Goal: Task Accomplishment & Management: Use online tool/utility

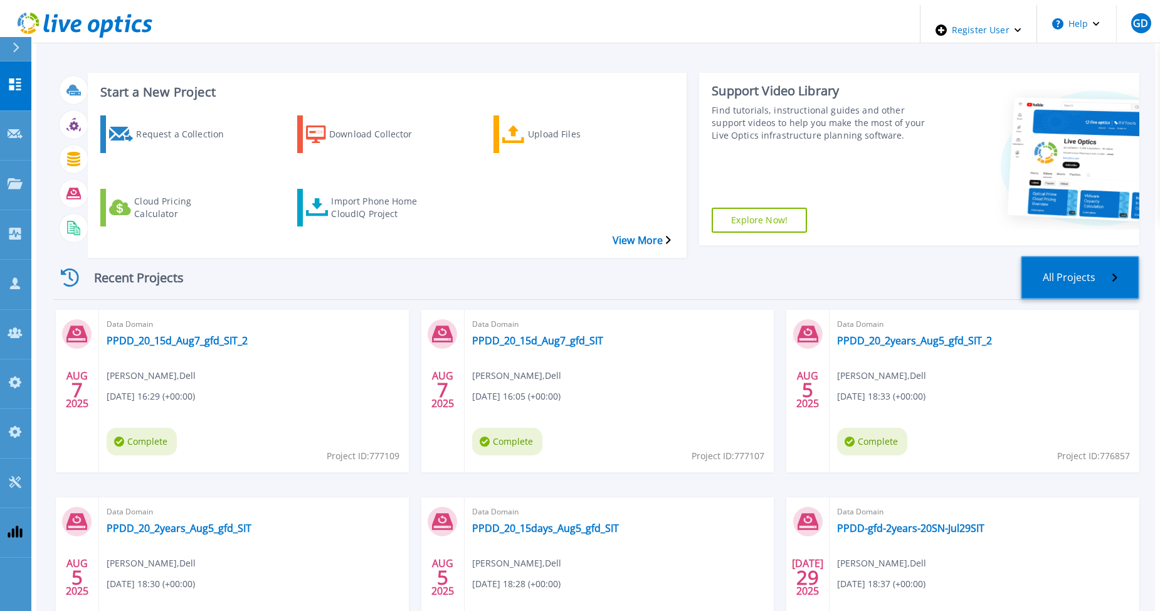
click at [1107, 256] on link "All Projects" at bounding box center [1080, 277] width 118 height 43
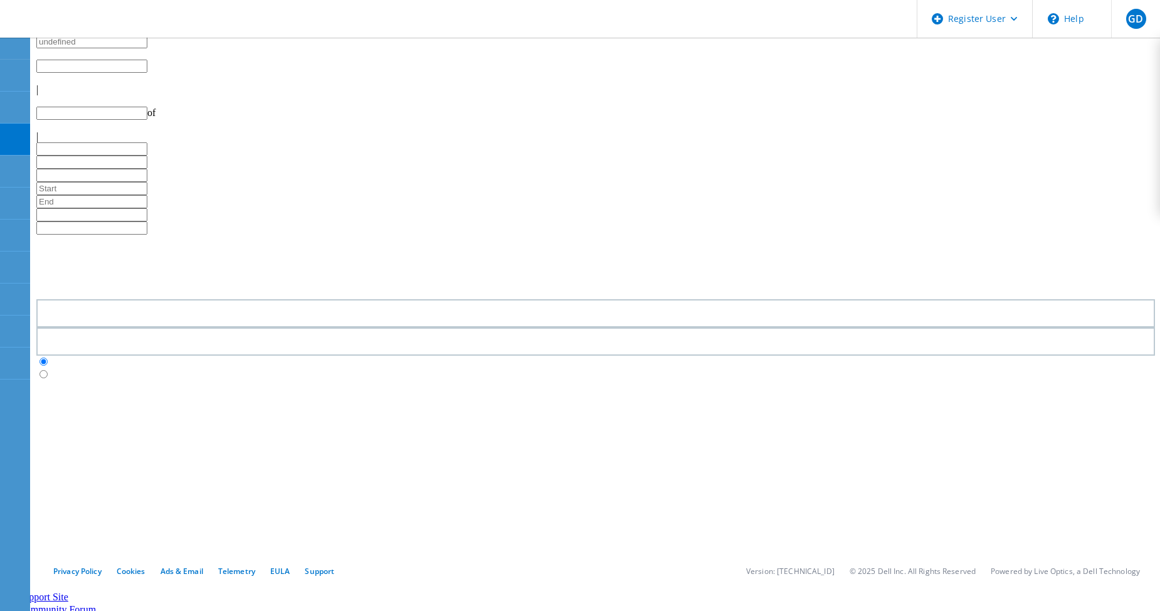
type input "1"
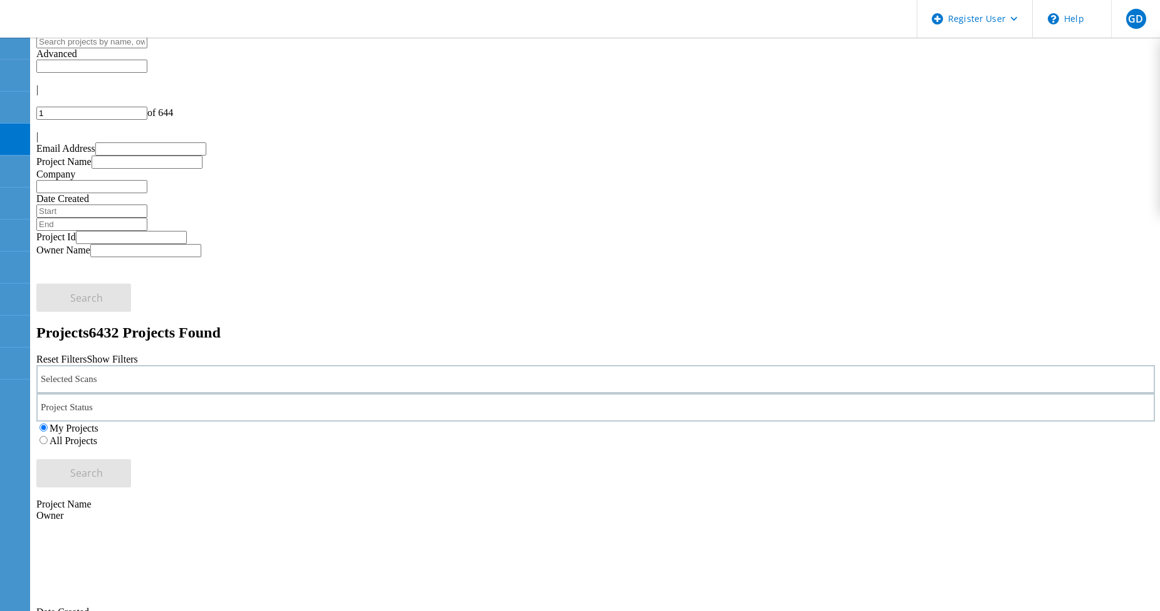
click at [97, 435] on label "All Projects" at bounding box center [74, 440] width 48 height 11
click at [48, 436] on input "All Projects" at bounding box center [43, 440] width 8 height 8
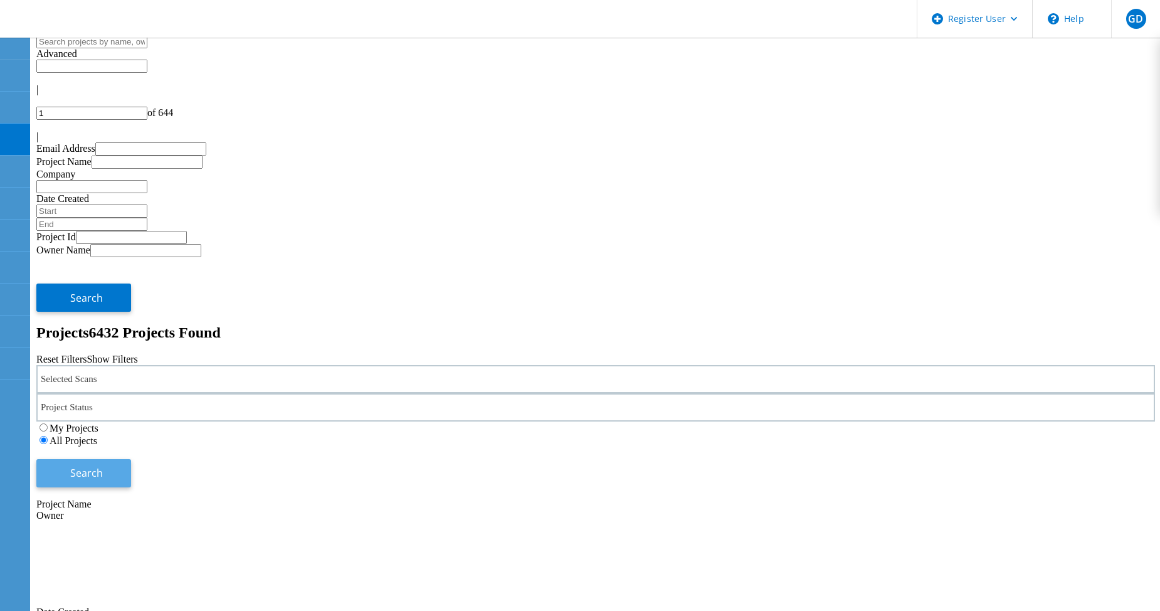
click at [103, 466] on span "Search" at bounding box center [86, 473] width 33 height 14
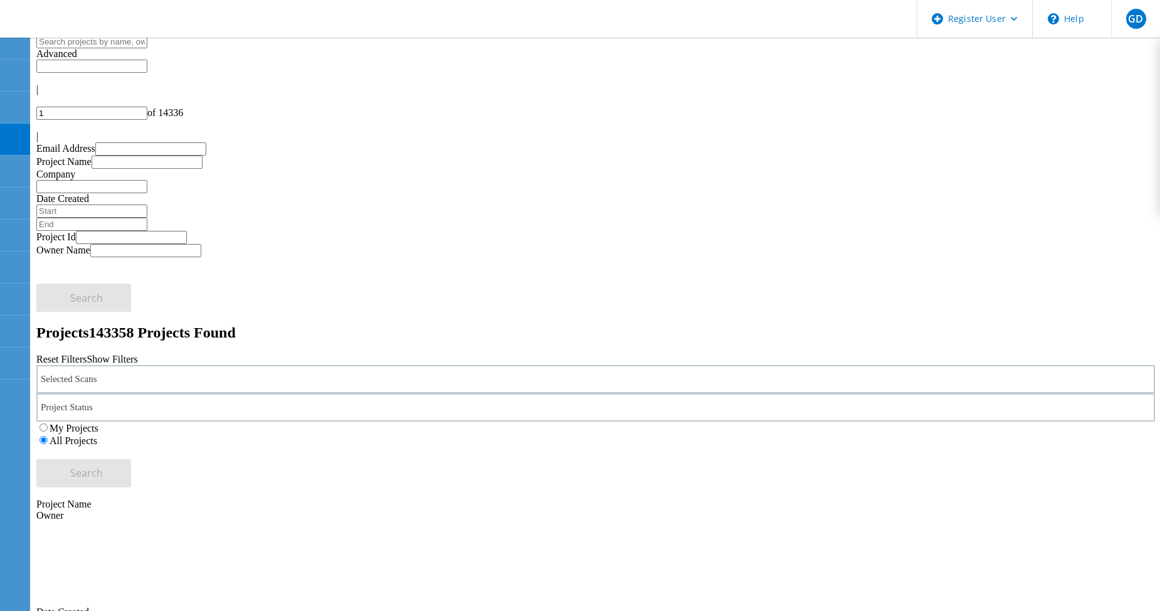
click at [98, 423] on label "My Projects" at bounding box center [74, 428] width 49 height 11
click at [48, 423] on input "My Projects" at bounding box center [43, 427] width 8 height 8
click at [103, 466] on span "Search" at bounding box center [86, 473] width 33 height 14
drag, startPoint x: 271, startPoint y: 317, endPoint x: 140, endPoint y: 319, distance: 131.7
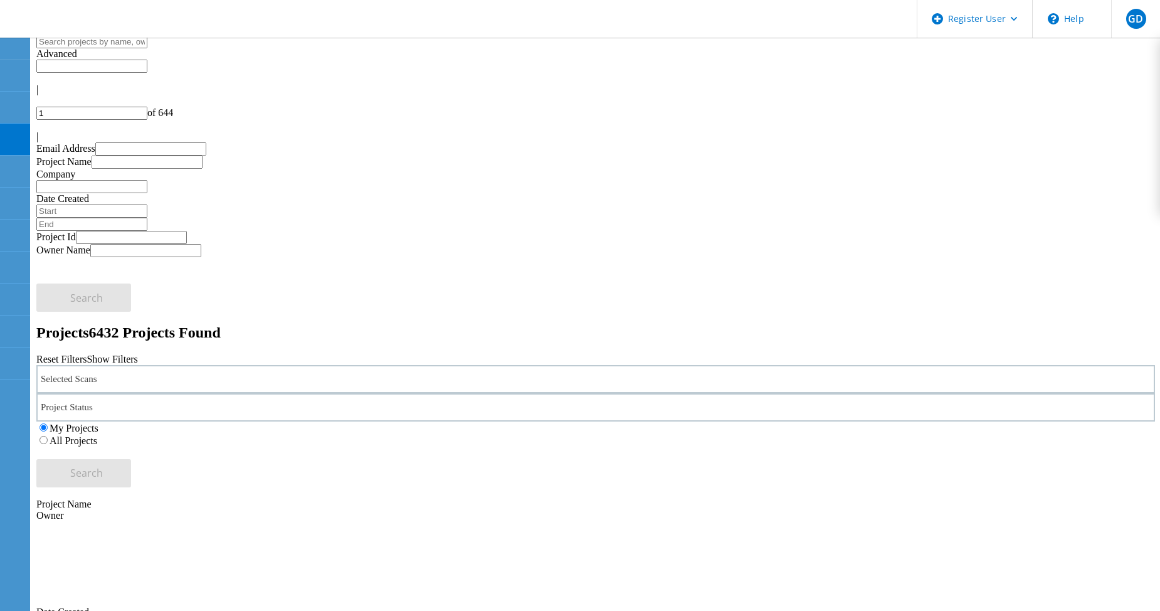
copy link "PPDD_20_15d_Aug7_gfd_SIT"
click at [7, 70] on use at bounding box center [7, 70] width 0 height 0
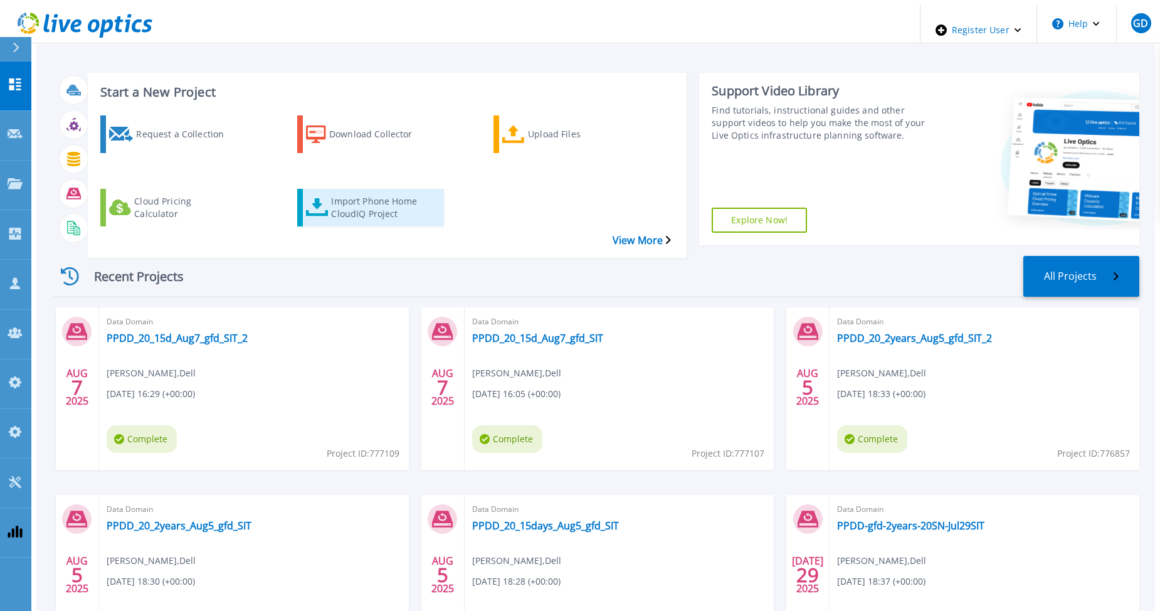
click at [340, 192] on div "Import Phone Home CloudIQ Project" at bounding box center [381, 207] width 100 height 31
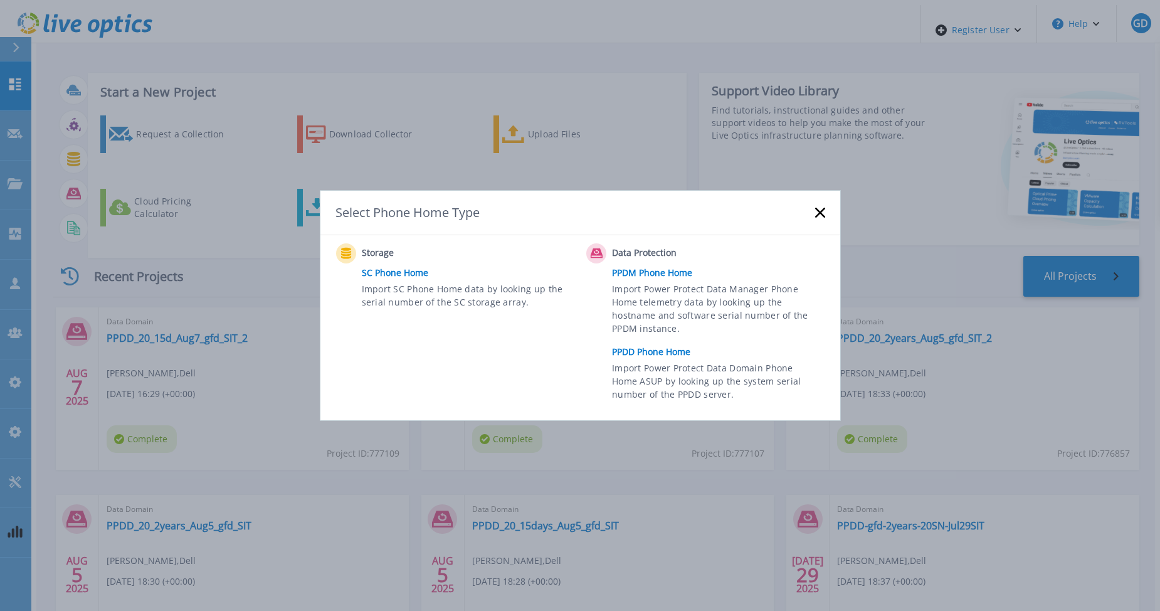
click at [651, 352] on link "PPDD Phone Home" at bounding box center [721, 351] width 219 height 19
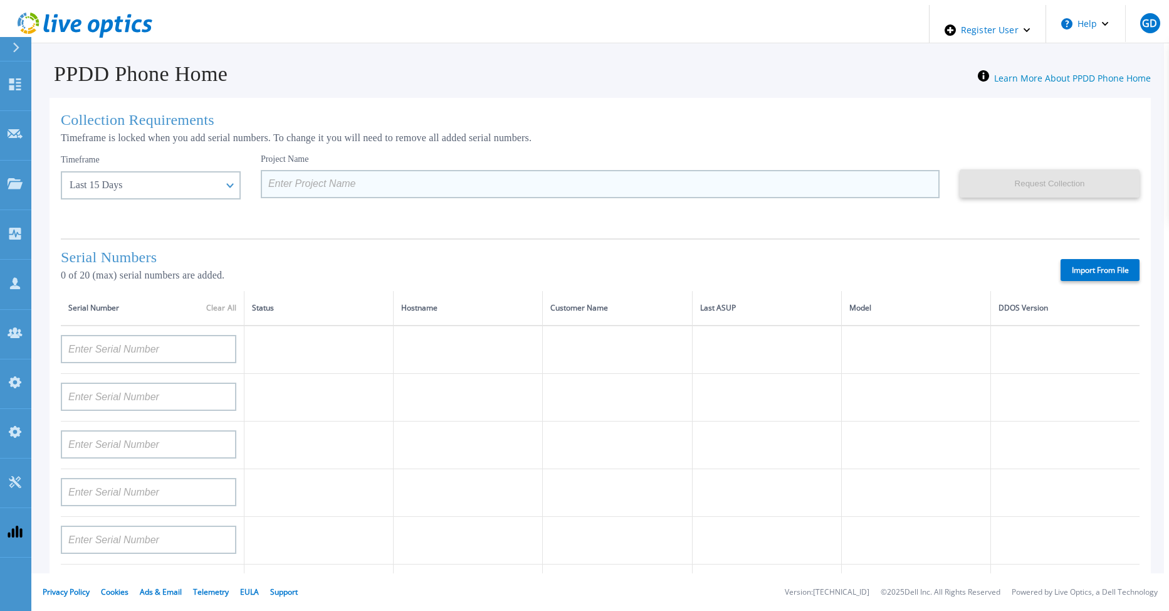
click at [270, 186] on input at bounding box center [600, 184] width 679 height 28
paste input "PPDD_20_15d_Aug7_gfd_SIT"
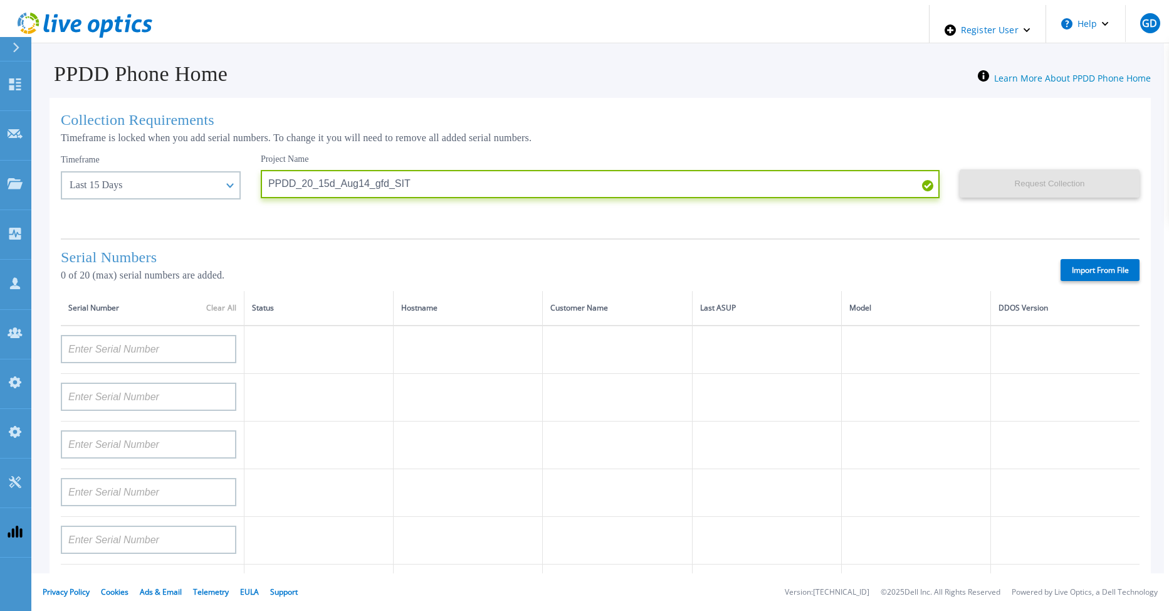
type input "PPDD_20_15d_Aug14_gfd_SIT"
click at [1083, 268] on label "Import From File" at bounding box center [1100, 270] width 79 height 22
click at [0, 0] on input "Import From File" at bounding box center [0, 0] width 0 height 0
type input "AUDVFBNW5NDDSY"
type input "APX00230307919"
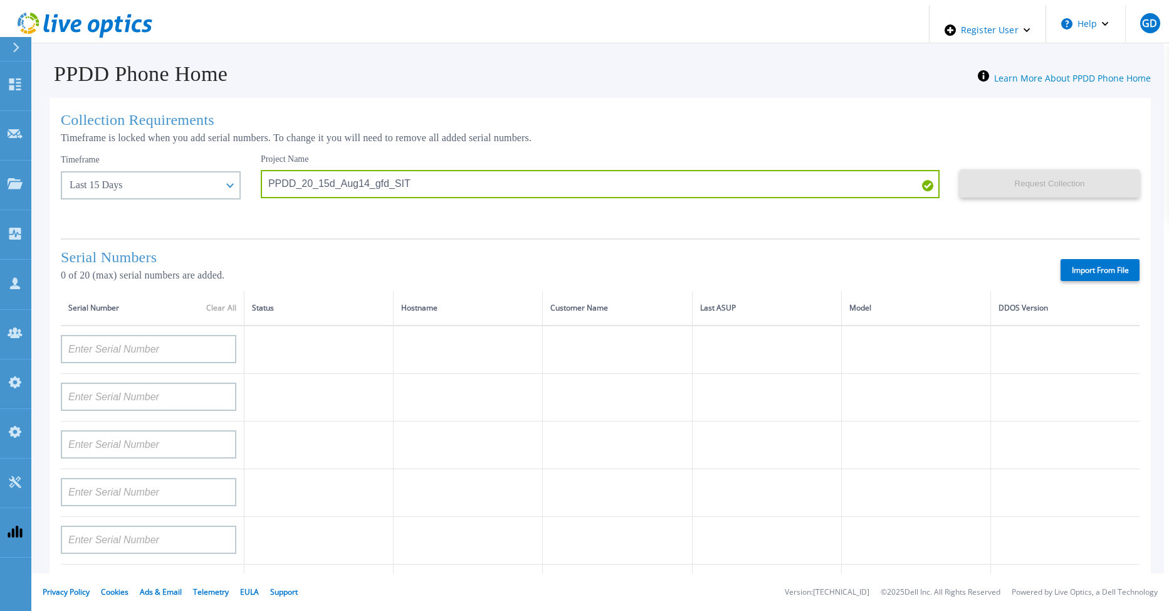
type input "AUDVXVCEX7DDSY"
type input "APM00184831991"
type input "CKM00181900520"
type input "APM00203007560"
type input "APM00202614668"
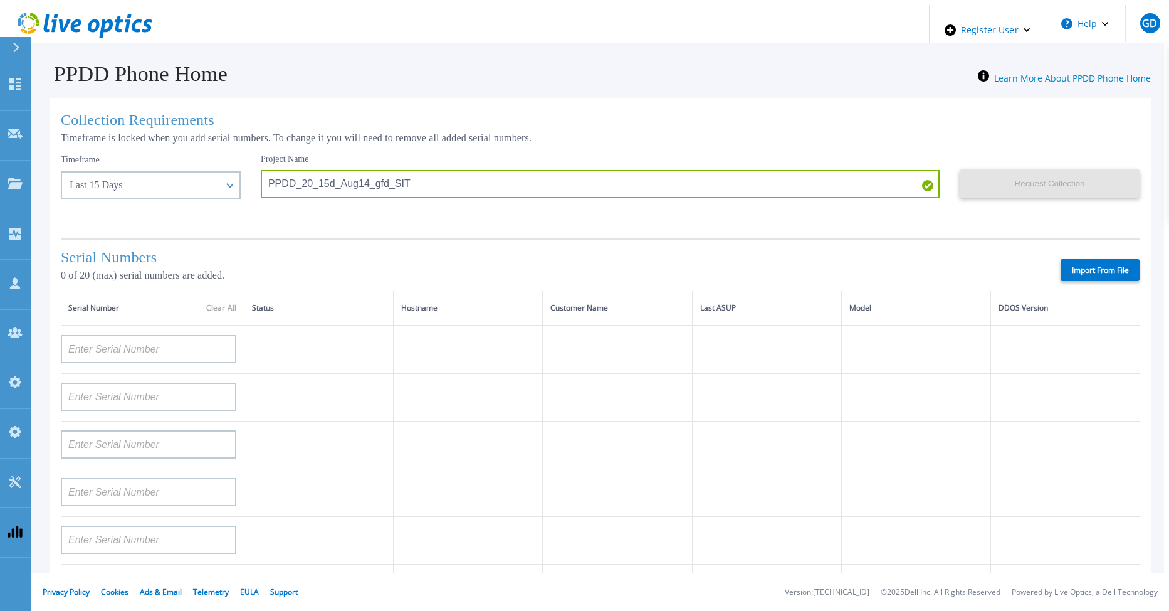
type input "APM00212613652"
type input "APX00232503743"
type input "CKM00202301759"
type input "APM00212702822"
type input "CKM00181001809"
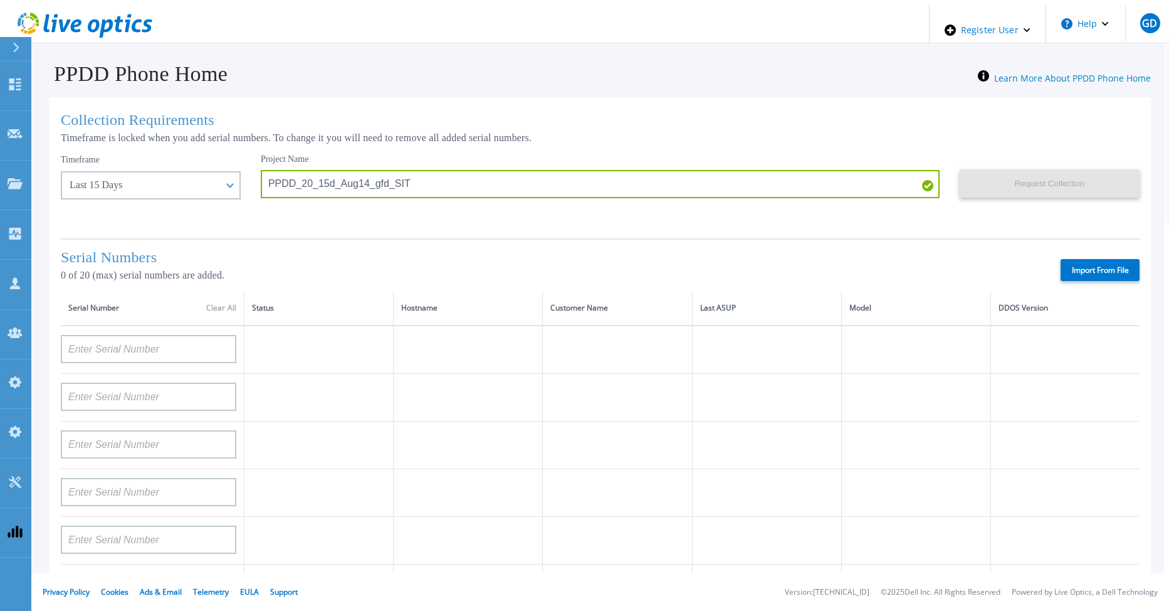
type input "APM00160405864"
type input "CRK00235104956"
type input "APM00202011675"
type input "CKM00184602620"
type input "DE500212802673"
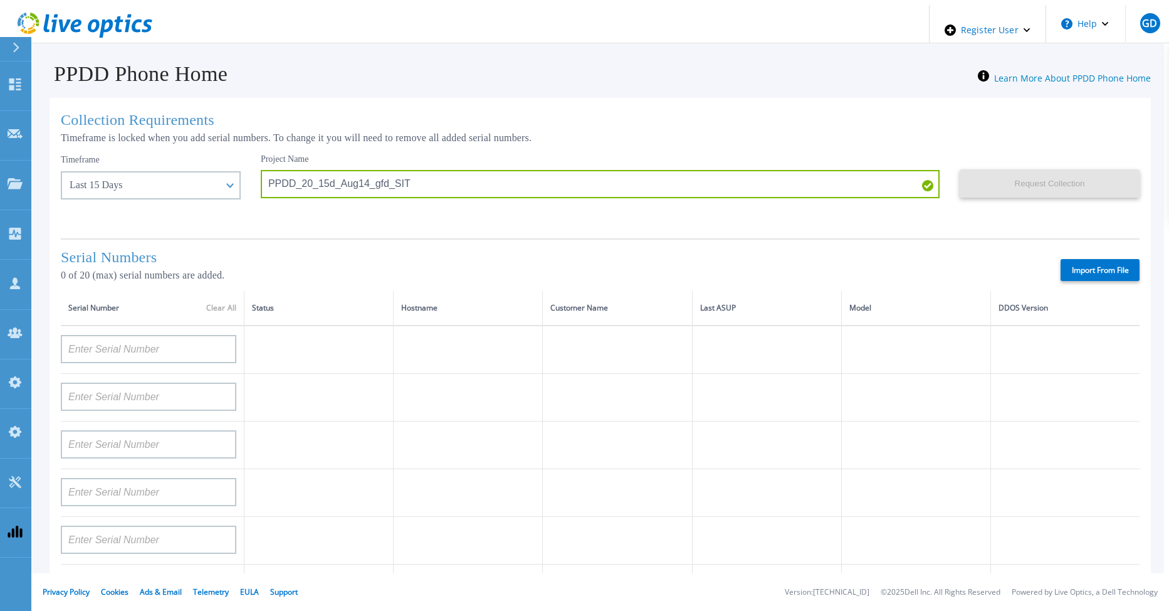
type input "APM00202912715"
type input "APM00211700095"
type input "APX00232503747"
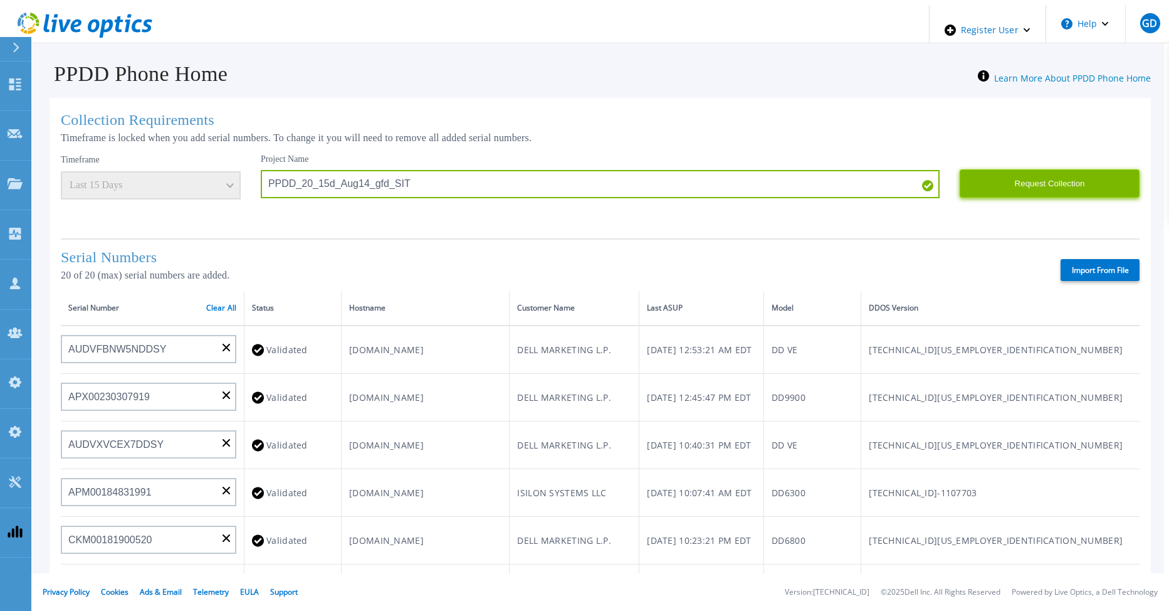
click at [1005, 179] on button "Request Collection" at bounding box center [1050, 183] width 180 height 28
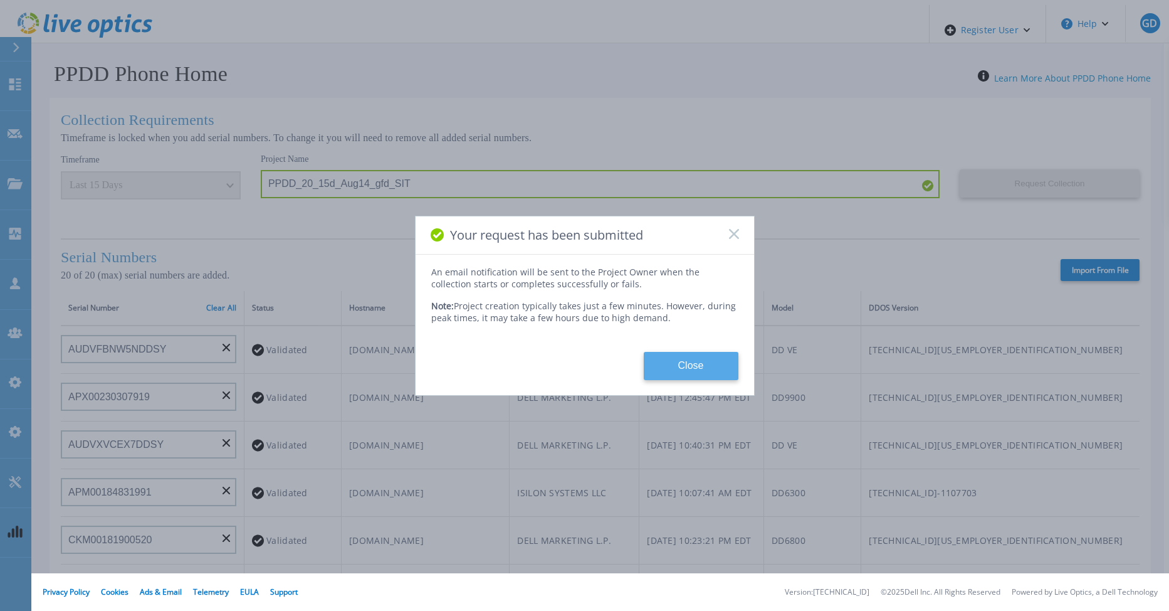
click at [688, 362] on button "Close" at bounding box center [691, 366] width 95 height 28
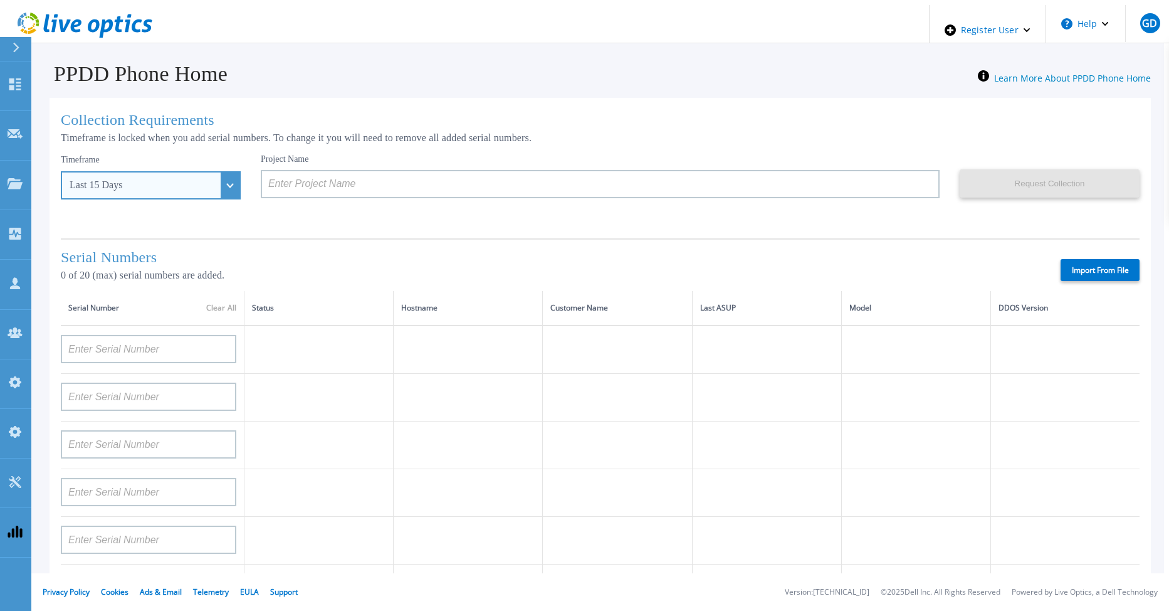
click at [206, 183] on div "Last 15 Days" at bounding box center [151, 185] width 180 height 28
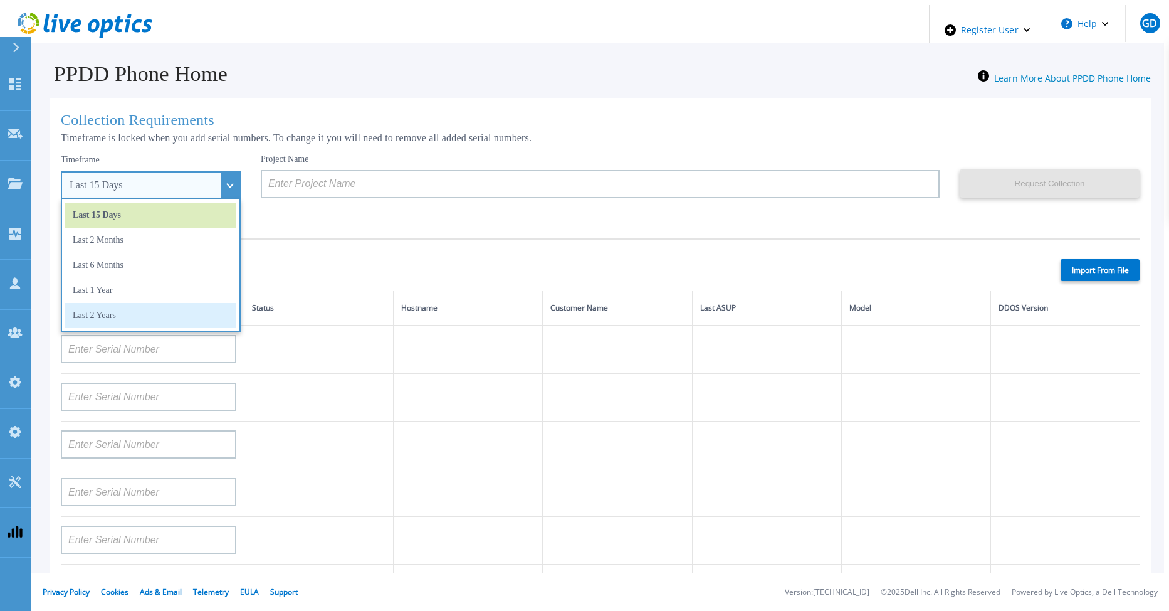
click at [152, 310] on li "Last 2 Years" at bounding box center [150, 315] width 171 height 25
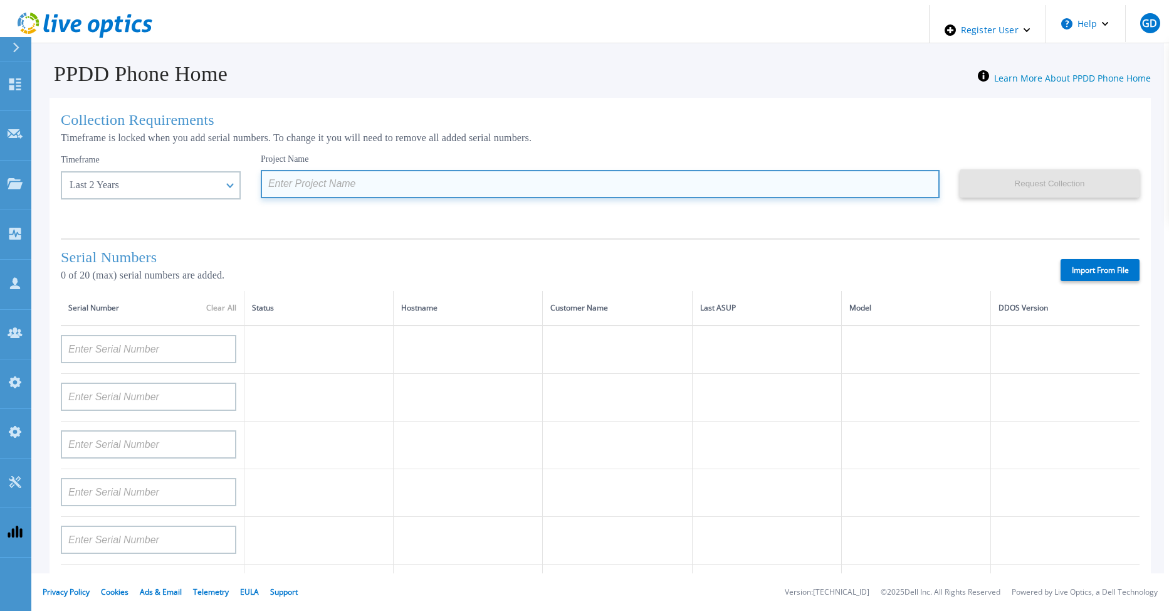
click at [291, 183] on input at bounding box center [600, 184] width 679 height 28
paste input "PPDD_20_15d_Aug7_gfd_SIT"
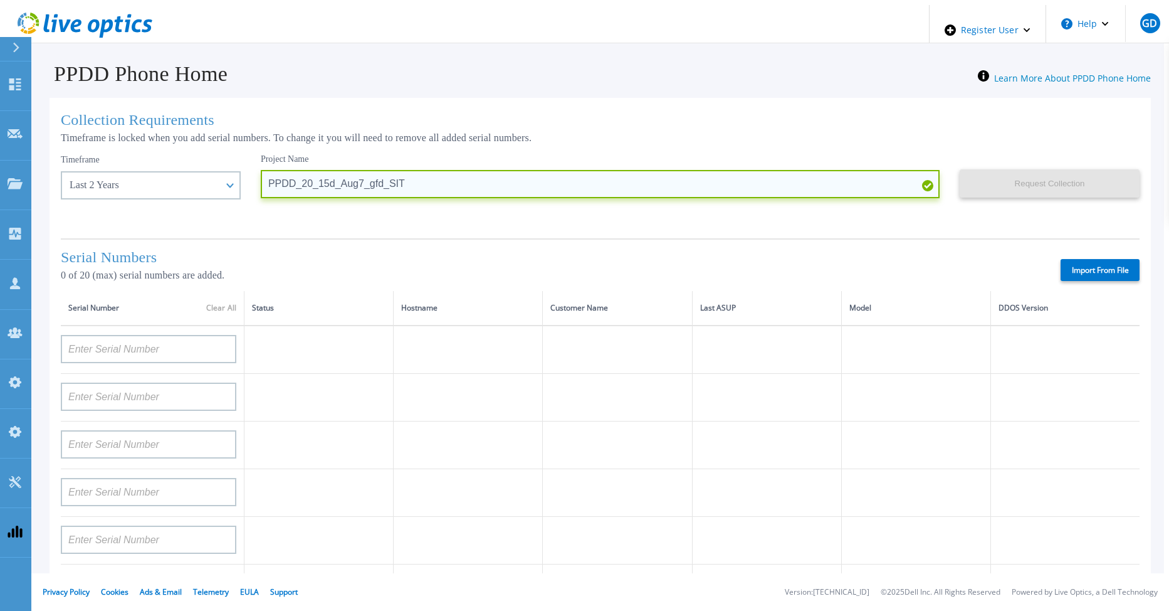
click at [291, 183] on input "PPDD_20_15d_Aug7_gfd_SIT" at bounding box center [600, 184] width 679 height 28
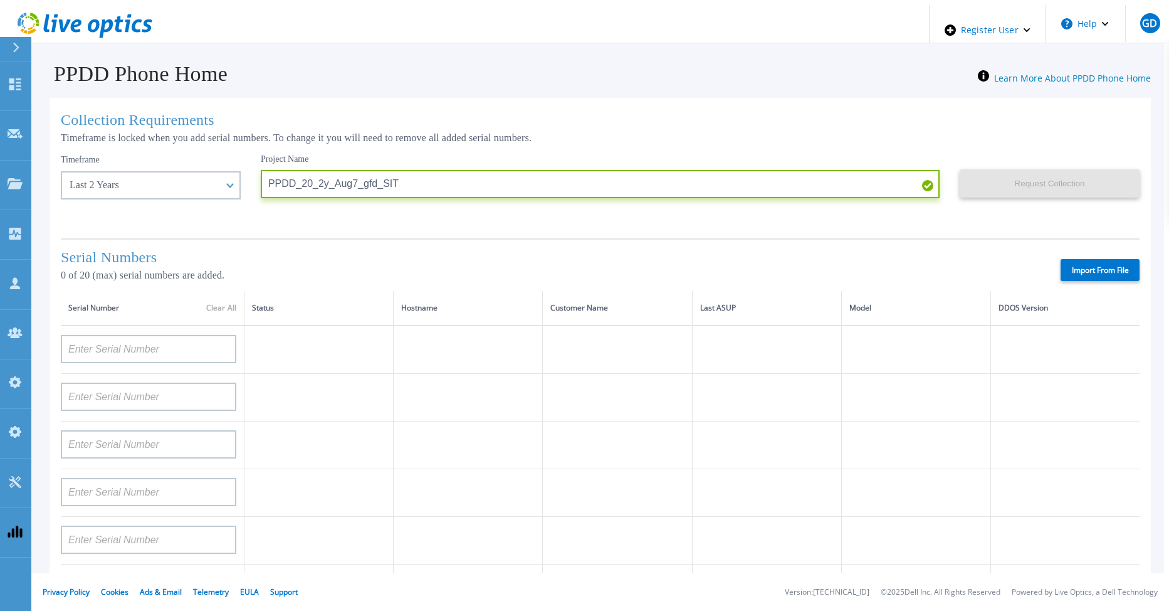
type input "PPDD_20_2y_Aug7_gfd_SIT"
click at [1086, 263] on label "Import From File" at bounding box center [1100, 270] width 79 height 22
click at [0, 0] on input "Import From File" at bounding box center [0, 0] width 0 height 0
type input "APM00212517749"
type input "APM00181610916"
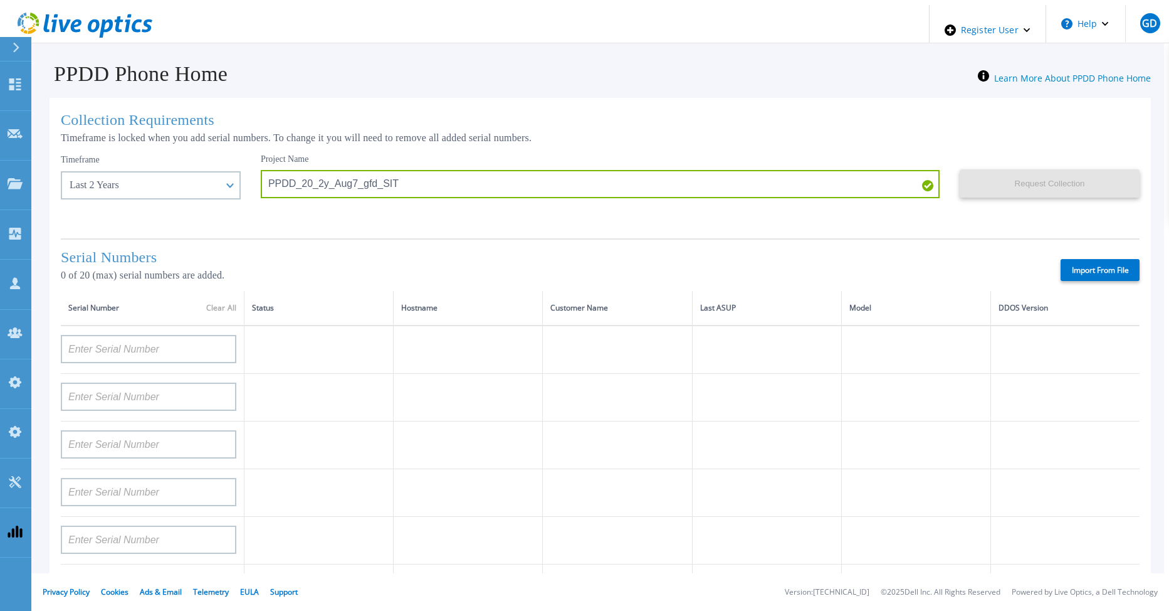
type input "APM00212610954"
type input "APM00192901991"
type input "DE600213145187"
type input "CKM01210406364"
type input "AUDVMK7W3NDDSP"
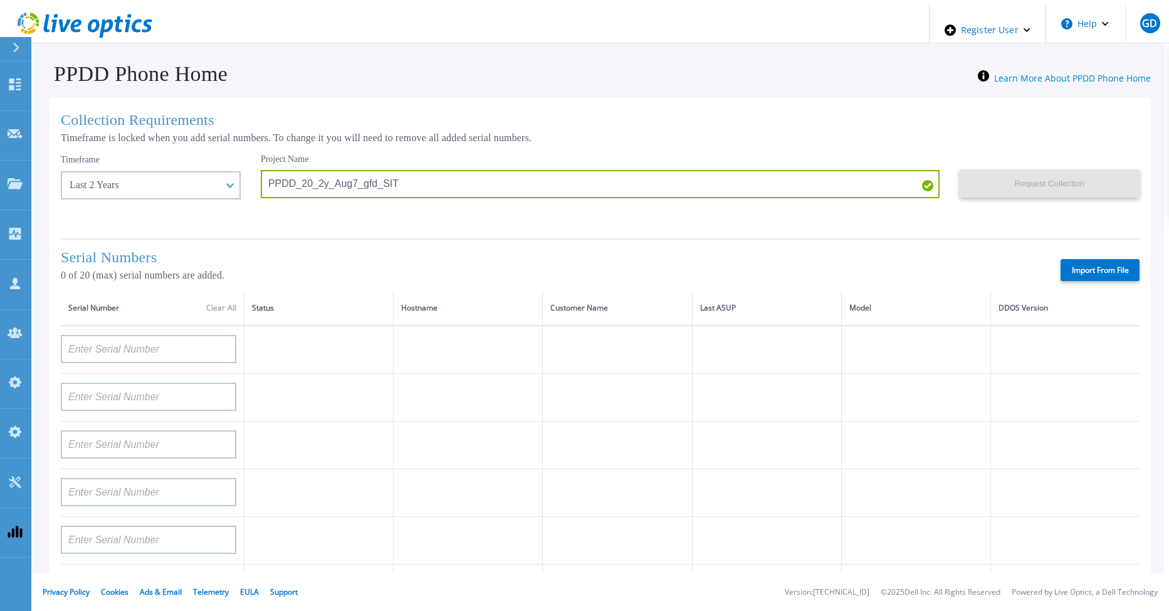
type input "APM00174422347"
type input "APM00171414746"
type input "APM00222128522"
type input "APM00200337213"
type input "APM00160405864"
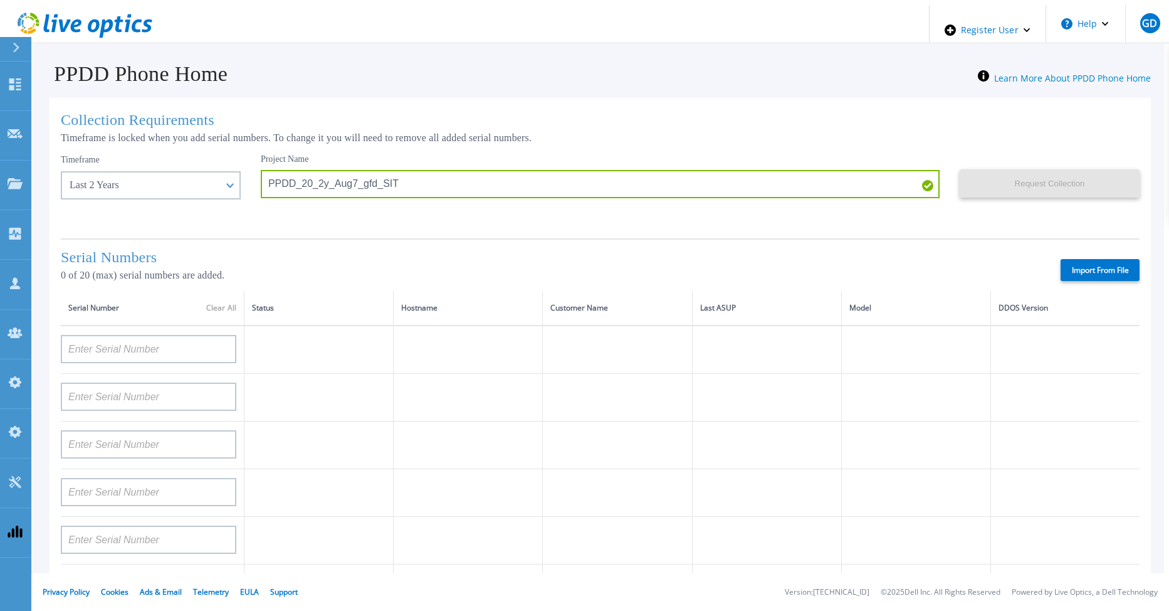
type input "APM00201200598"
type input "APM00172914280"
type input "APM00212721945"
type input "CKM01203620338"
type input "CKM01214706127"
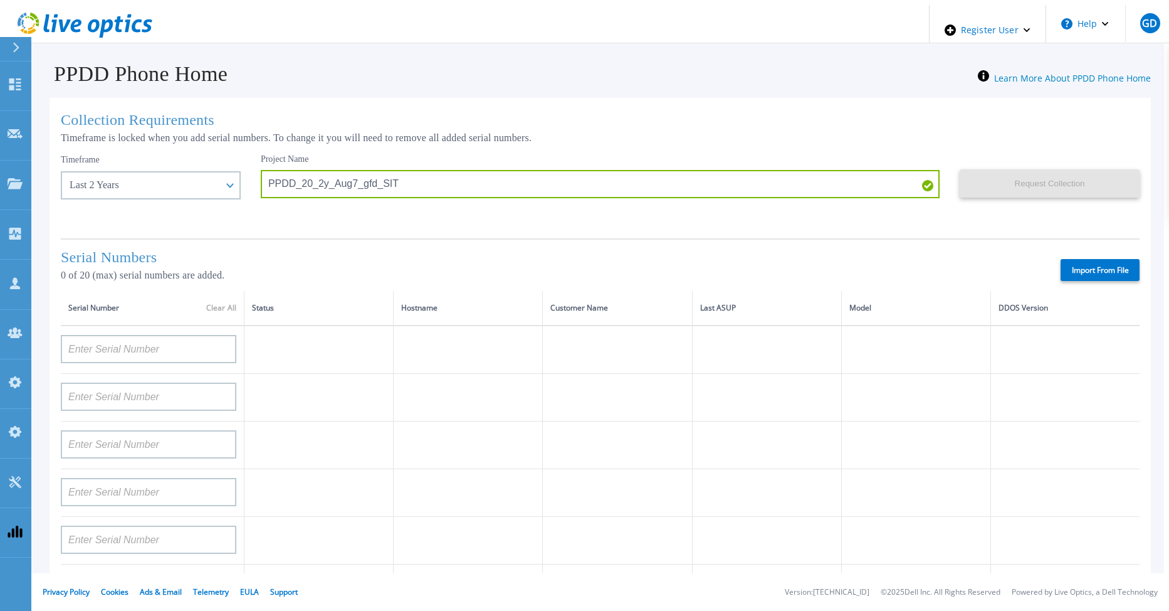
type input "FLA95144400037"
type input "AUDVNWBR6EDS91"
type input "APM00182109758"
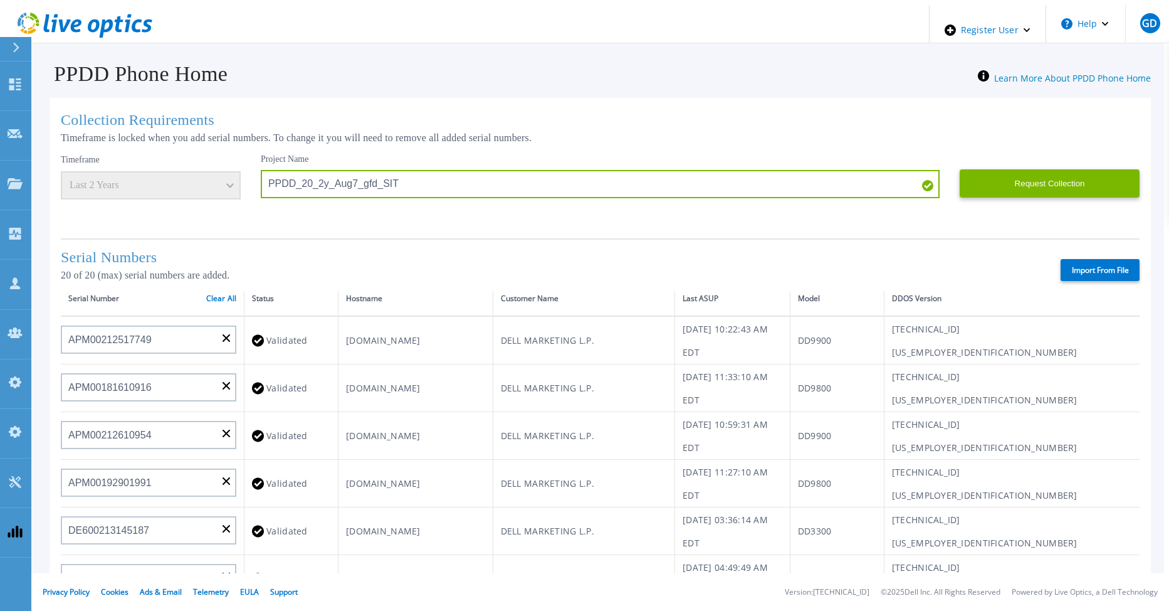
scroll to position [1, 0]
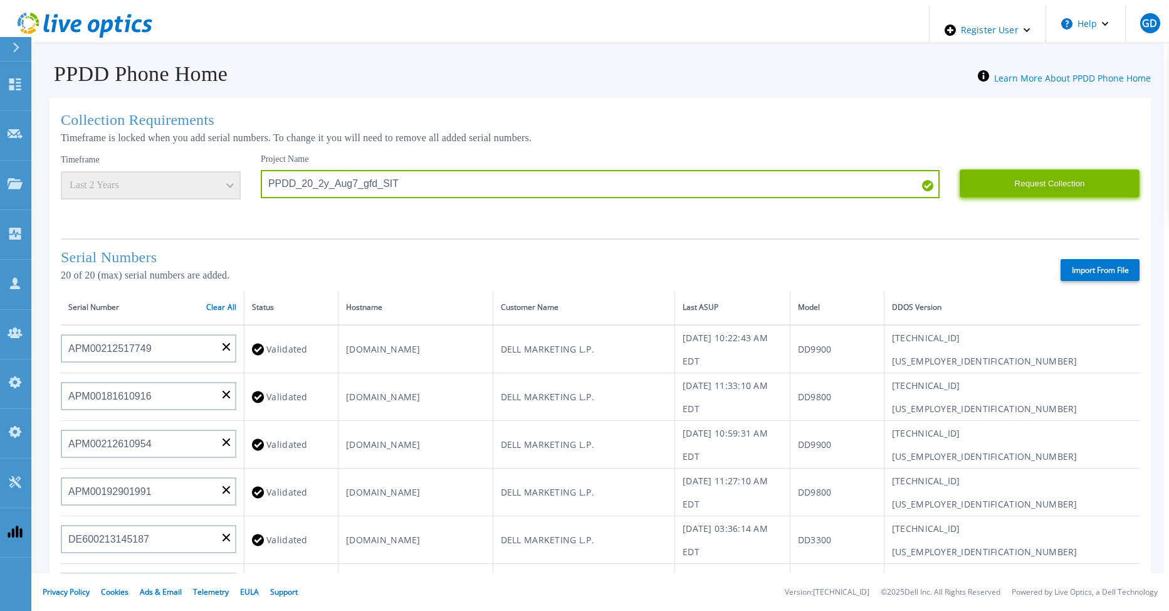
click at [1039, 181] on button "Request Collection" at bounding box center [1050, 183] width 180 height 28
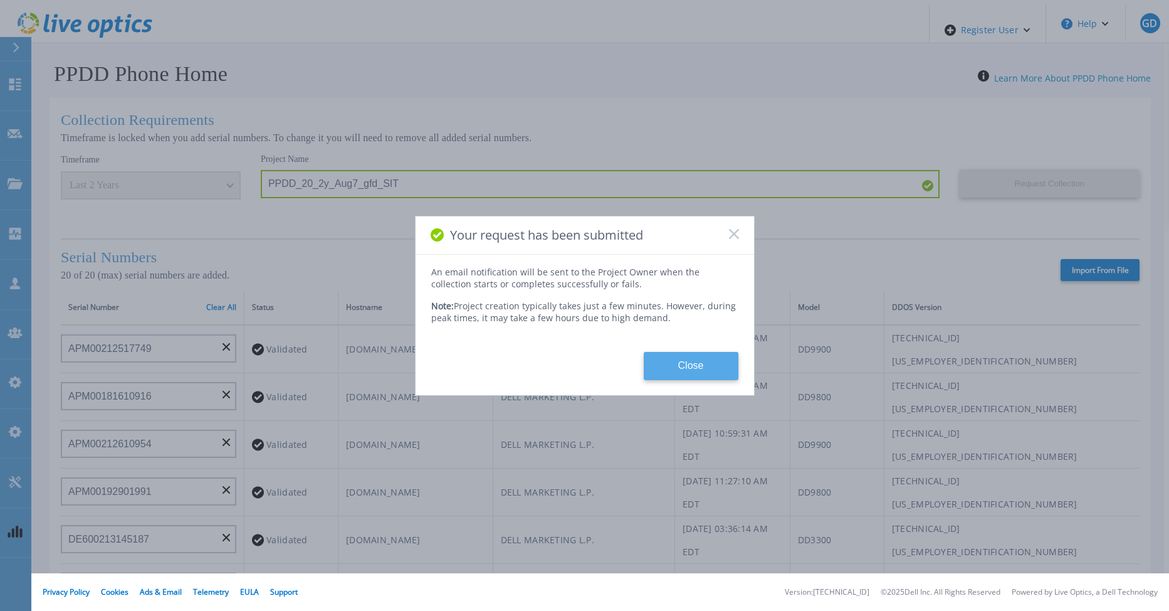
click at [695, 362] on button "Close" at bounding box center [691, 366] width 95 height 28
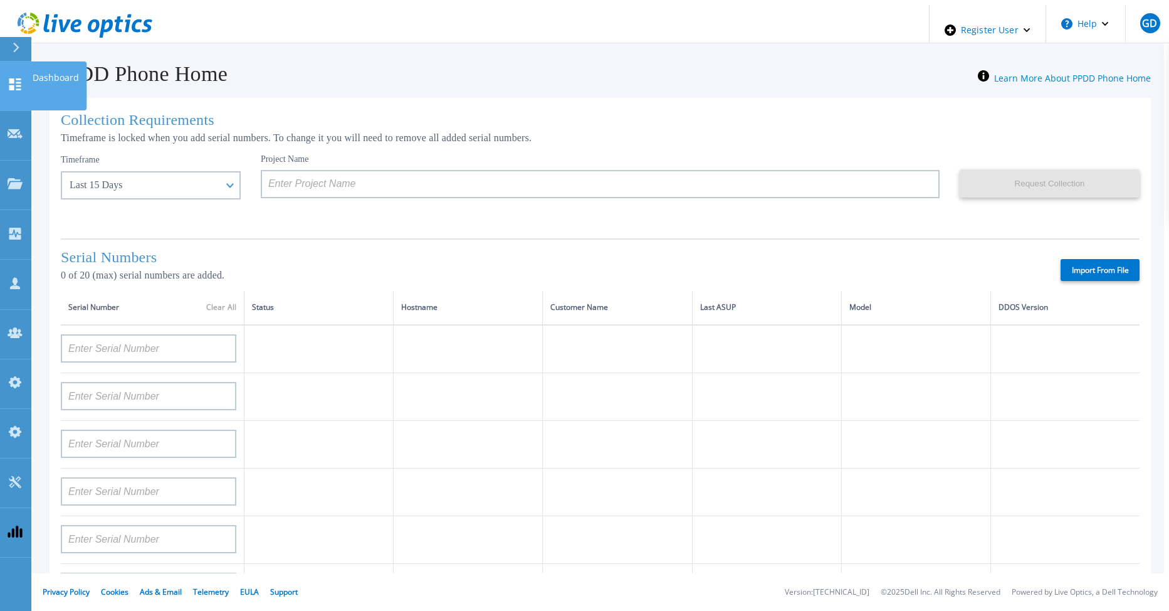
click at [23, 75] on link "Dashboard Dashboard" at bounding box center [15, 86] width 31 height 50
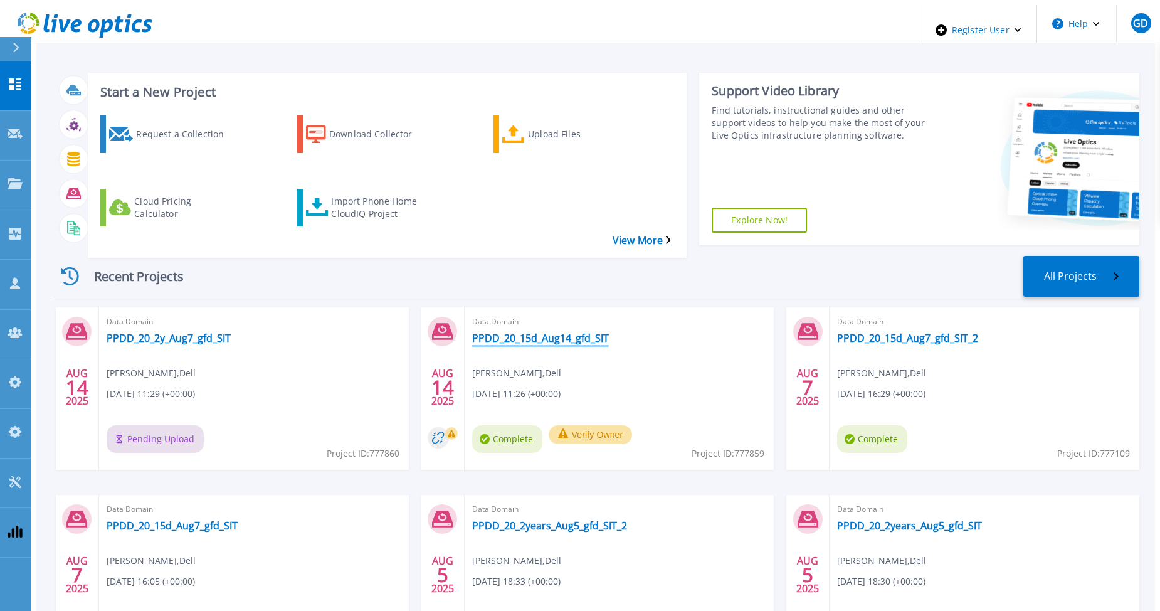
click at [542, 332] on link "PPDD_20_15d_Aug14_gfd_SIT" at bounding box center [540, 338] width 137 height 13
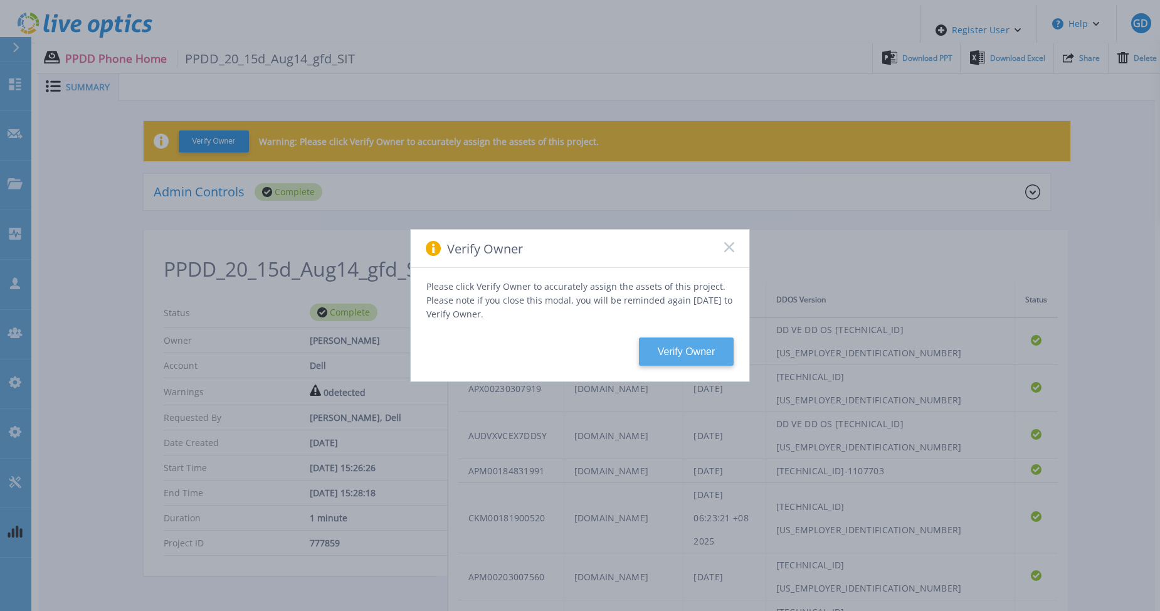
click at [675, 345] on button "Verify Owner" at bounding box center [686, 351] width 95 height 28
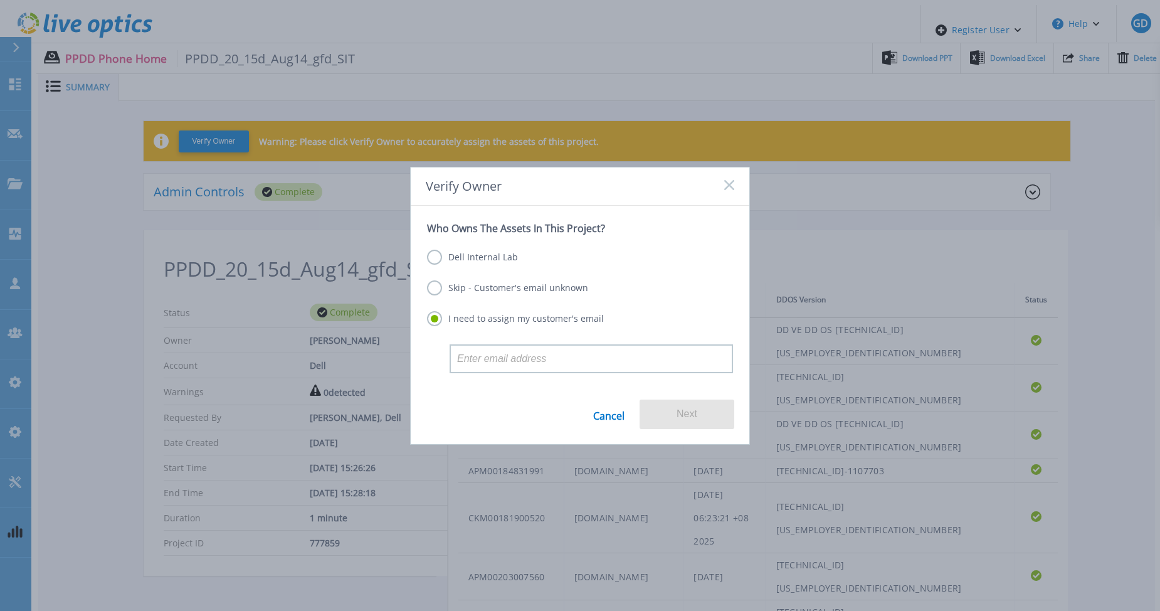
click at [500, 258] on label "Dell Internal Lab" at bounding box center [472, 257] width 91 height 15
click at [0, 0] on input "Dell Internal Lab" at bounding box center [0, 0] width 0 height 0
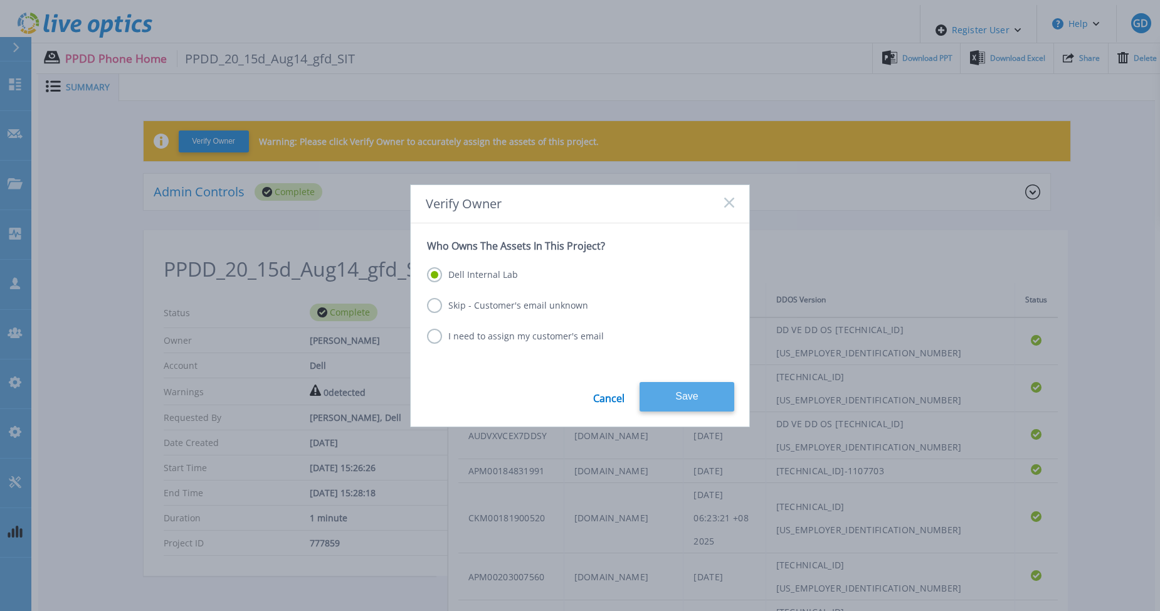
click at [688, 391] on button "Save" at bounding box center [686, 396] width 95 height 29
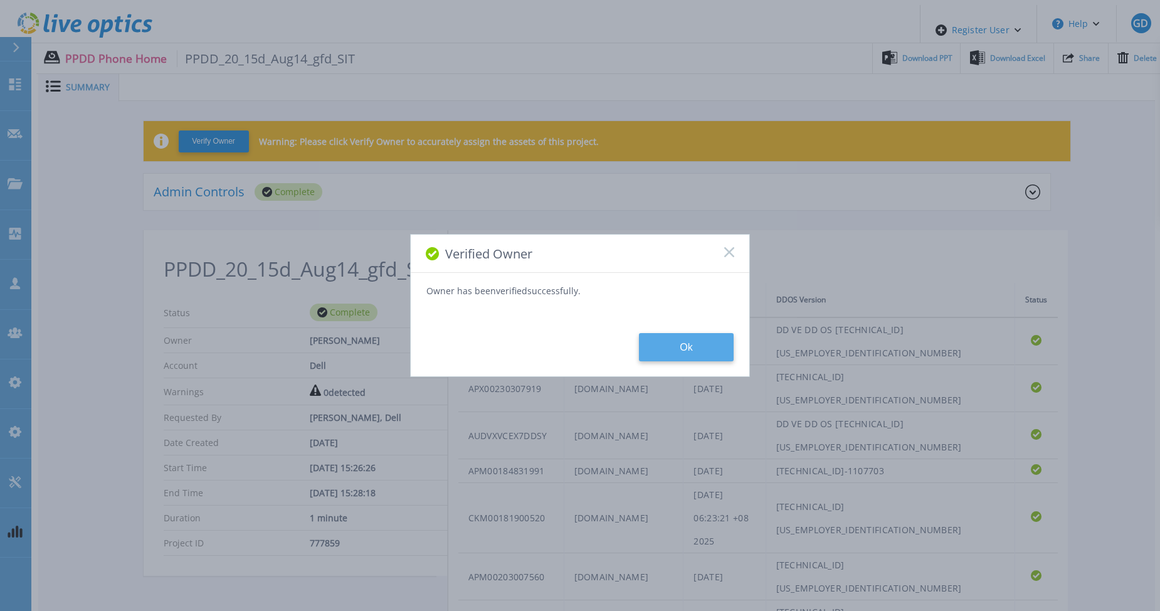
click at [680, 349] on button "Ok" at bounding box center [686, 347] width 95 height 28
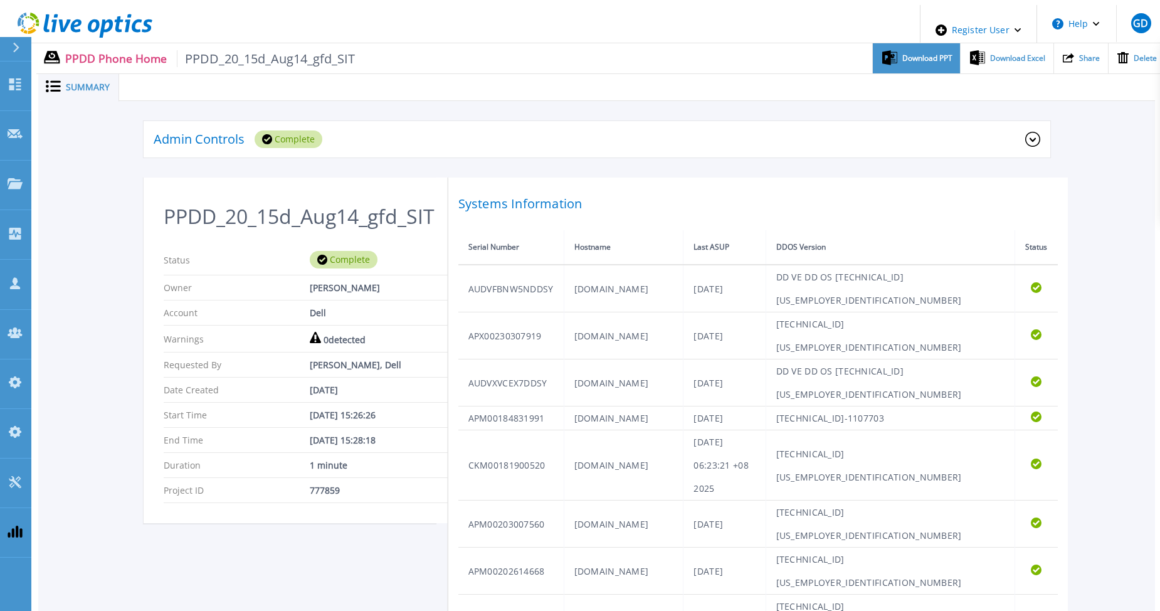
click at [911, 55] on span "Download PPT" at bounding box center [927, 59] width 50 height 8
click at [1002, 56] on span "Download Excel" at bounding box center [1017, 59] width 55 height 8
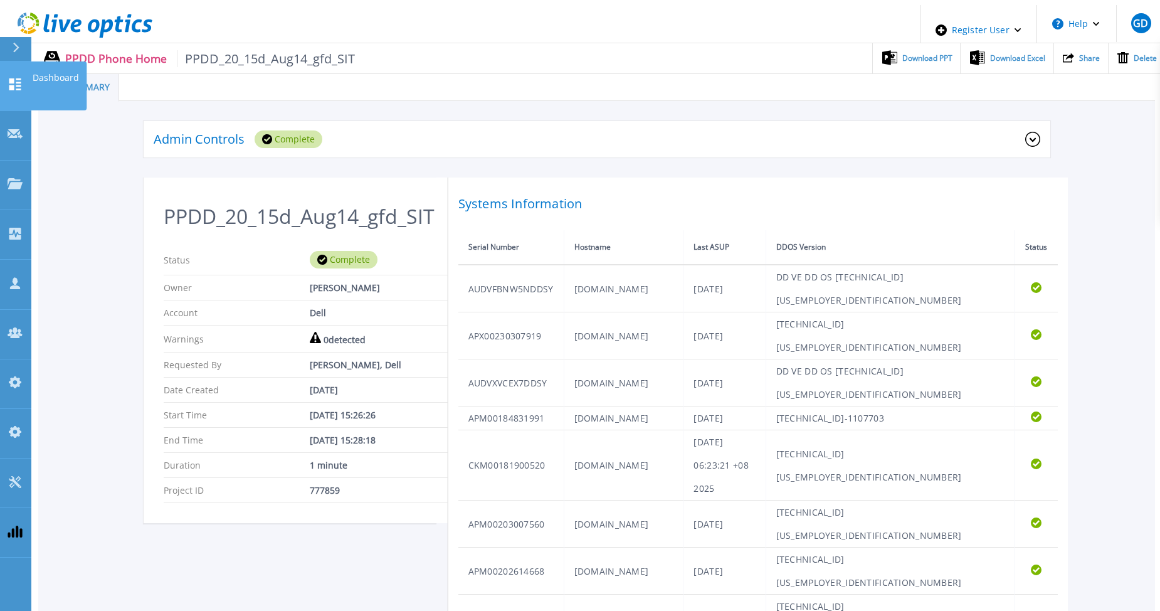
click at [15, 78] on icon at bounding box center [15, 84] width 15 height 12
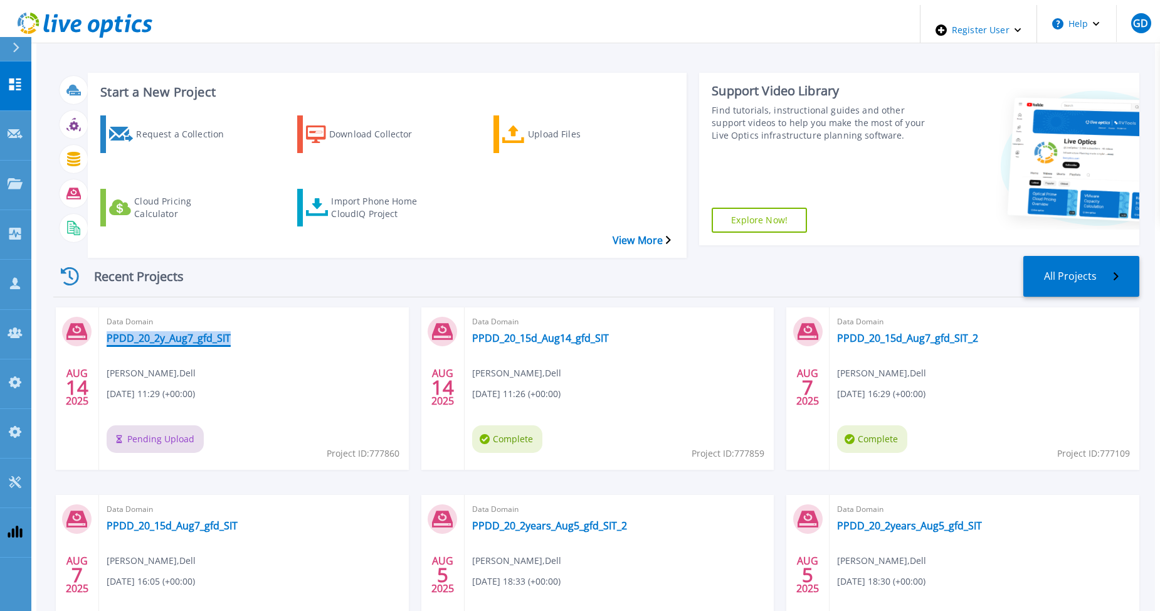
drag, startPoint x: 223, startPoint y: 302, endPoint x: 95, endPoint y: 307, distance: 128.0
click at [99, 307] on div "Data Domain PPDD_20_2y_Aug7_gfd_SIT Gerry Dunn , Dell 08/14/2025, 11:29 (+00:00…" at bounding box center [254, 388] width 310 height 162
copy link "PPDD_20_2y_Aug7_gfd_SIT"
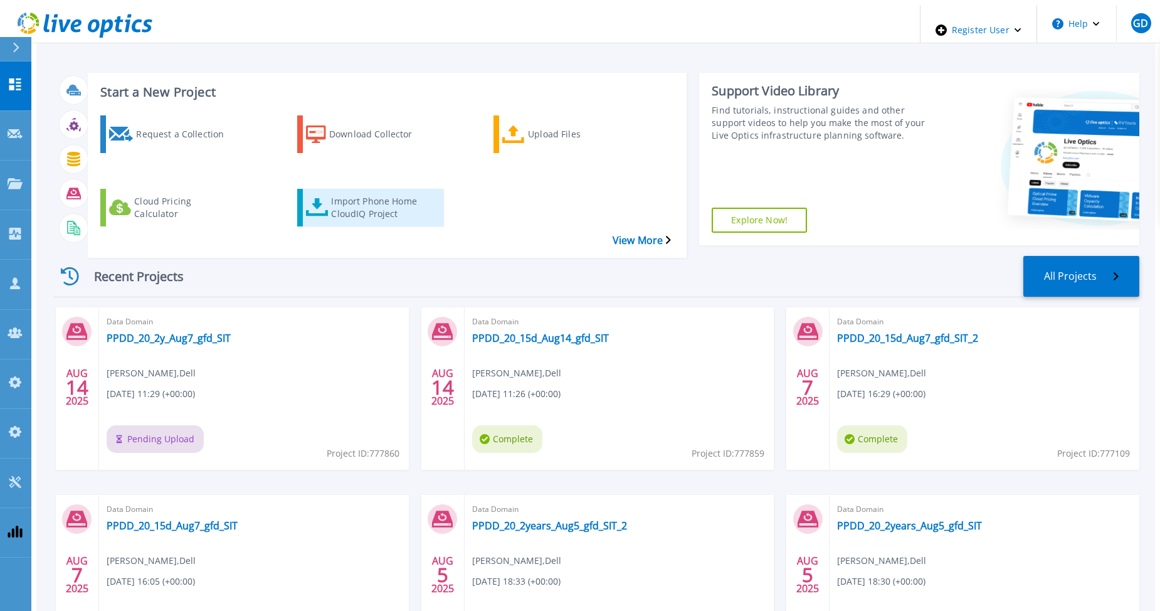
click at [334, 192] on div "Import Phone Home CloudIQ Project" at bounding box center [381, 207] width 100 height 31
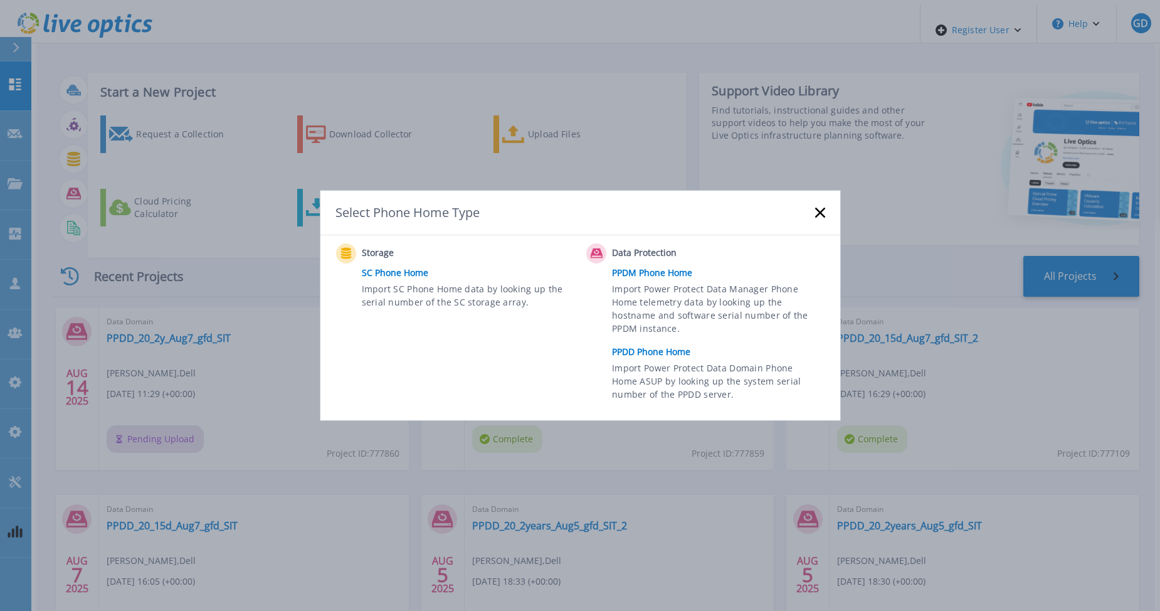
click at [631, 349] on link "PPDD Phone Home" at bounding box center [721, 351] width 219 height 19
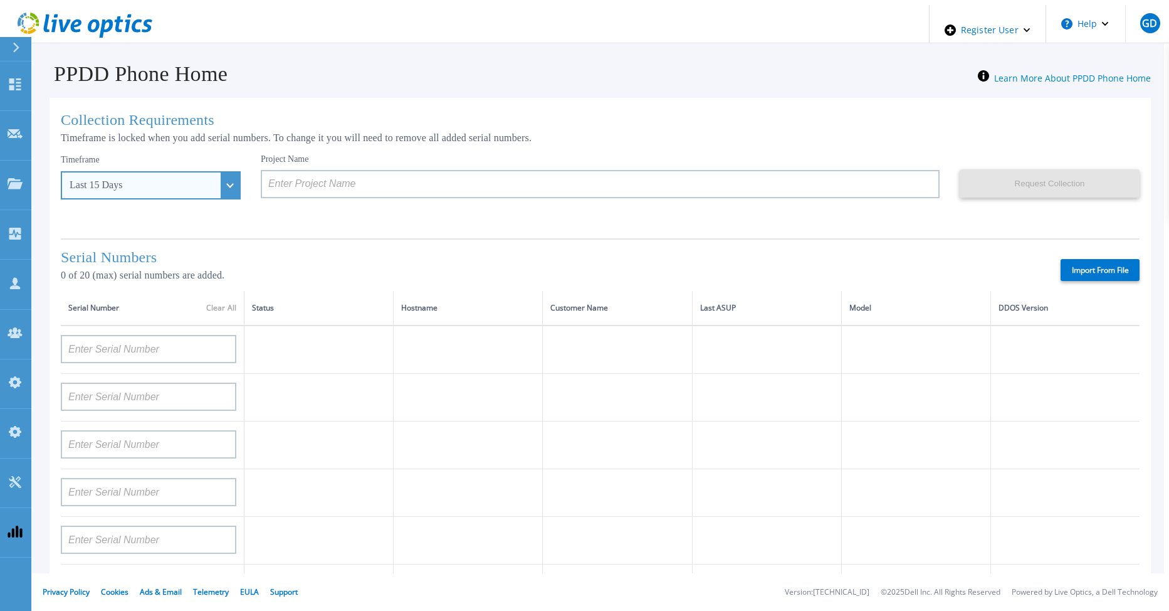
click at [202, 187] on div "Last 15 Days" at bounding box center [151, 185] width 180 height 28
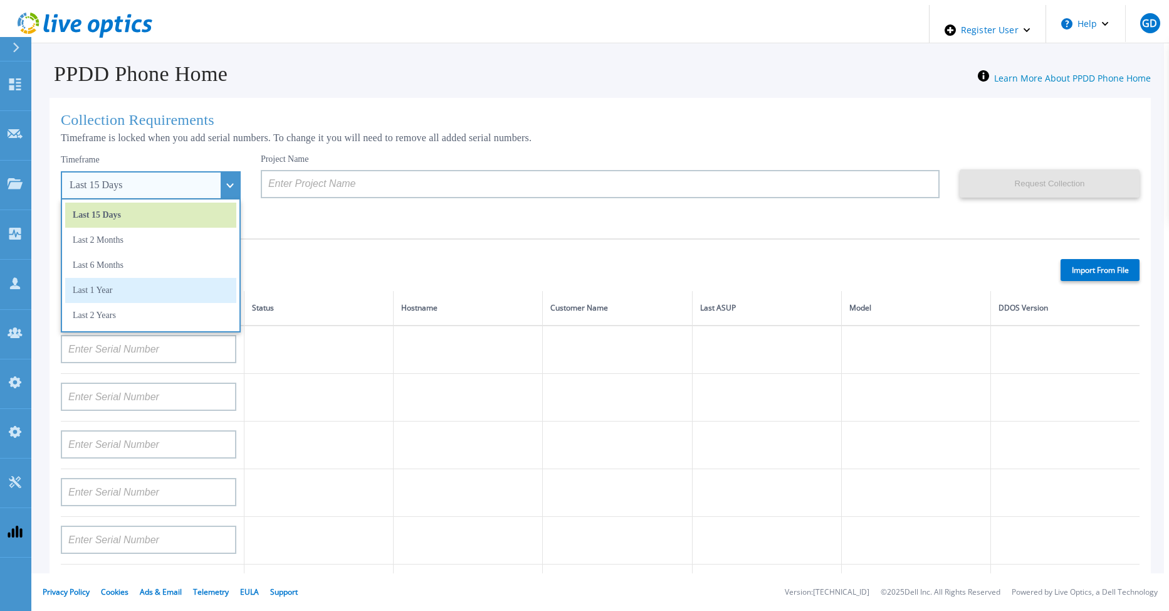
click at [138, 280] on li "Last 1 Year" at bounding box center [150, 290] width 171 height 25
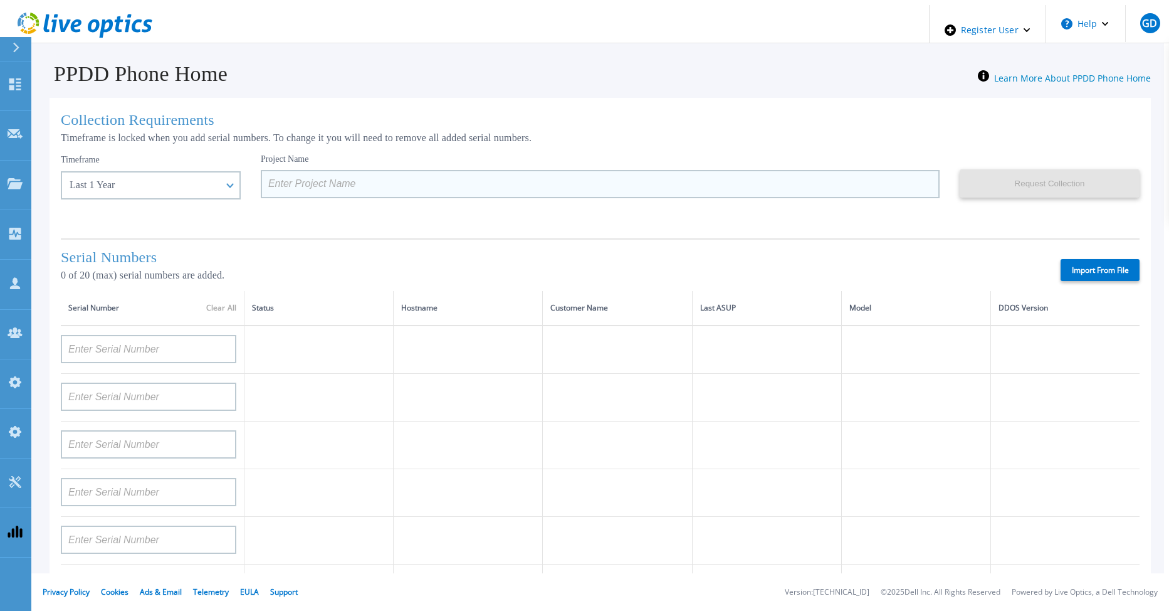
click at [270, 182] on input at bounding box center [600, 184] width 679 height 28
paste input "PPDD_20_2y_Aug7_gfd_SIT"
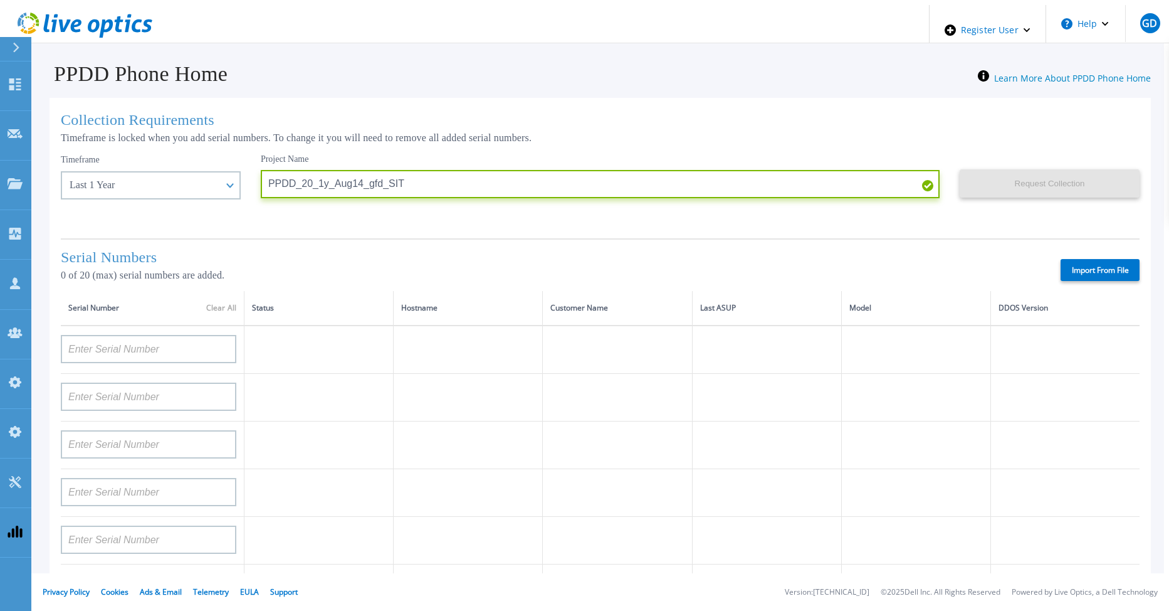
type input "PPDD_20_1y_Aug14_gfd_SIT"
click at [1075, 265] on label "Import From File" at bounding box center [1100, 270] width 79 height 22
click at [0, 0] on input "Import From File" at bounding box center [0, 0] width 0 height 0
type input "APM00211700095"
type input "APX00232503747"
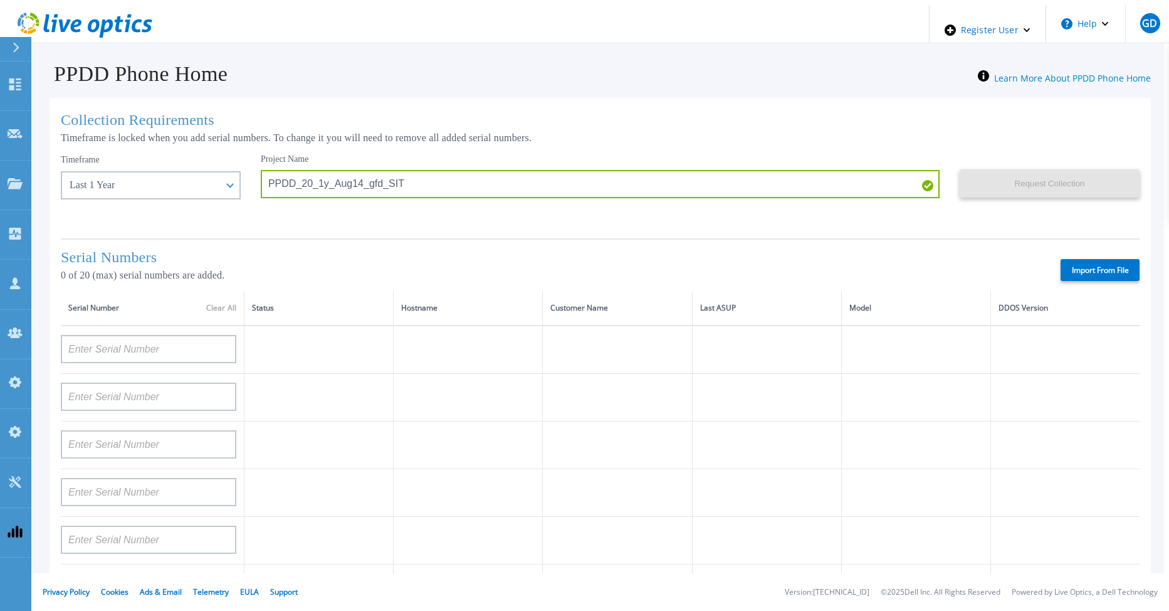
type input "APM00214914093"
type input "APM00171836329"
type input "APM00212026971"
type input "APM00214914094"
type input "APX00234502218"
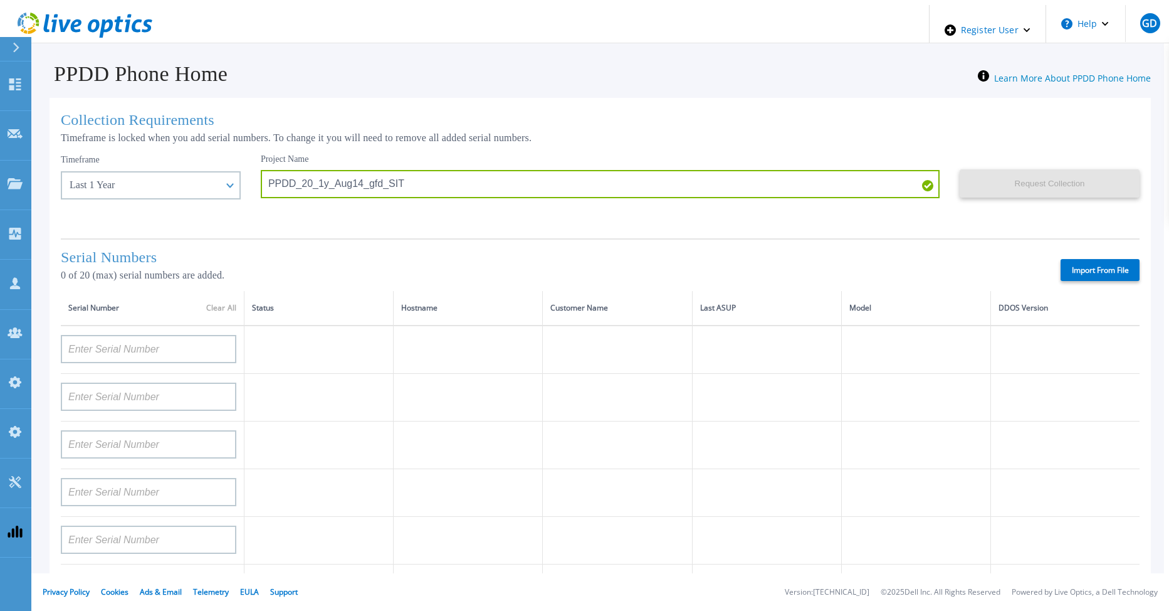
type input "APM00212018359"
type input "APX00232503745"
type input "APX00232503743"
type input "APM00193603655"
type input "APM00212517749"
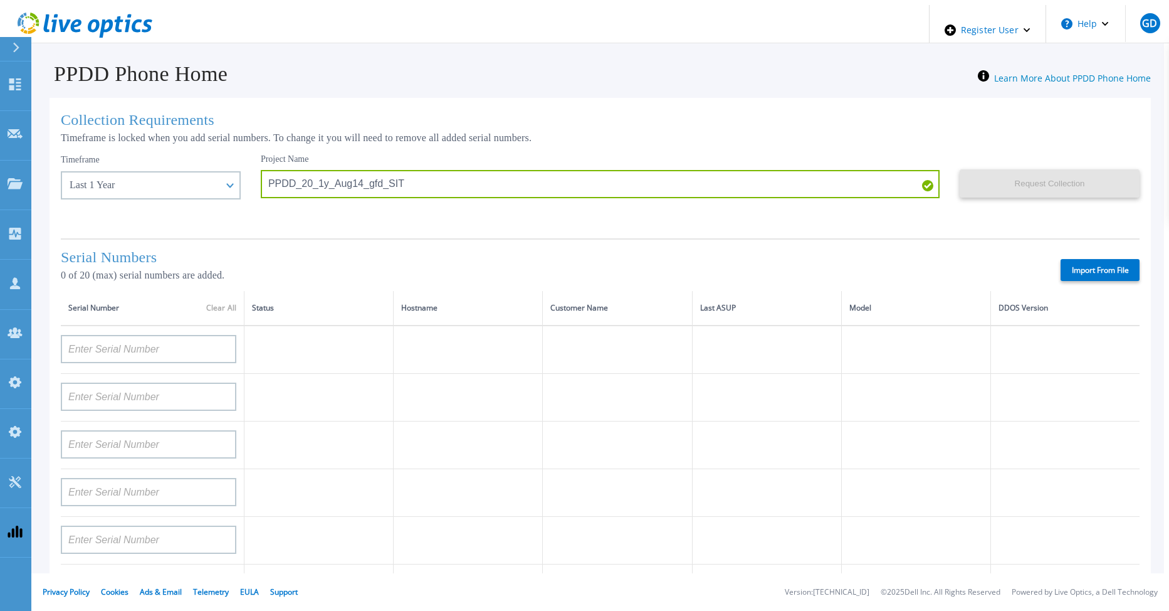
type input "APX00232503742"
type input "APM00212702822"
type input "APM00212610953"
type input "APM00202614668"
type input "APM00212613652"
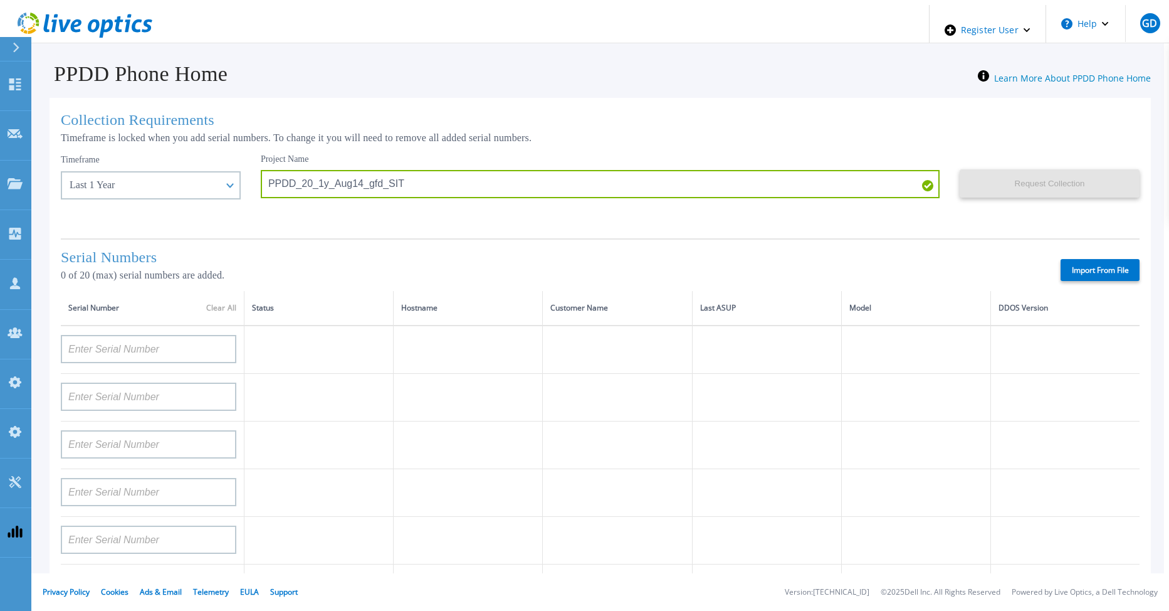
type input "APX00222101185"
type input "AUDVUX6XJHDJFE"
type input "APM00133543104"
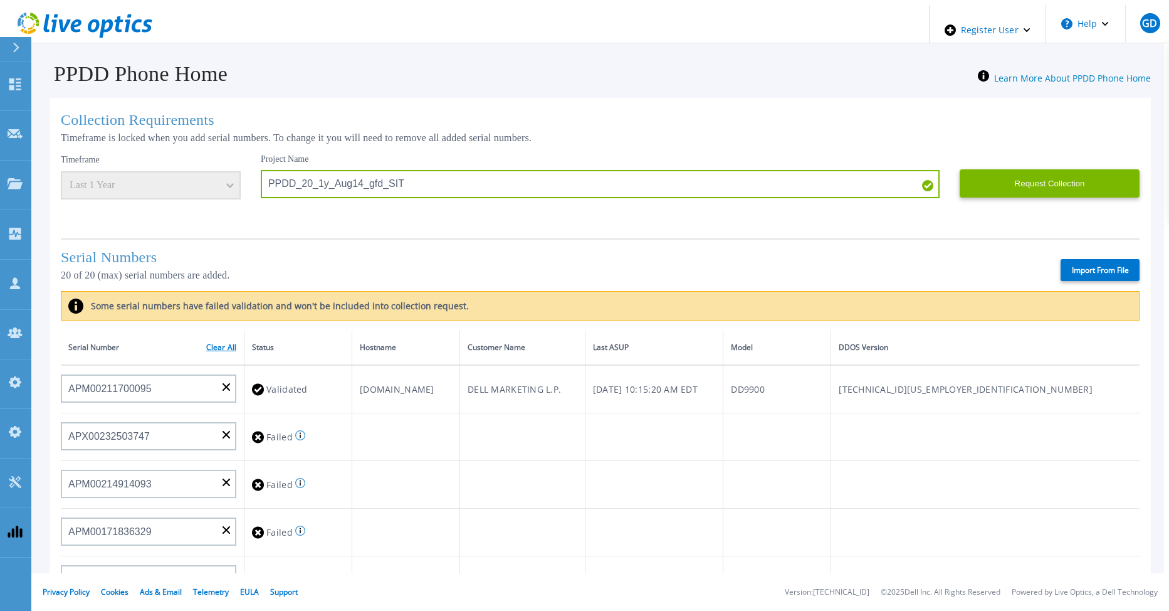
click at [219, 343] on link "Clear All" at bounding box center [221, 347] width 30 height 9
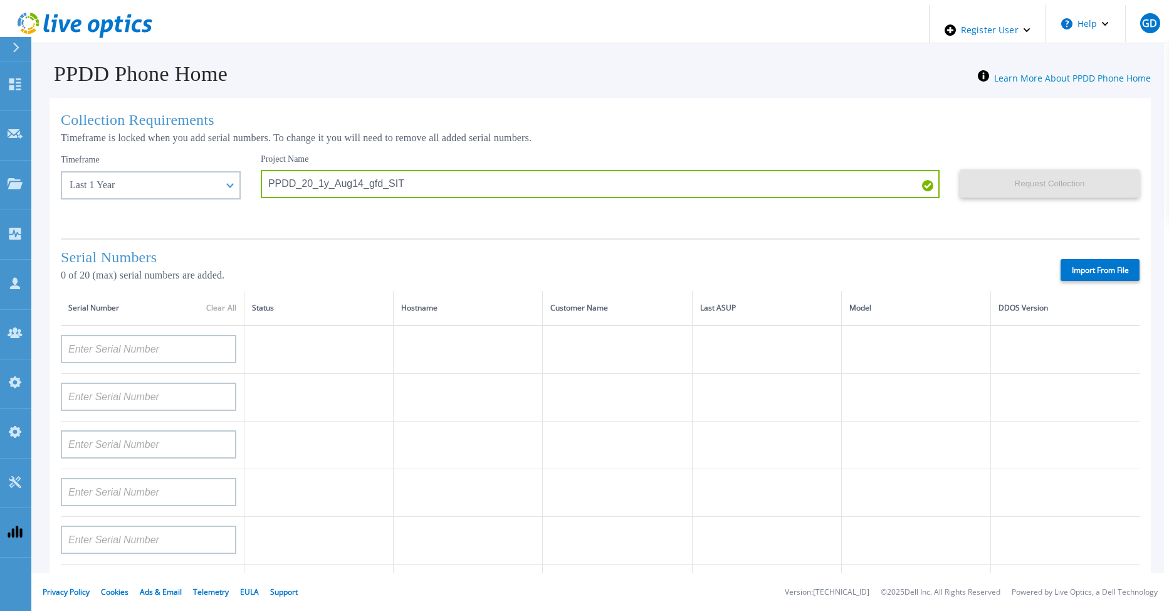
click at [1083, 271] on label "Import From File" at bounding box center [1100, 270] width 79 height 22
click at [0, 0] on input "Import From File" at bounding box center [0, 0] width 0 height 0
type input "APM00203000028"
type input "CRK00232305112"
type input "APM00212712895"
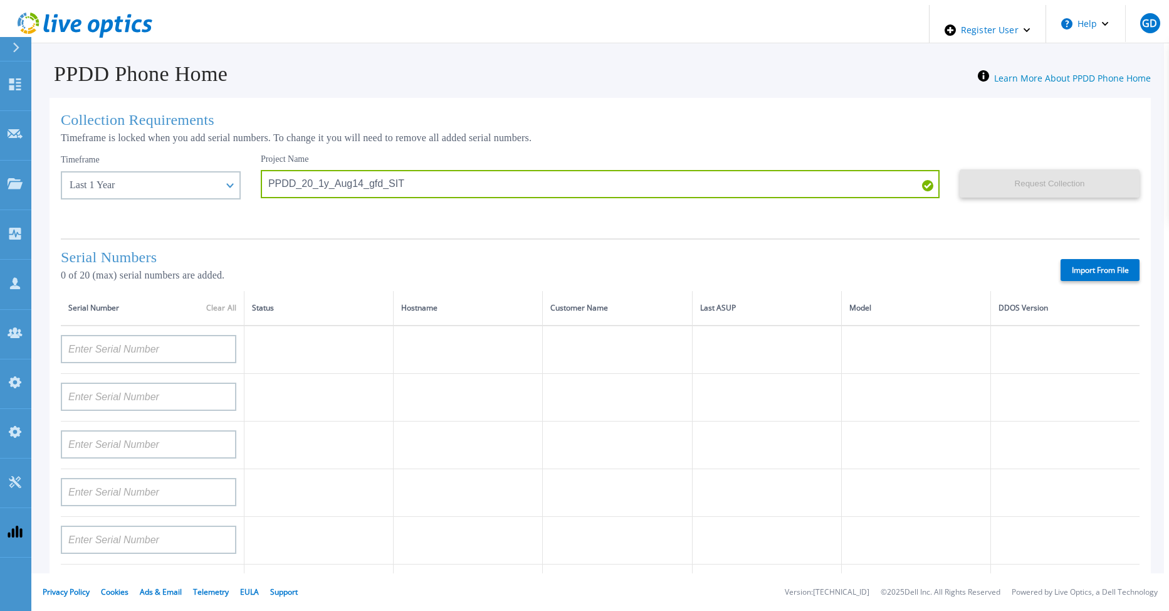
type input "APM00213409006"
type input "APM00212721943"
type input "TF3J4180100056"
type input "APM00170403976"
type input "APM00211204803"
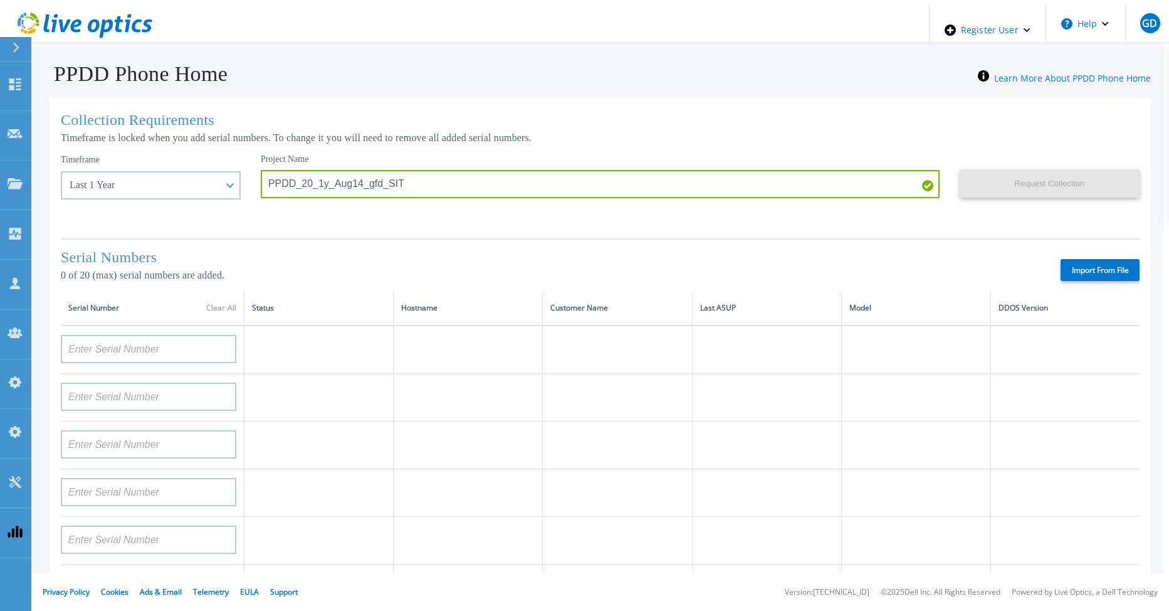
type input "APM00212804713"
type input "APM00223613667"
type input "APM01203203022"
type input "APM00200212797"
type input "APM00183922780"
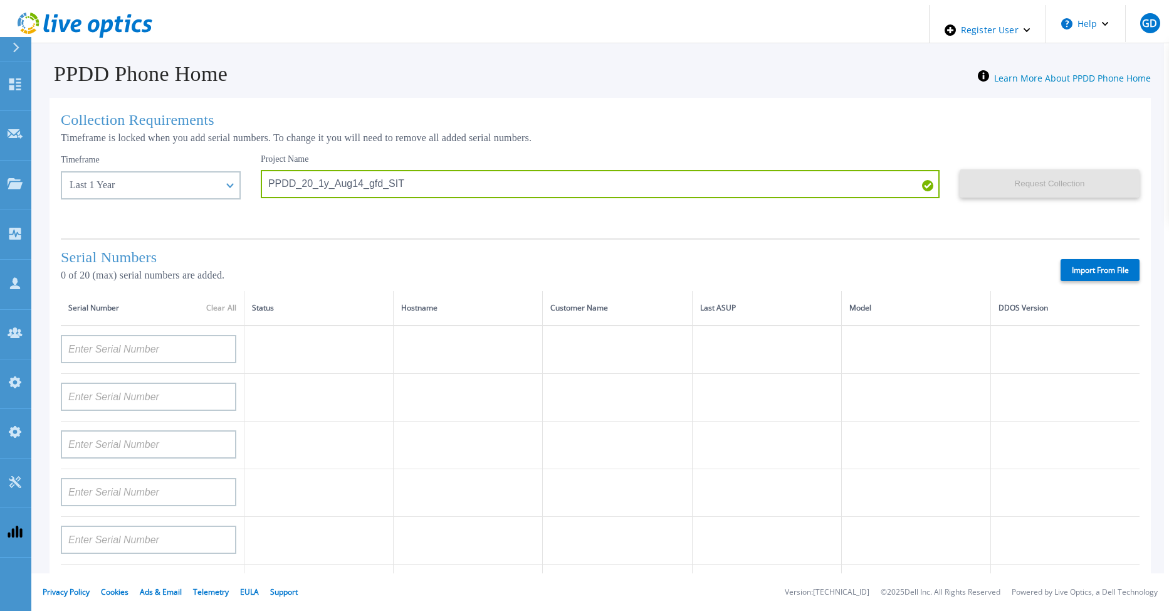
type input "FNM00173740391"
type input "APX00221801390"
type input "BJJYF351918300"
type input "APX00241704861"
type input "APM00201203066"
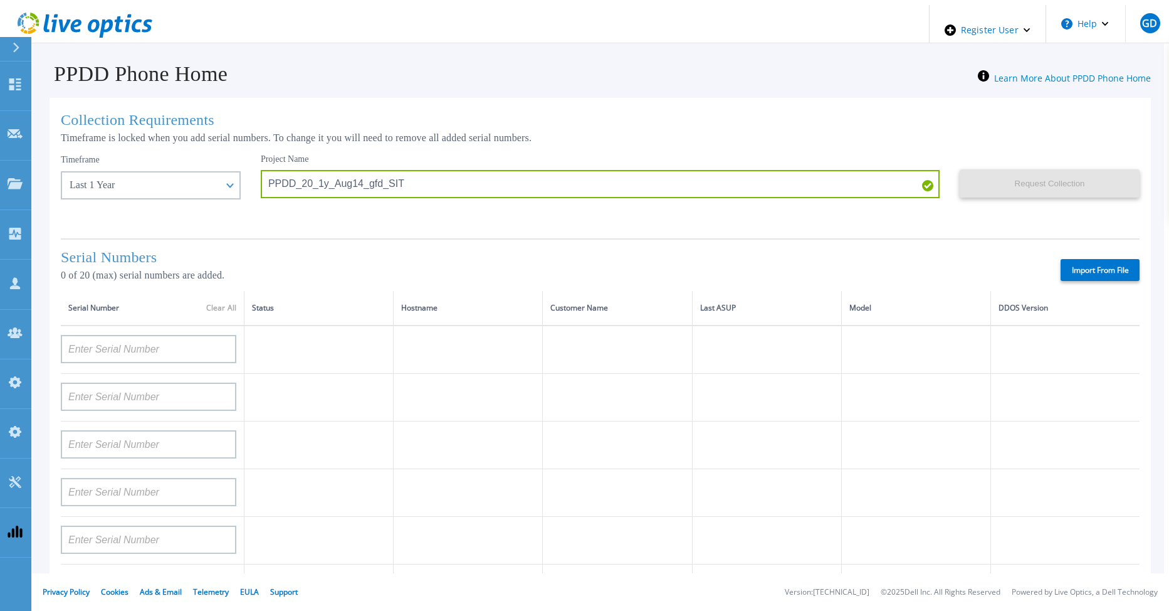
type input "TF3J4180100179"
type input "APM00212712897"
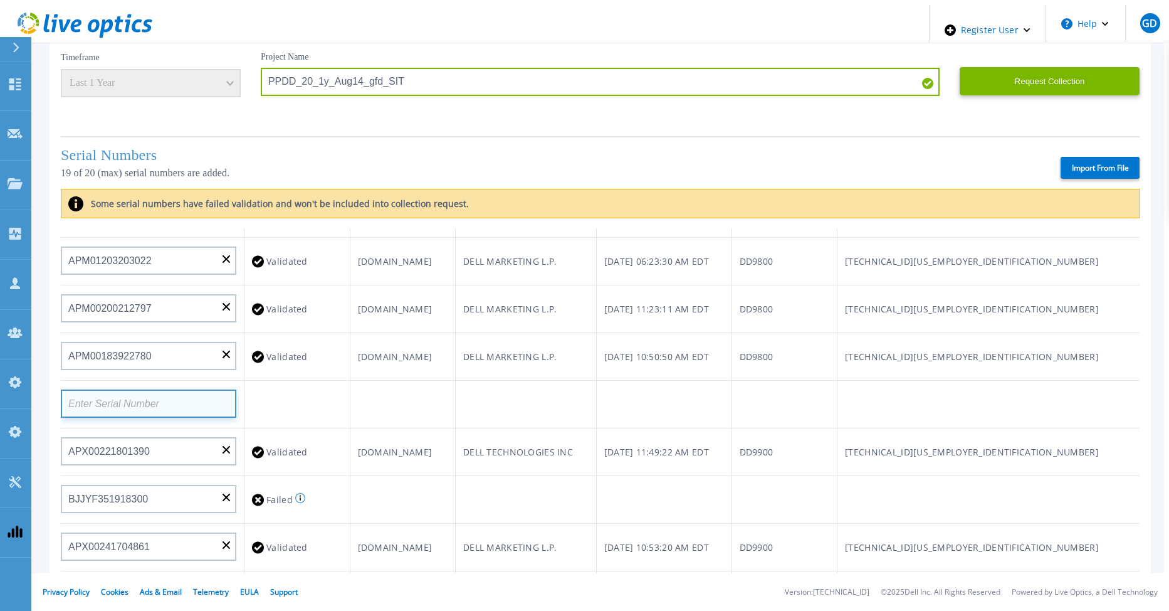
scroll to position [230, 0]
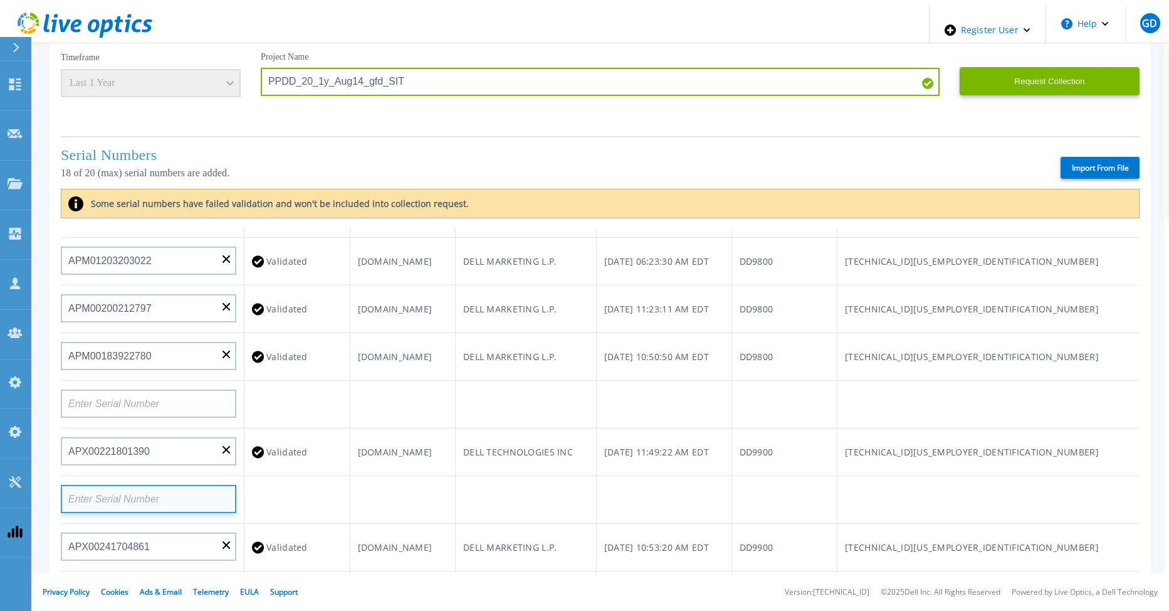
click at [115, 485] on input at bounding box center [149, 499] width 176 height 28
paste input "CKM00183202848"
type input "CKM00183202848"
click at [285, 476] on td at bounding box center [298, 500] width 106 height 48
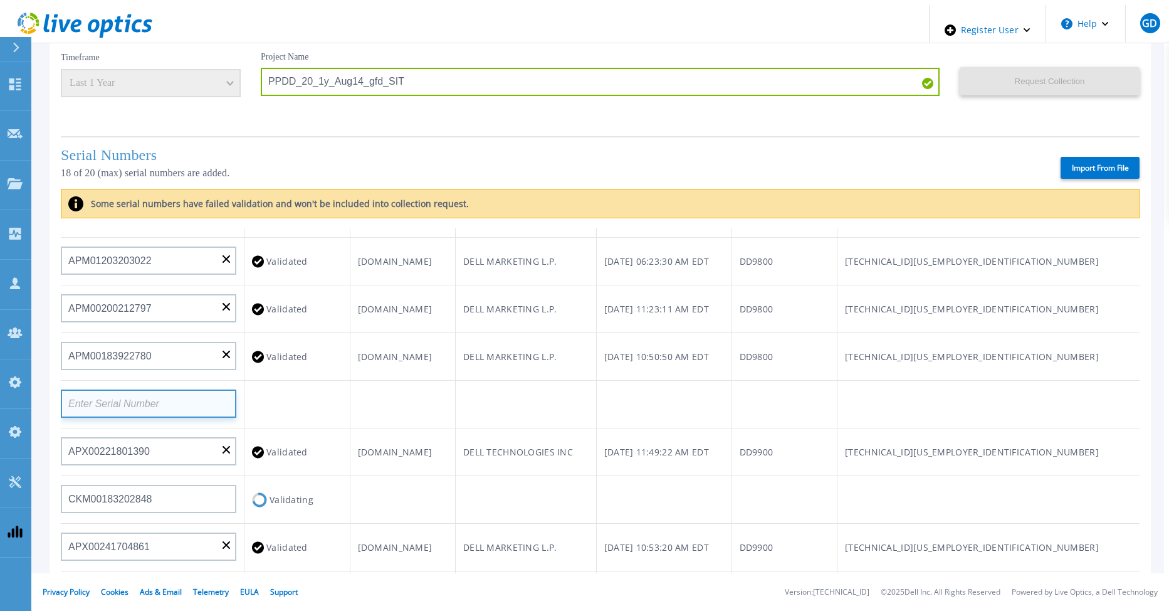
click at [141, 389] on input at bounding box center [149, 403] width 176 height 28
paste input "APM00201819018"
type input "APM00201819018"
click at [404, 381] on td at bounding box center [403, 405] width 106 height 48
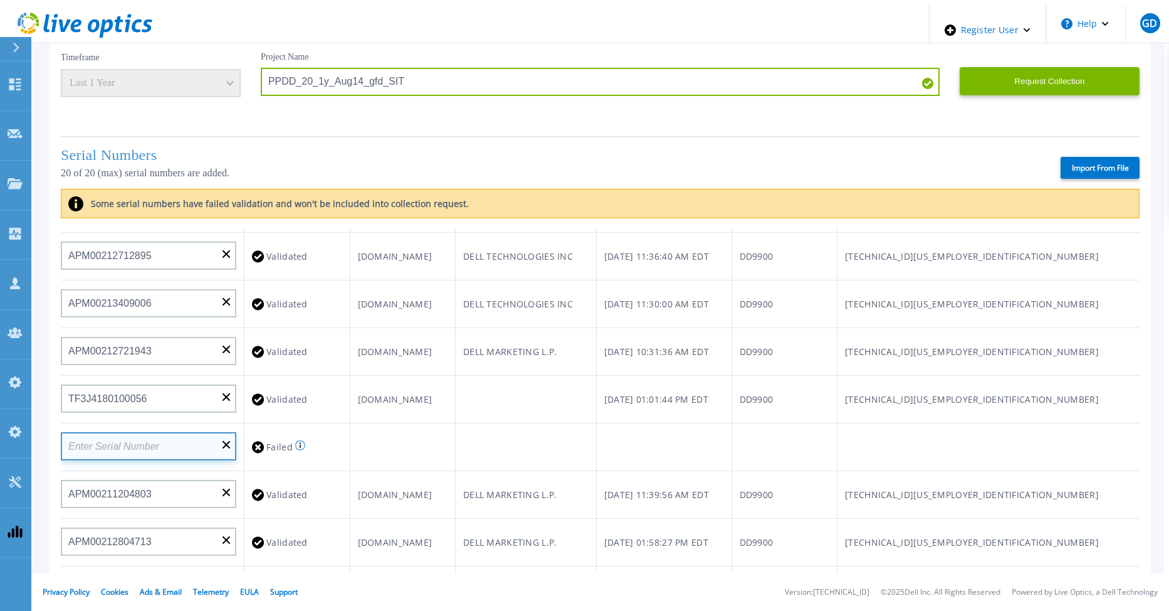
scroll to position [192, 0]
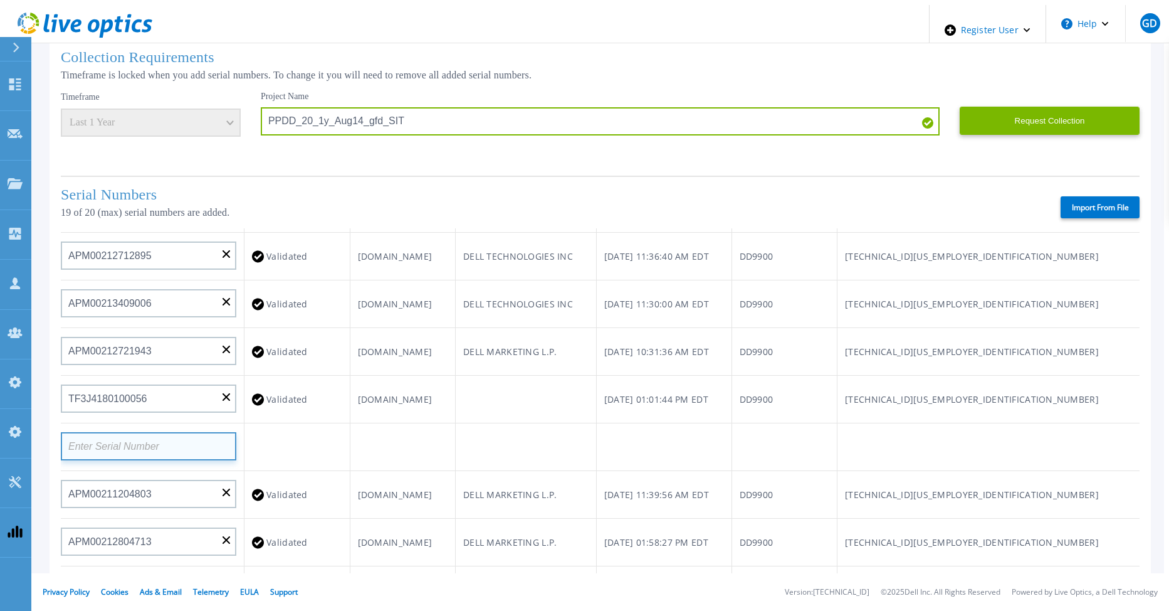
paste input "APM00223613667"
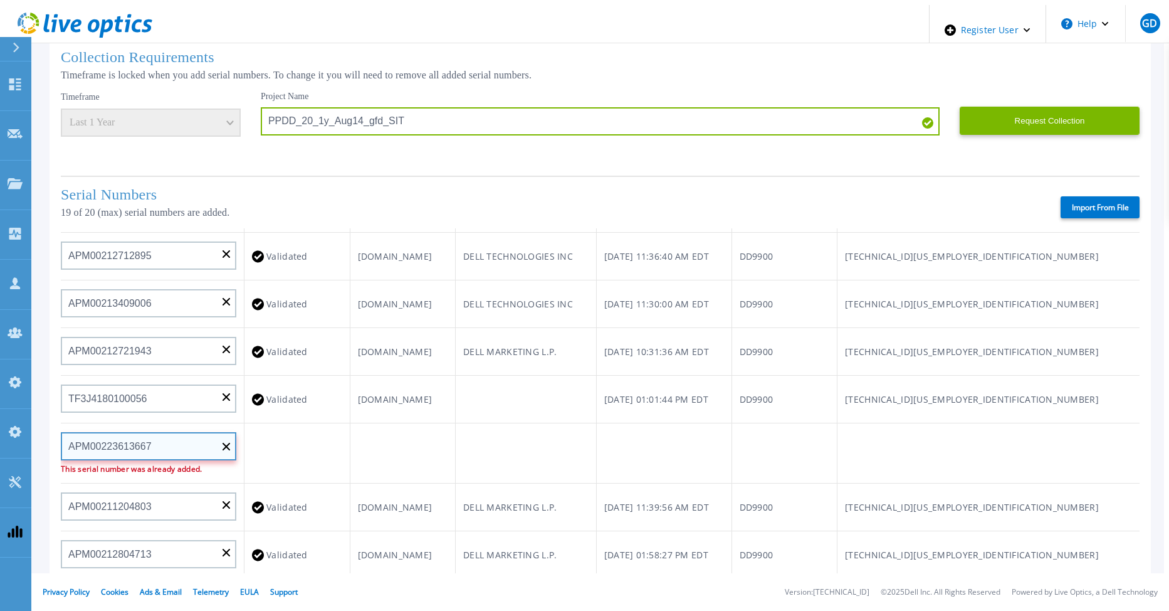
type input "APM00223613667"
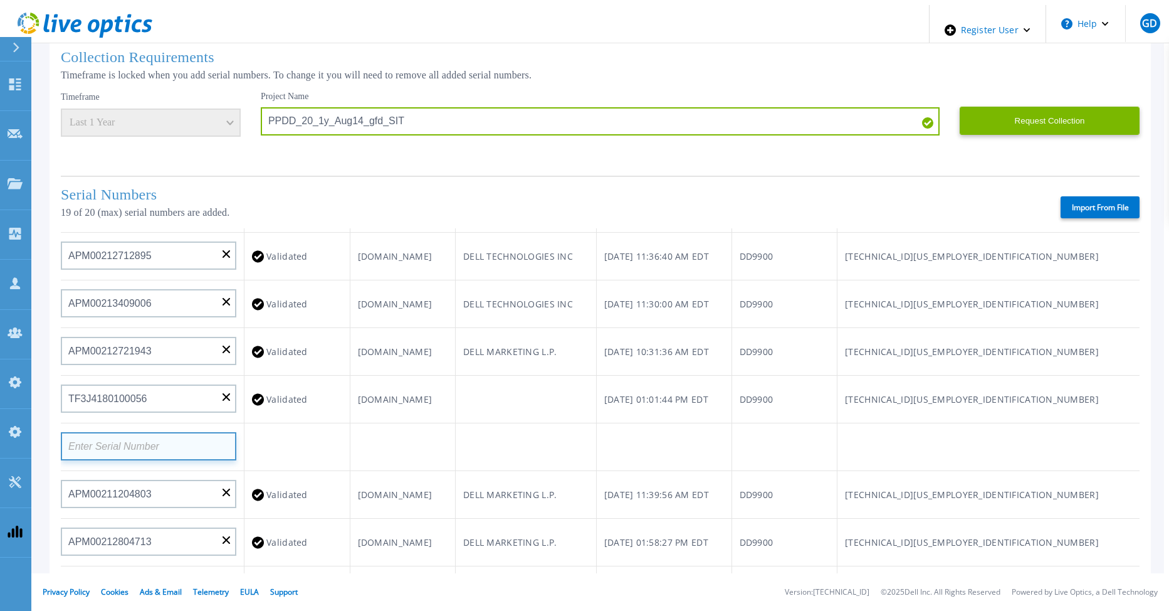
paste input "APM00172712073"
type input "APM00172712073"
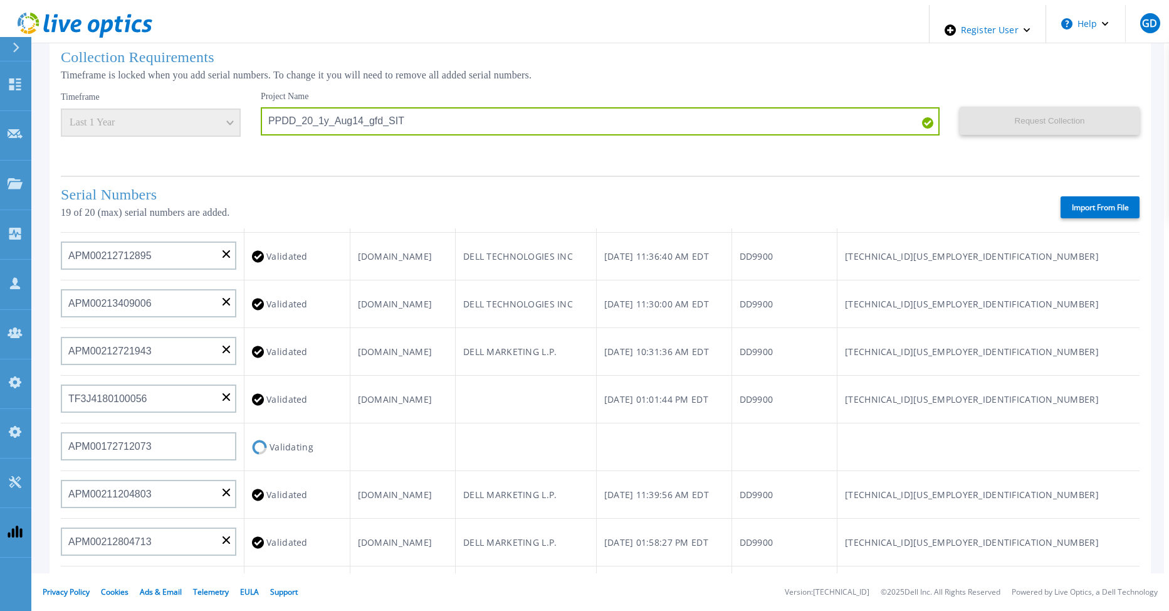
click at [269, 423] on td "Validating" at bounding box center [298, 447] width 106 height 48
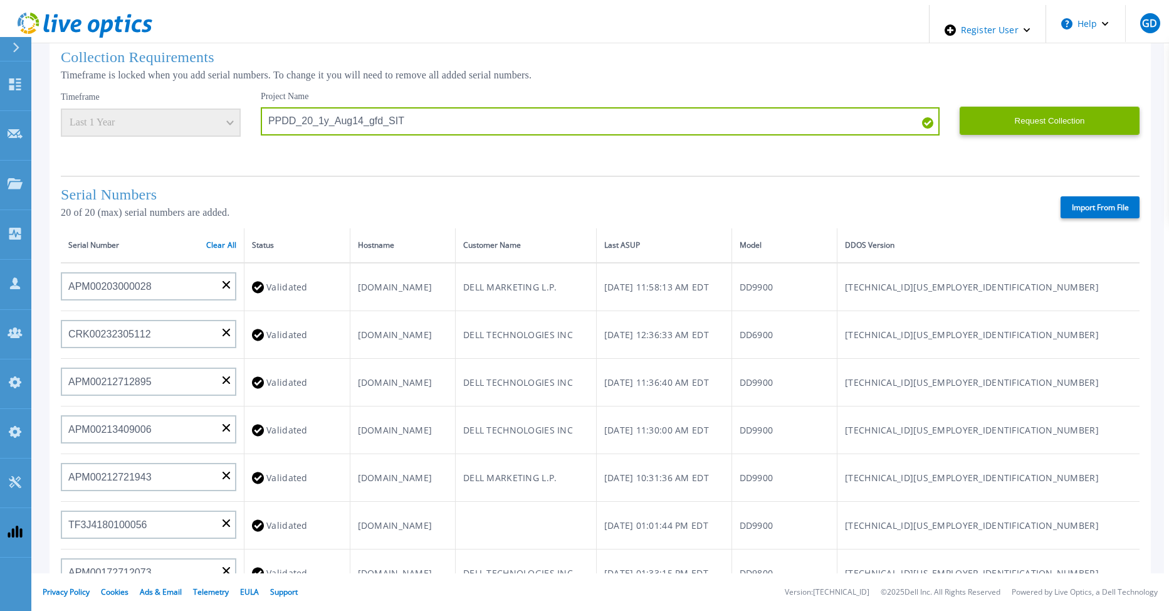
scroll to position [0, 0]
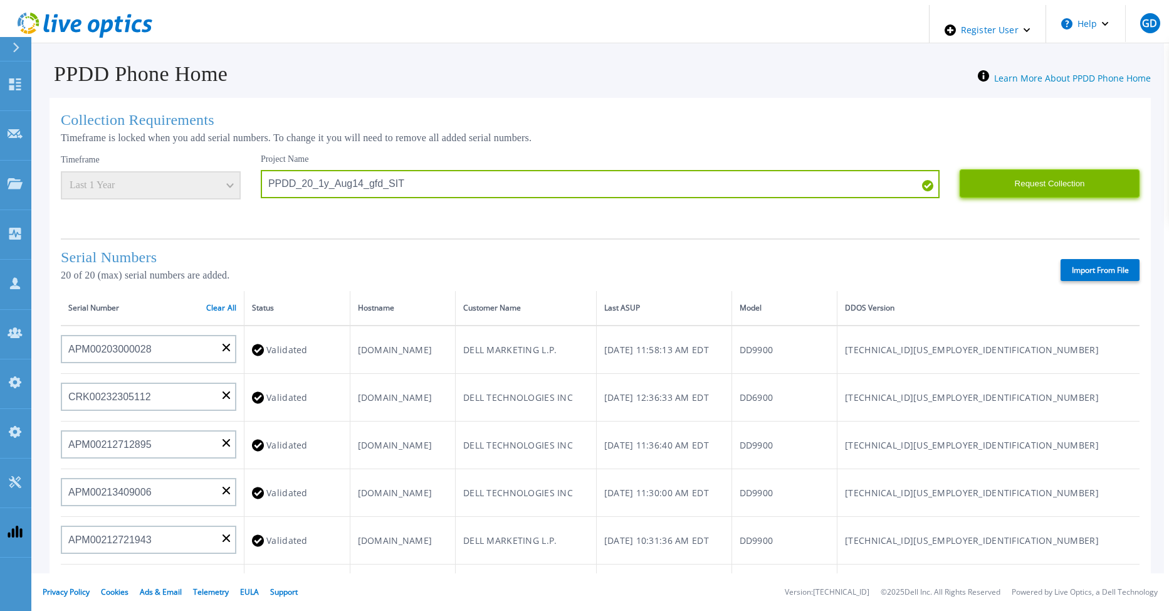
click at [1019, 182] on button "Request Collection" at bounding box center [1050, 183] width 180 height 28
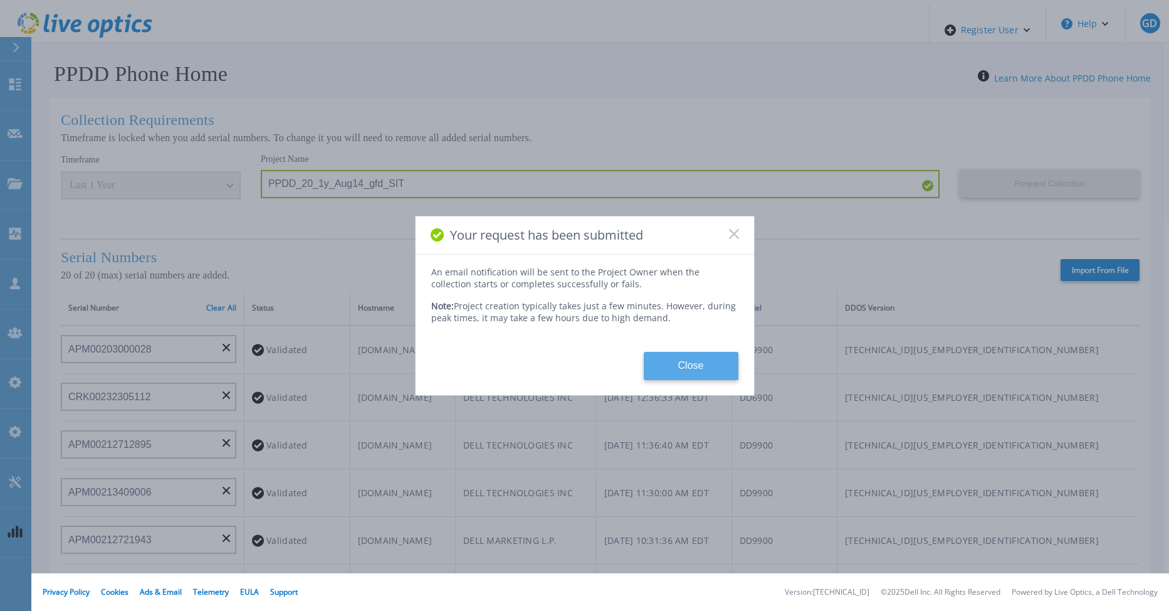
click at [696, 371] on button "Close" at bounding box center [691, 366] width 95 height 28
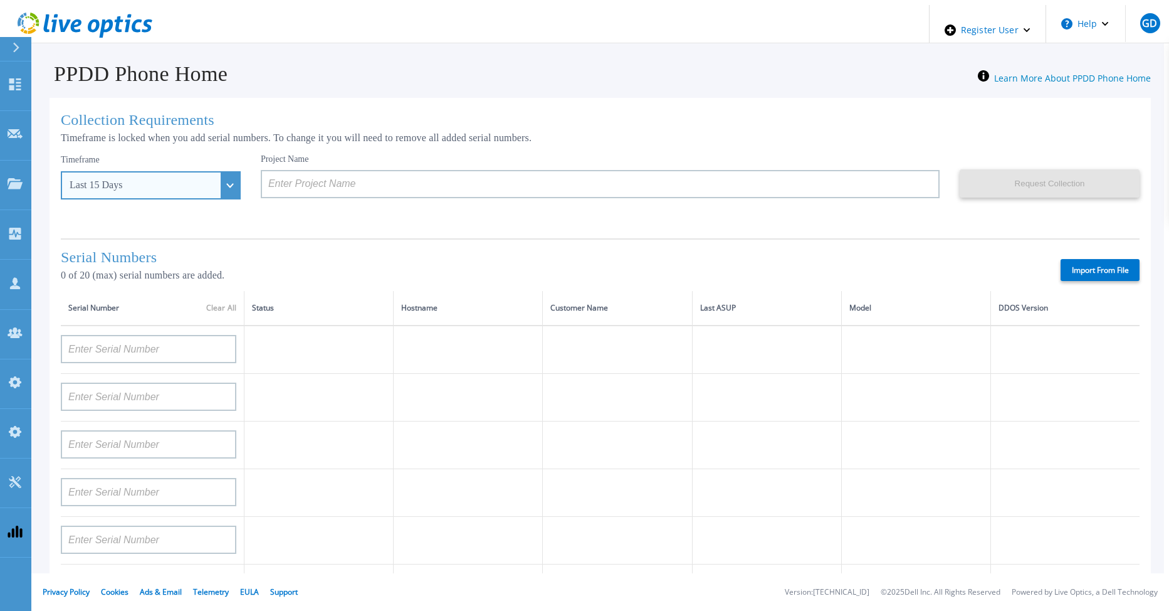
click at [202, 185] on div "Last 15 Days" at bounding box center [151, 185] width 180 height 28
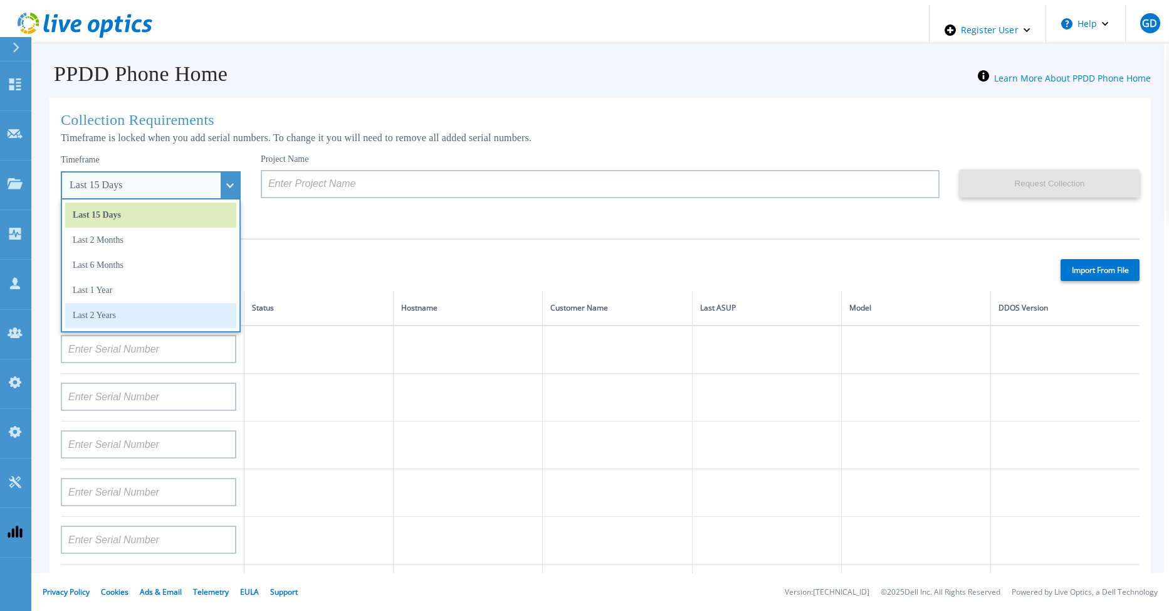
click at [134, 306] on li "Last 2 Years" at bounding box center [150, 315] width 171 height 25
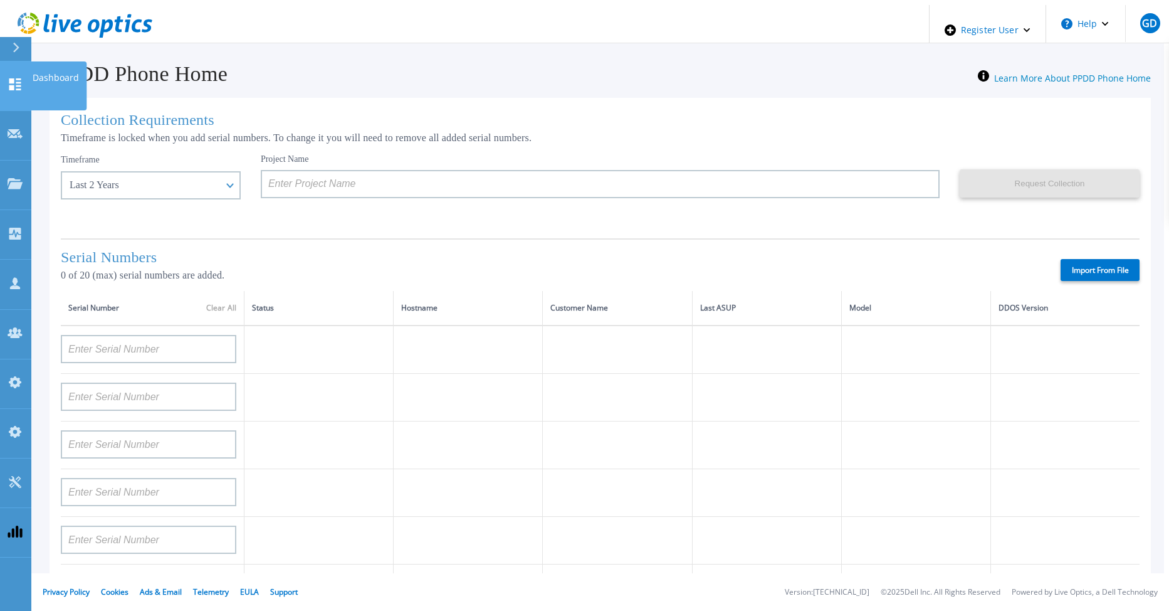
click at [16, 81] on link "Dashboard Dashboard" at bounding box center [15, 86] width 31 height 50
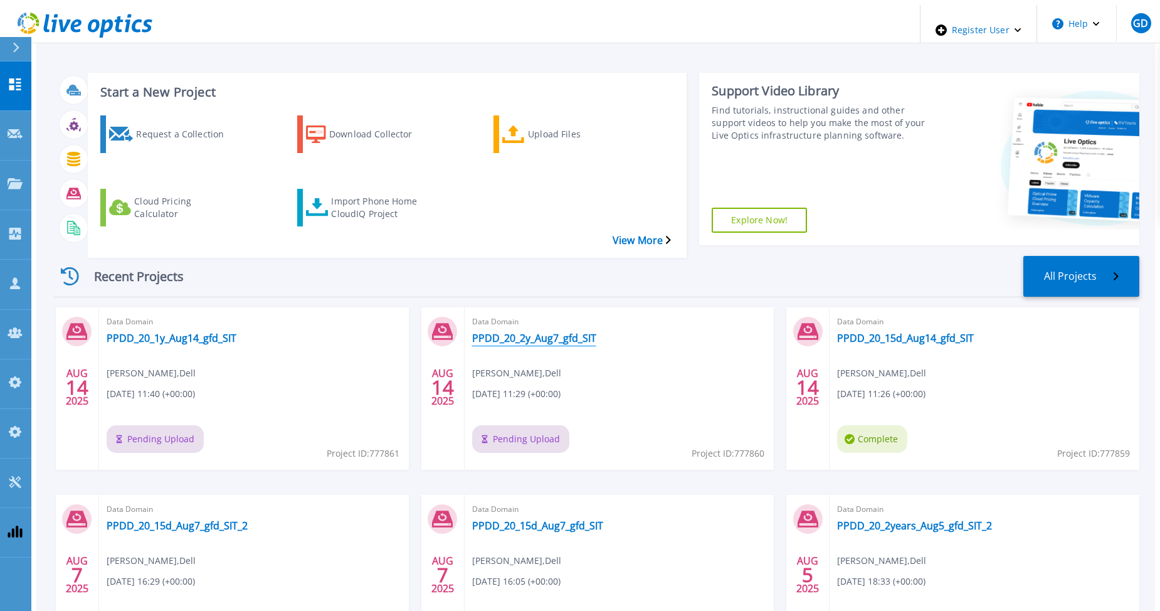
click at [528, 332] on link "PPDD_20_2y_Aug7_gfd_SIT" at bounding box center [534, 338] width 124 height 13
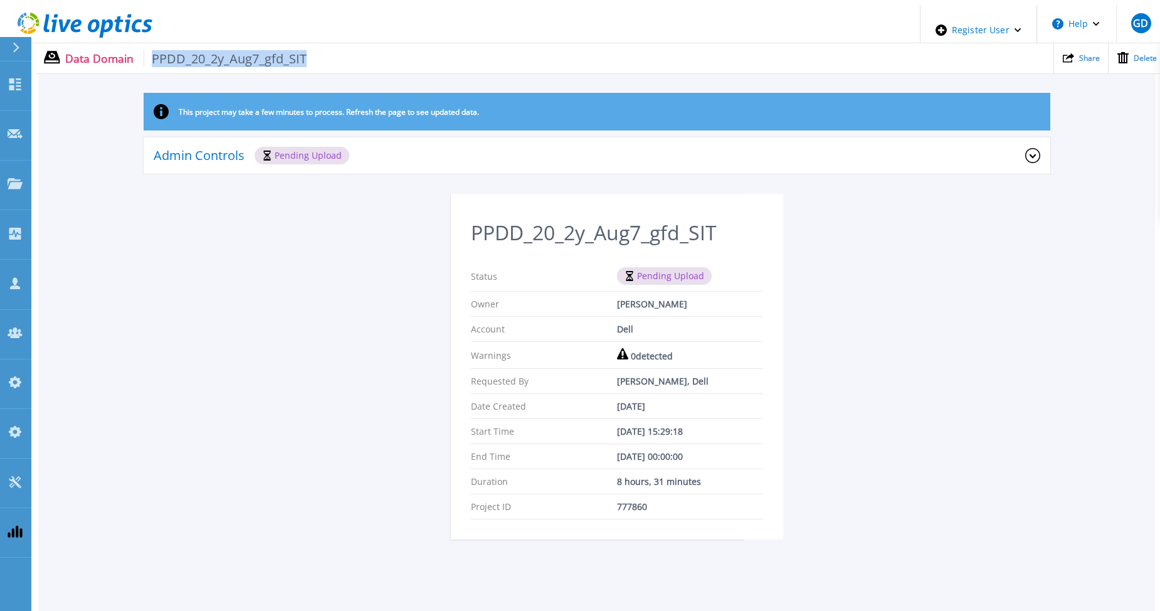
drag, startPoint x: 143, startPoint y: 48, endPoint x: 298, endPoint y: 51, distance: 154.9
click at [298, 51] on span "PPDD_20_2y_Aug7_gfd_SIT" at bounding box center [226, 58] width 164 height 17
copy span "PPDD_20_2y_Aug7_gfd_SIT"
click at [1124, 56] on div "Delete" at bounding box center [1136, 58] width 56 height 31
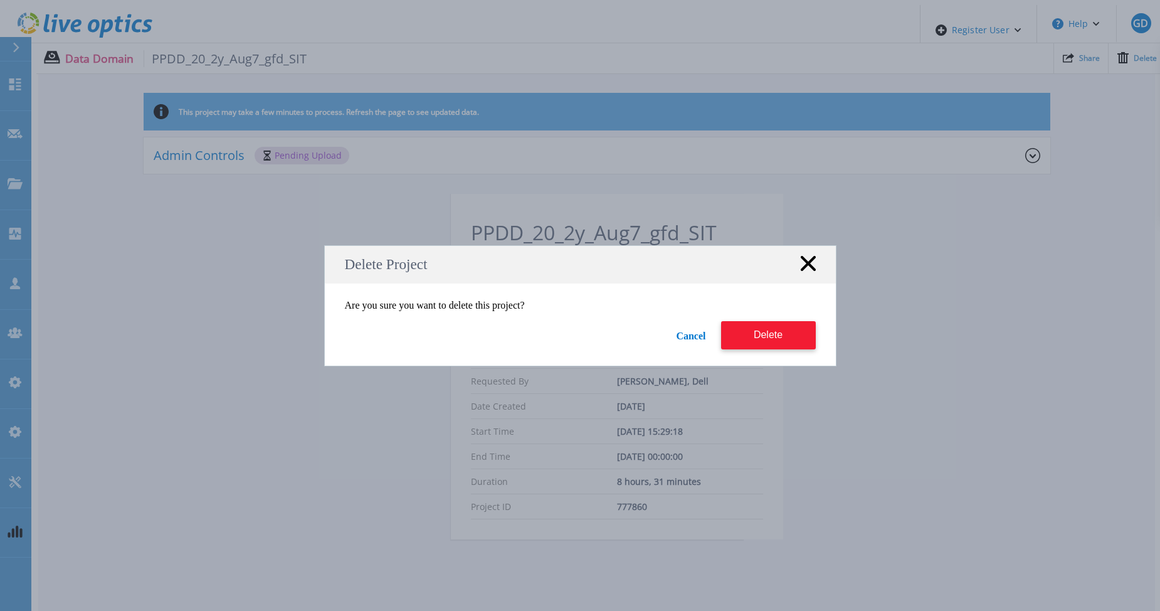
click at [772, 334] on button "Delete" at bounding box center [768, 335] width 95 height 28
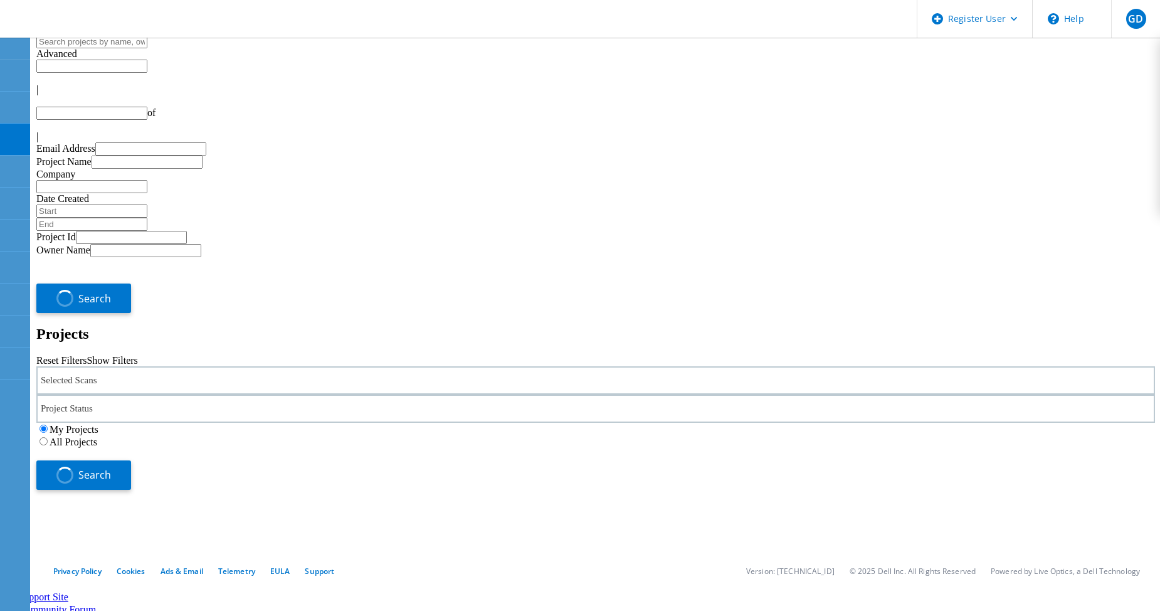
type input "1"
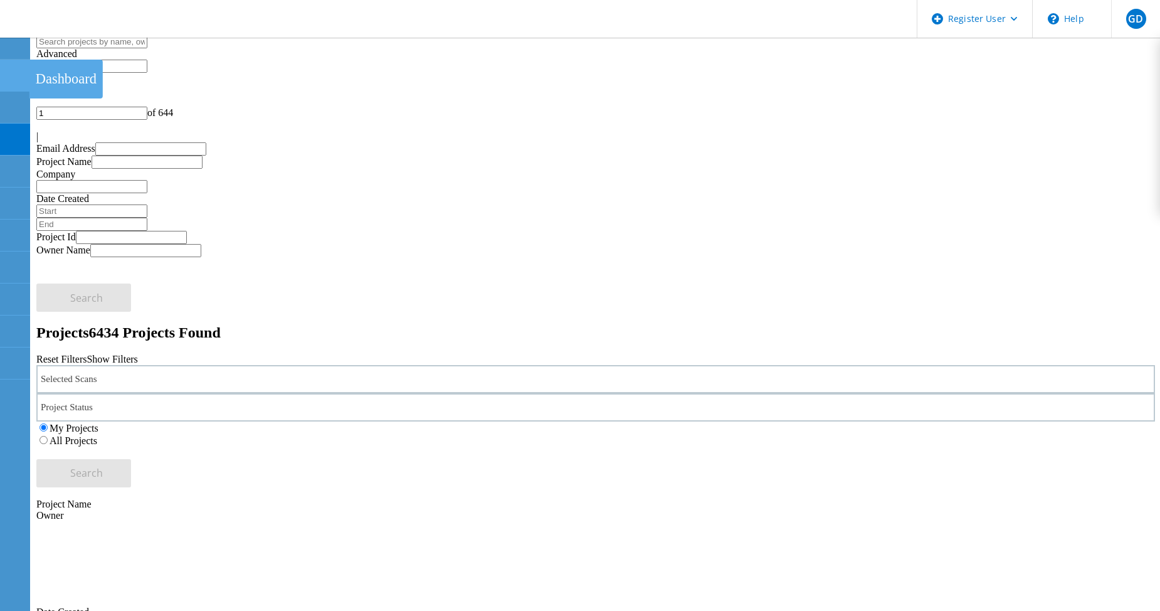
click at [17, 73] on icon at bounding box center [14, 76] width 15 height 12
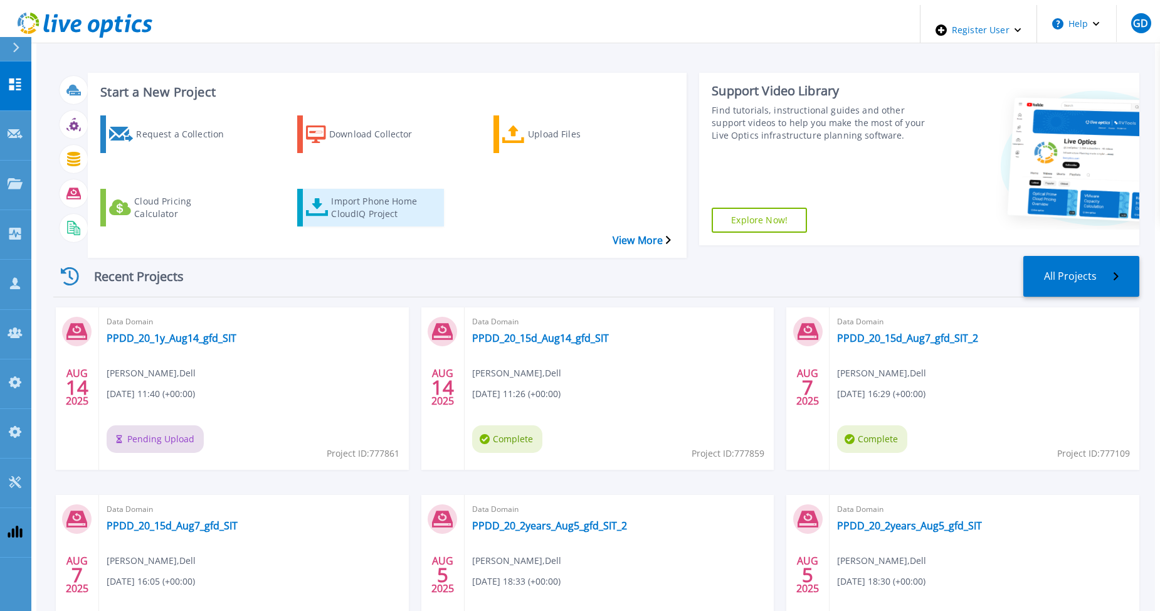
click at [339, 192] on div "Import Phone Home CloudIQ Project" at bounding box center [381, 207] width 100 height 31
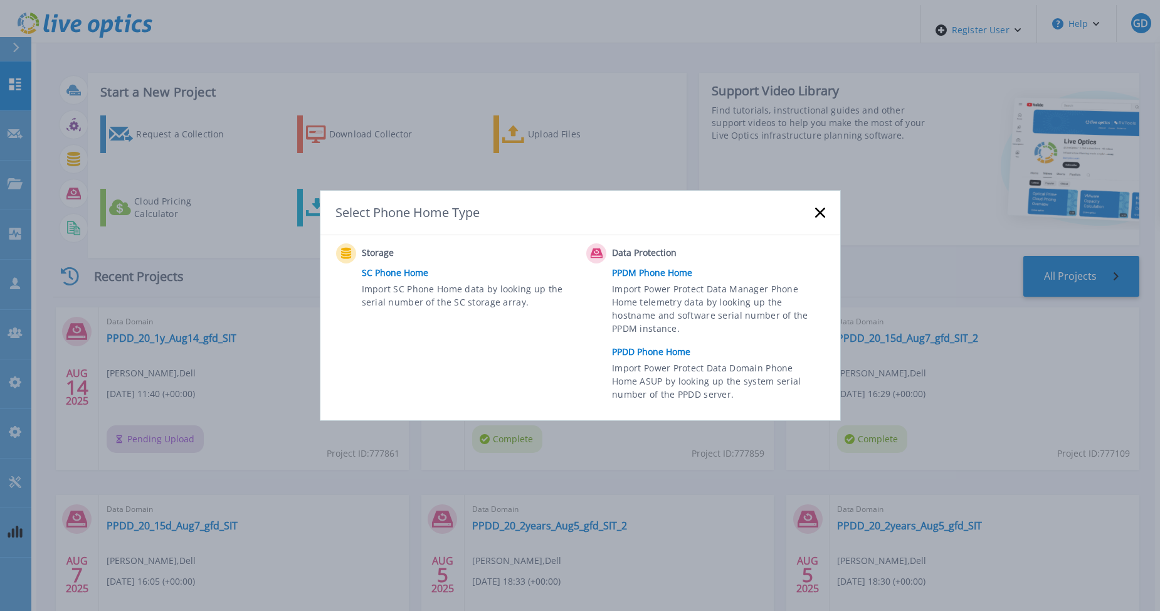
click at [658, 347] on link "PPDD Phone Home" at bounding box center [721, 351] width 219 height 19
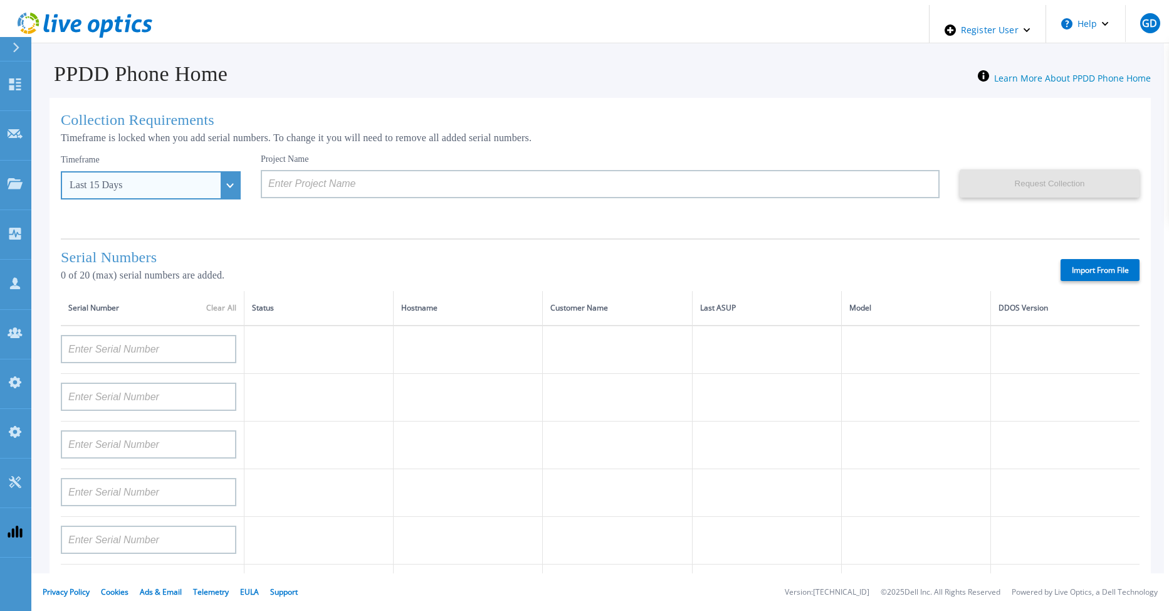
click at [210, 184] on div "Last 15 Days" at bounding box center [151, 185] width 180 height 28
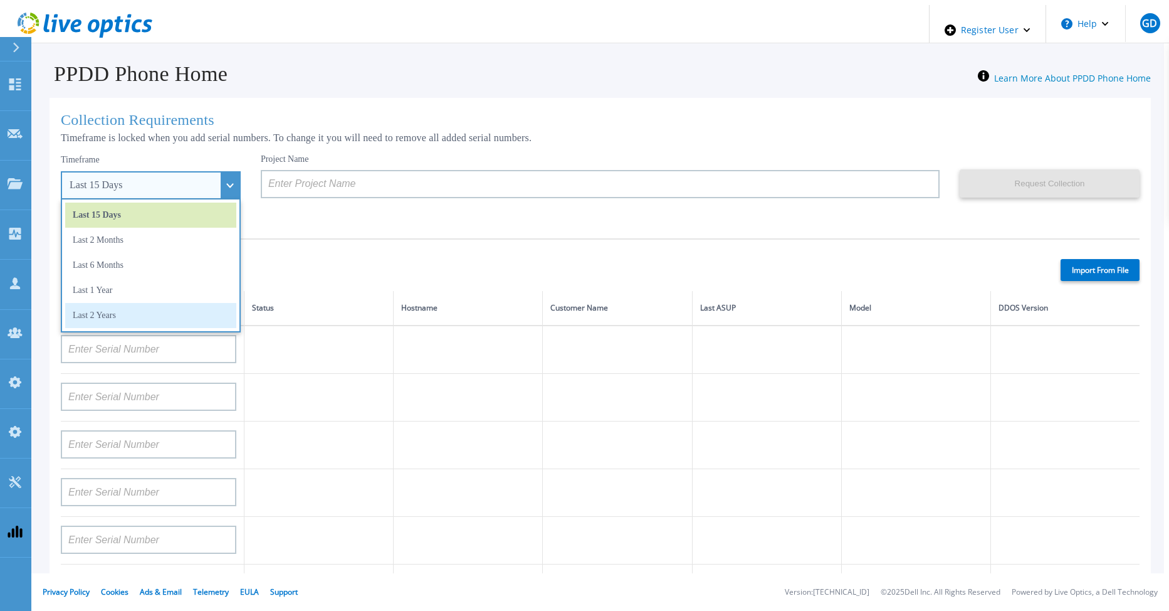
click at [181, 309] on li "Last 2 Years" at bounding box center [150, 315] width 171 height 25
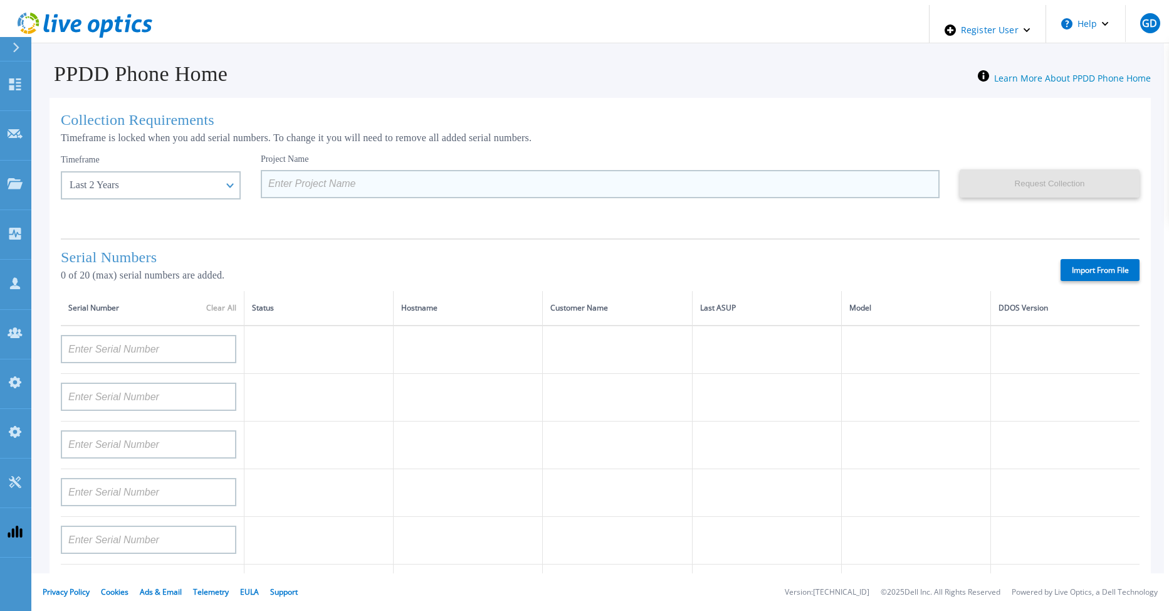
click at [275, 187] on input at bounding box center [600, 184] width 679 height 28
paste input "PPDD_20_2y_Aug7_gfd_SIT"
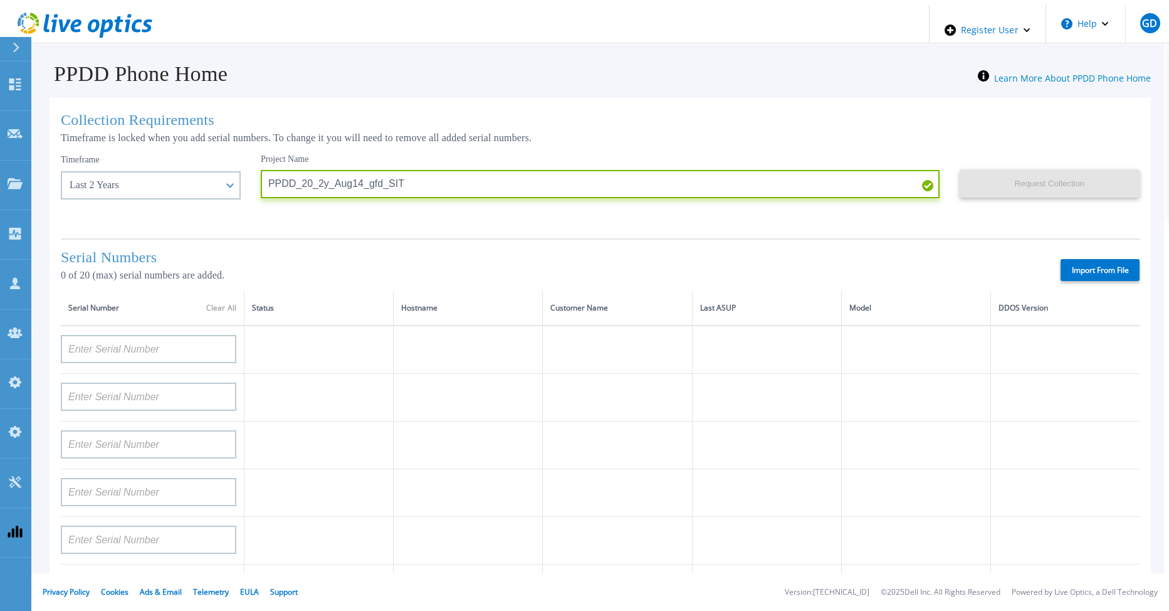
type input "PPDD_20_2y_Aug14_gfd_SIT"
click at [1090, 263] on label "Import From File" at bounding box center [1100, 270] width 79 height 22
click at [0, 0] on input "Import From File" at bounding box center [0, 0] width 0 height 0
type input "APM00212517749"
type input "APM00181610916"
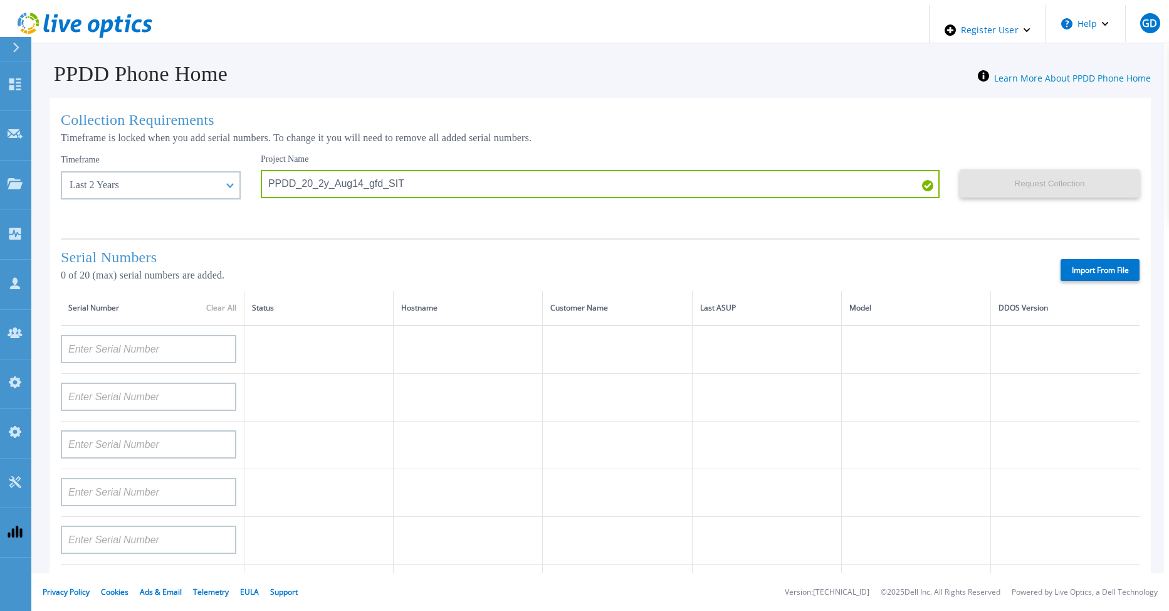
type input "APM00212610954"
type input "APM00192901991"
type input "DE600213145187"
type input "CKM01210406364"
type input "AUDVMK7W3NDDSP"
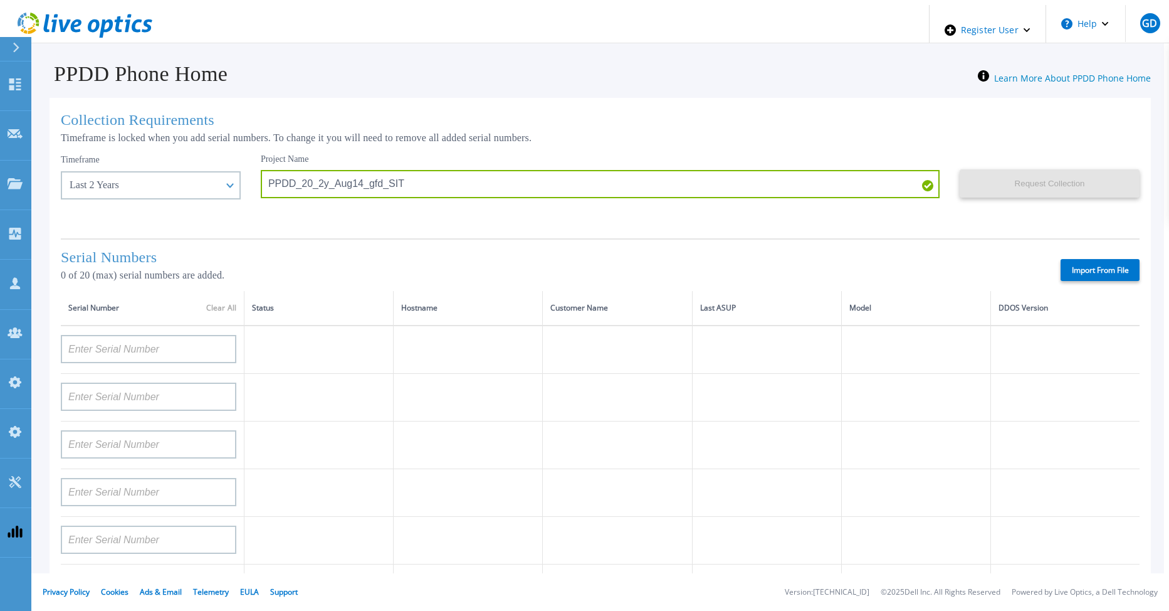
type input "APM00174422347"
type input "APM00171414746"
type input "APM00222128522"
type input "APM00200337213"
type input "APM00160405864"
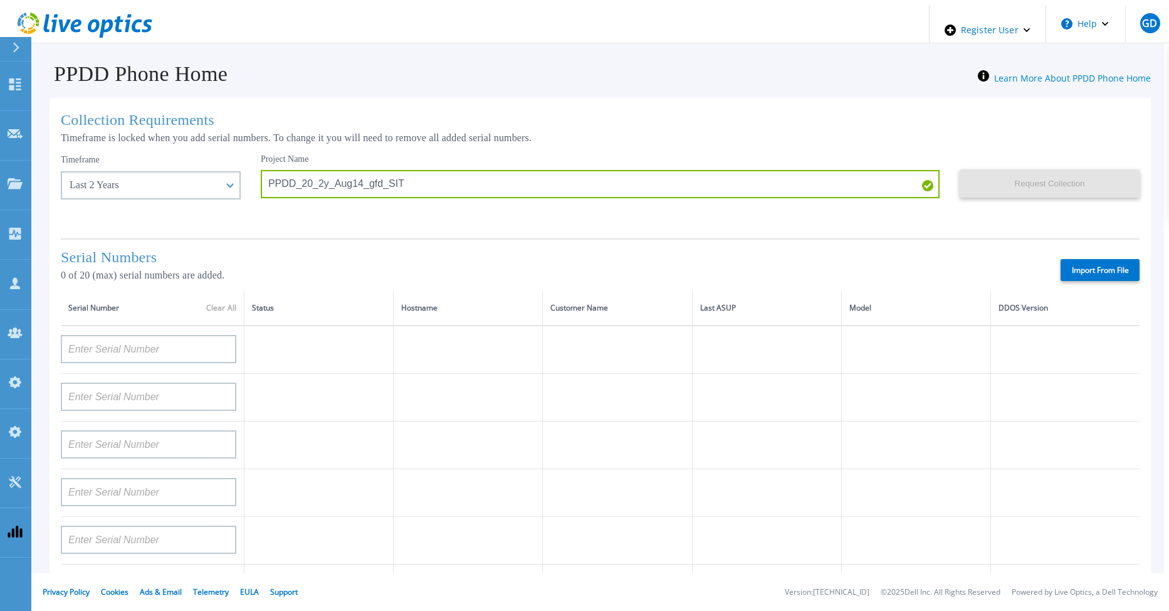
type input "APM00201200598"
type input "APM00172914280"
type input "APM00212721945"
type input "CKM01203620338"
type input "CKM01214706127"
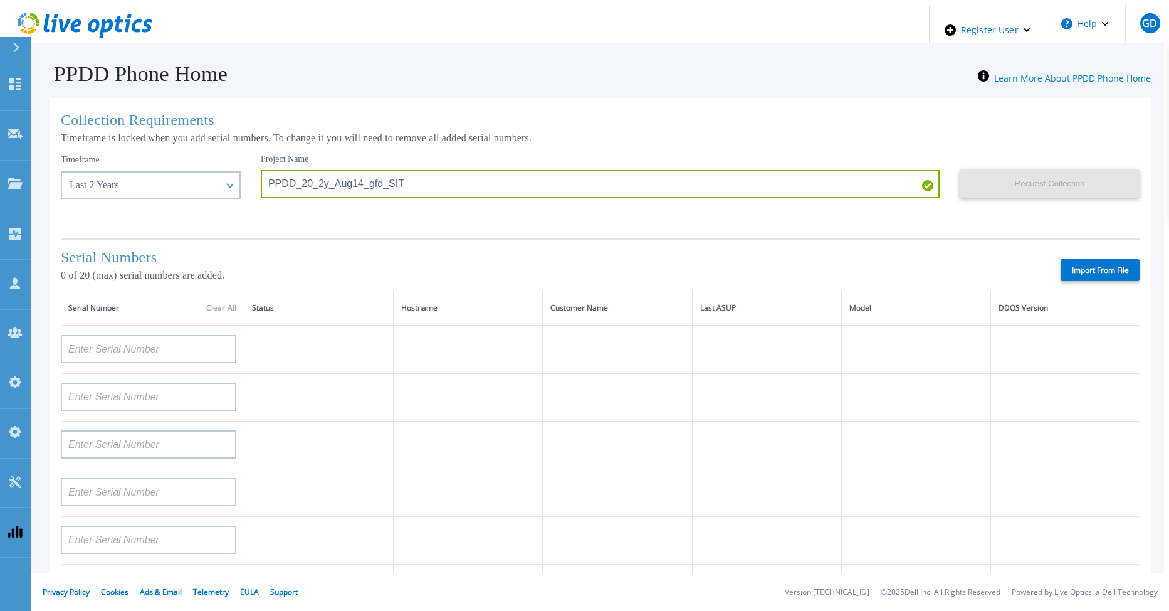
type input "FLA95144400037"
type input "AUDVNWBR6EDS91"
type input "APM00182109758"
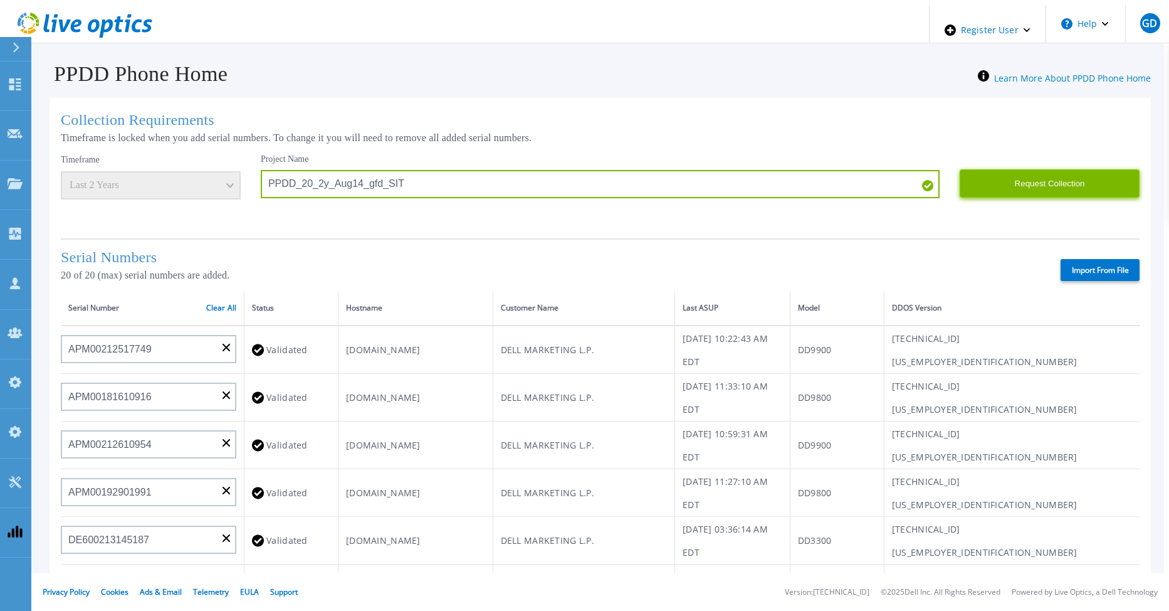
click at [1014, 187] on button "Request Collection" at bounding box center [1050, 183] width 180 height 28
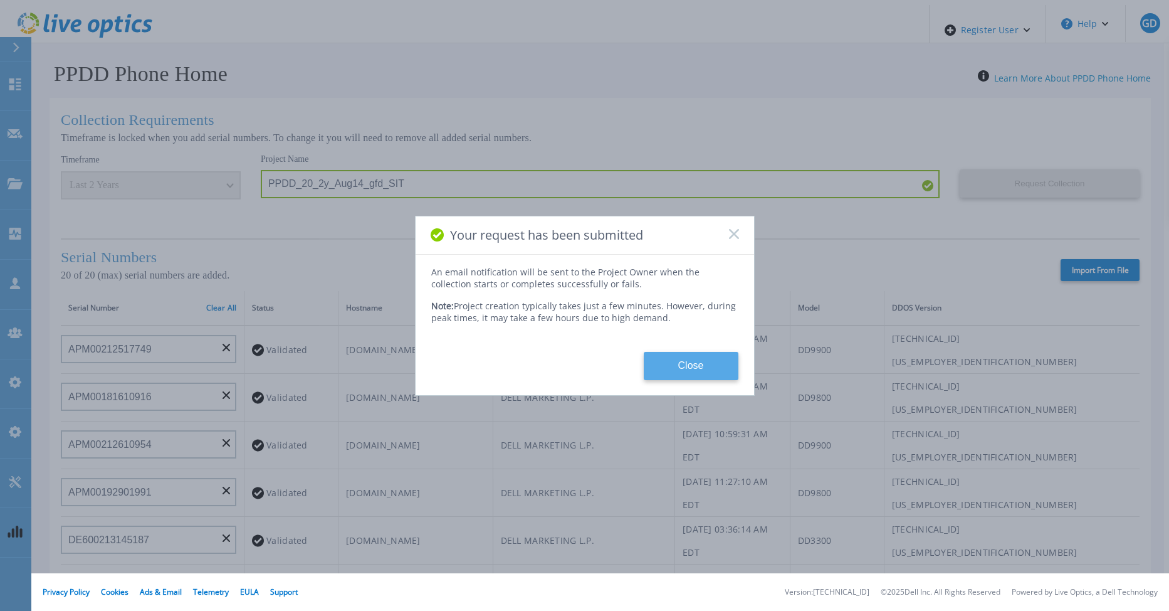
click at [697, 367] on button "Close" at bounding box center [691, 366] width 95 height 28
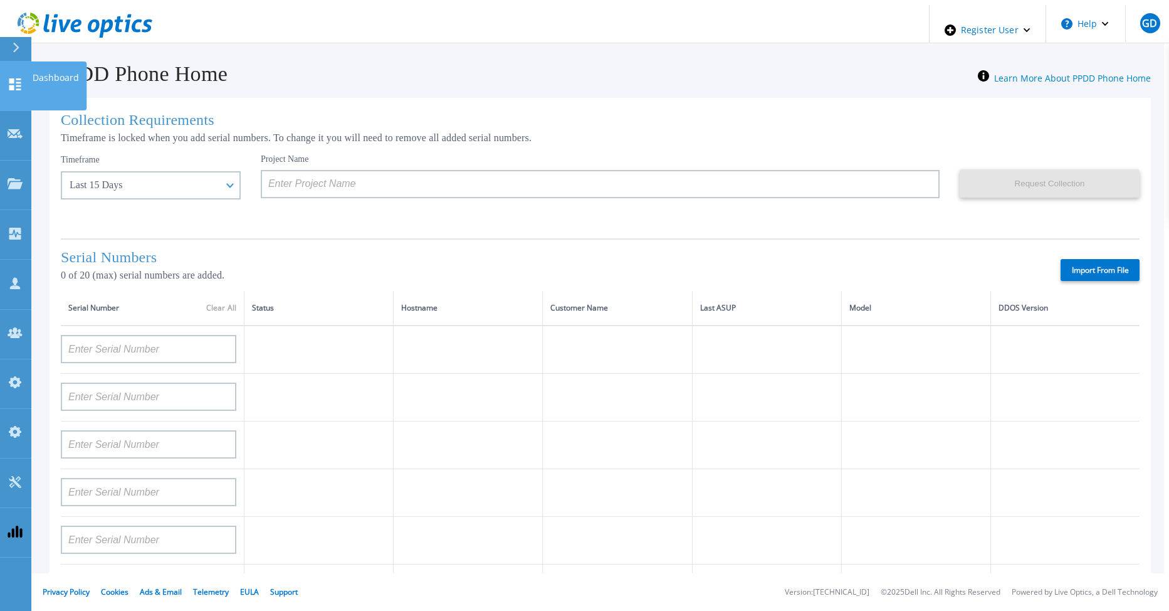
click at [24, 78] on link "Dashboard Dashboard" at bounding box center [15, 86] width 31 height 50
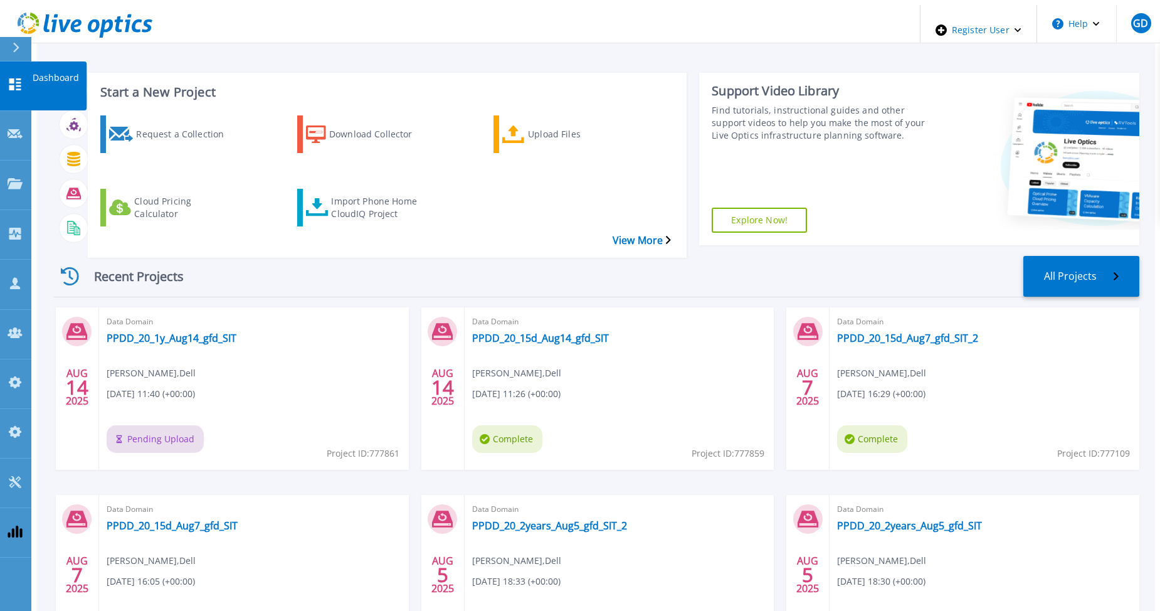
click at [9, 78] on icon at bounding box center [15, 84] width 15 height 12
click at [20, 79] on icon at bounding box center [15, 84] width 12 height 12
click at [14, 81] on link "Dashboard Dashboard" at bounding box center [15, 86] width 31 height 50
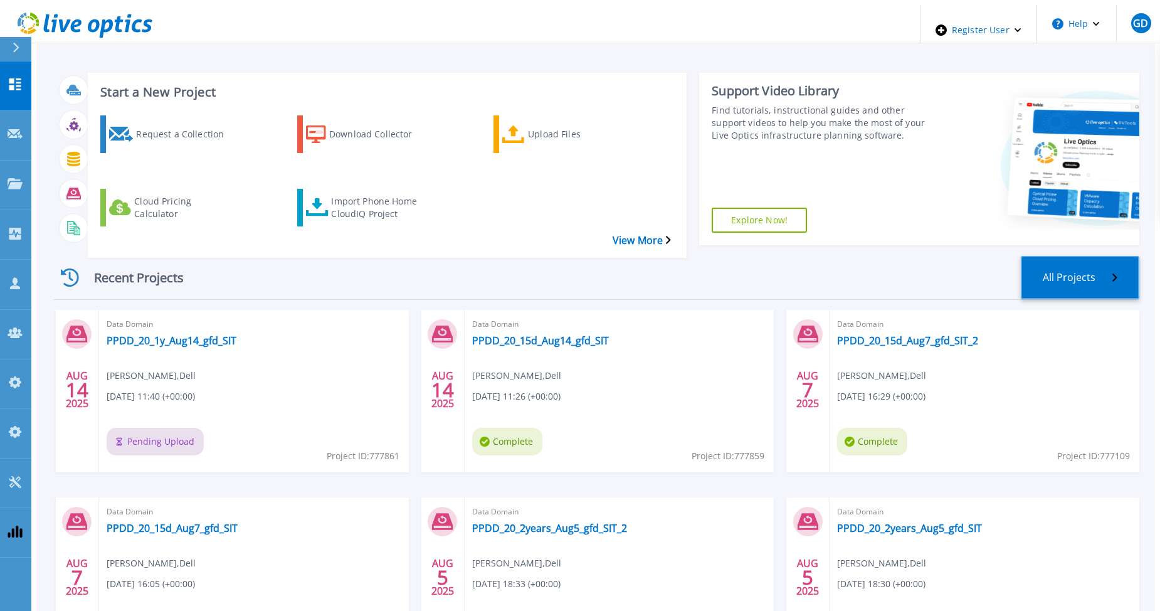
click at [1084, 256] on link "All Projects" at bounding box center [1080, 277] width 118 height 43
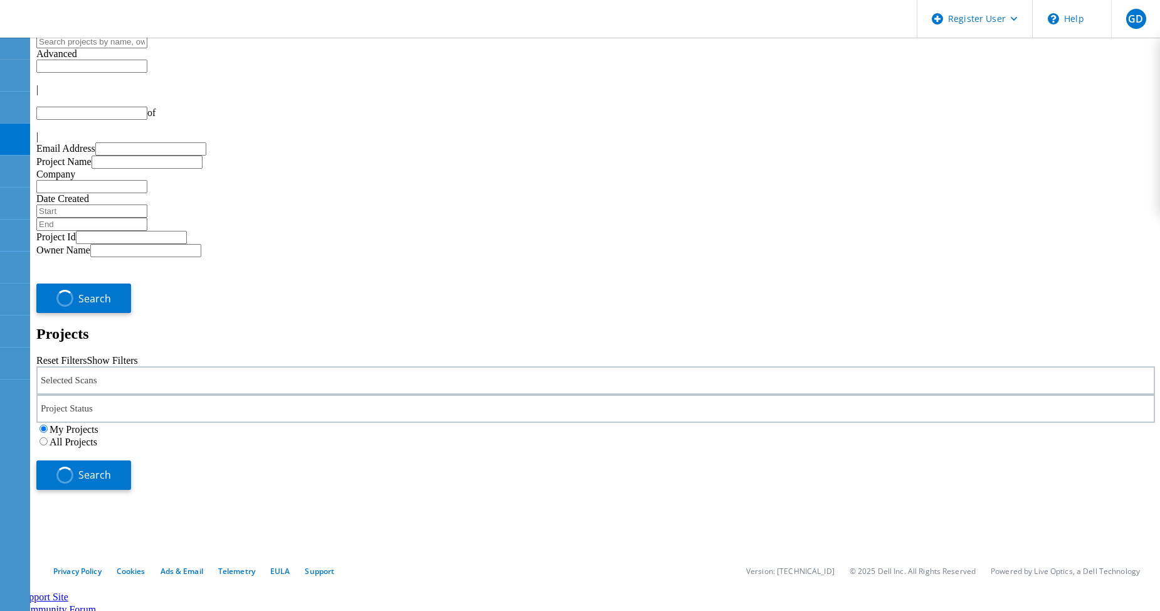
type input "1"
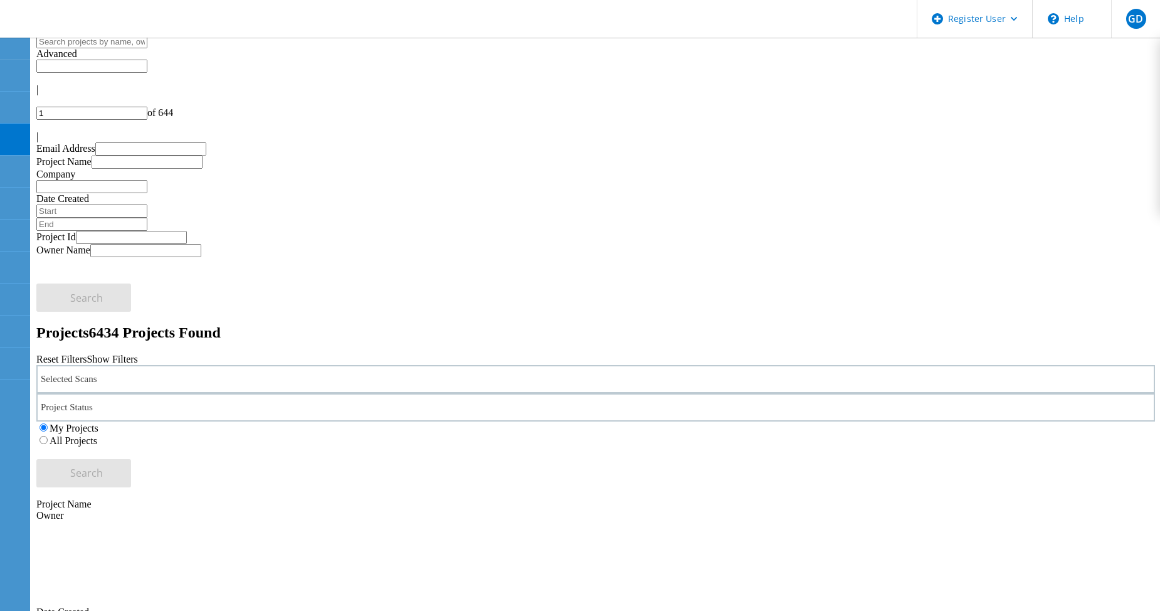
click at [97, 435] on label "All Projects" at bounding box center [74, 440] width 48 height 11
click at [48, 436] on input "All Projects" at bounding box center [43, 440] width 8 height 8
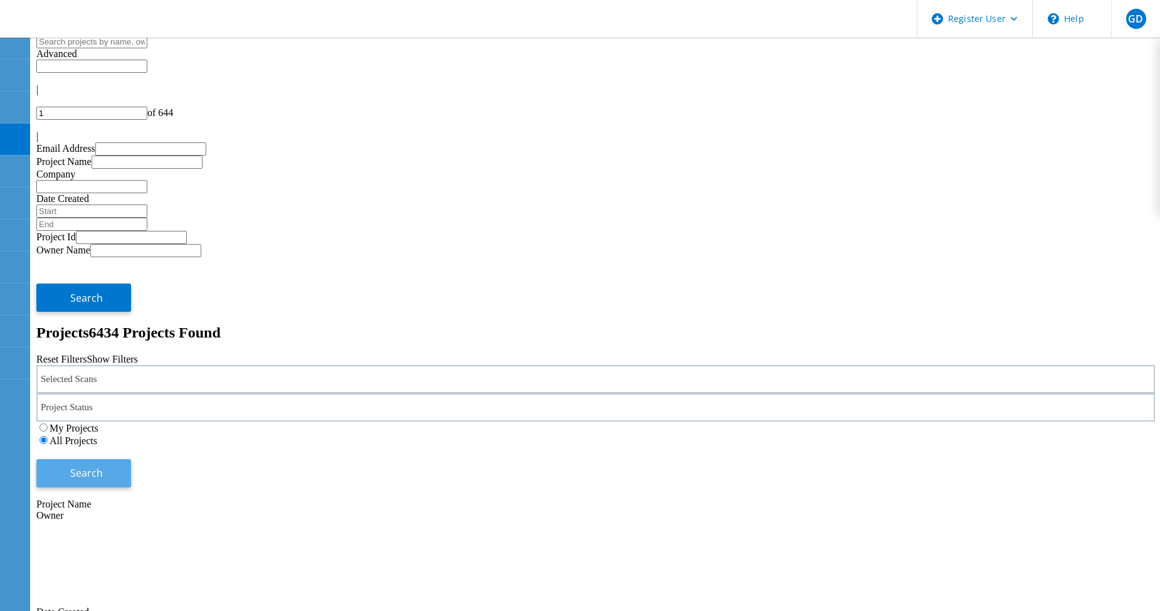
click at [131, 459] on button "Search" at bounding box center [83, 473] width 95 height 28
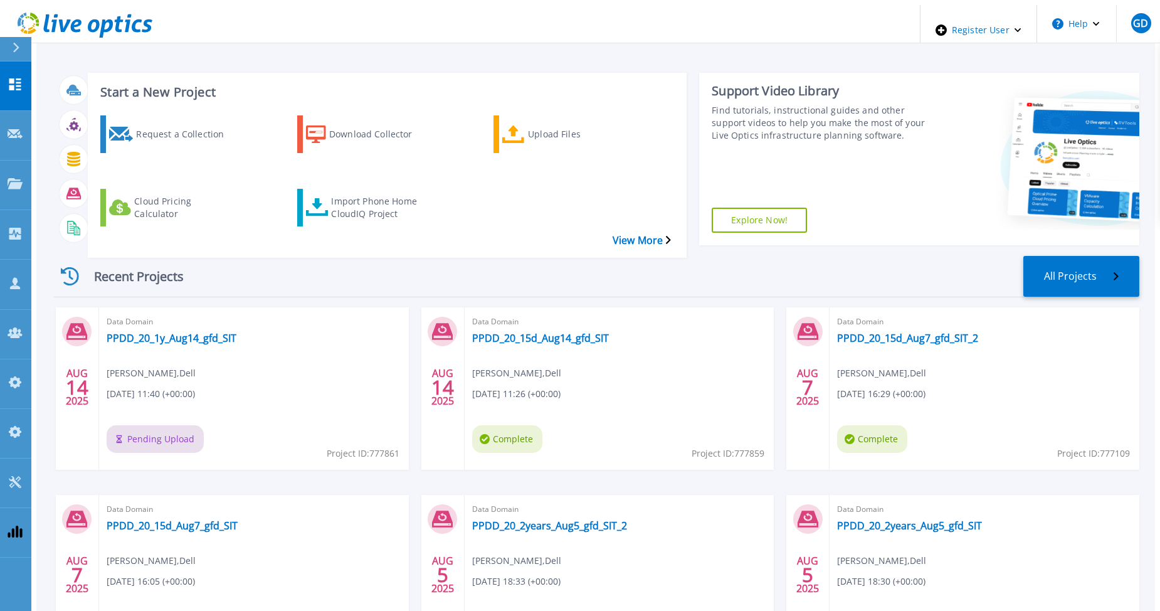
click at [298, 256] on div "Recent Projects All Projects" at bounding box center [596, 276] width 1086 height 41
click at [14, 78] on icon at bounding box center [15, 84] width 12 height 12
drag, startPoint x: 230, startPoint y: 304, endPoint x: 95, endPoint y: 308, distance: 134.9
click at [99, 308] on div "Data Domain PPDD_20_1y_Aug14_gfd_SIT [PERSON_NAME] , Dell [DATE] 11:40 (+00:00)…" at bounding box center [254, 388] width 310 height 162
copy link "PPDD_20_1y_Aug14_gfd_SIT"
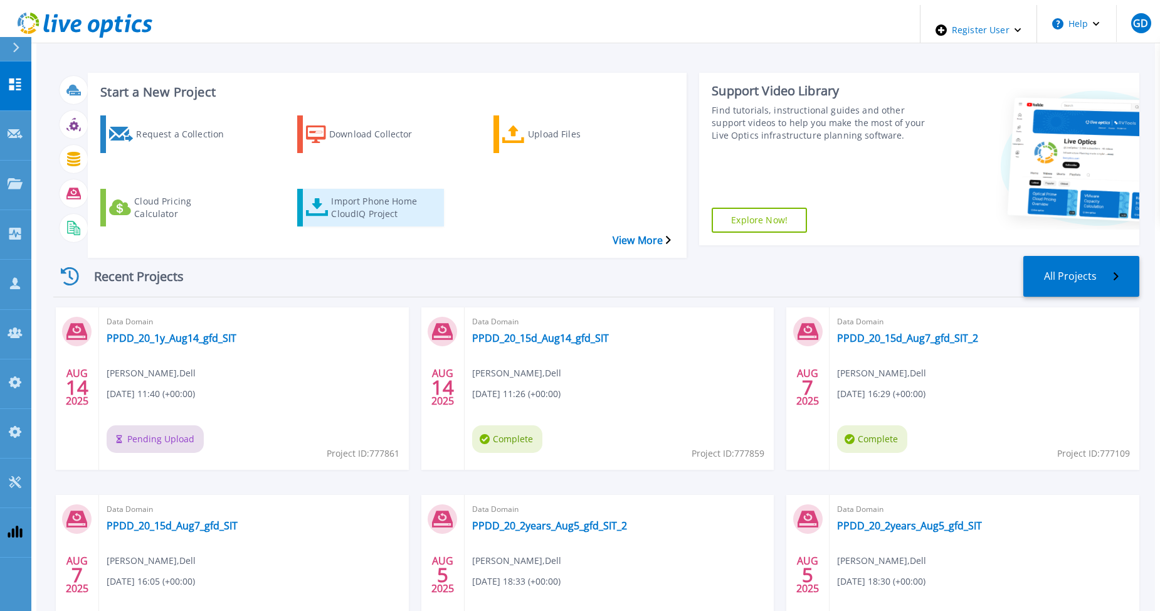
click at [350, 192] on div "Import Phone Home CloudIQ Project" at bounding box center [381, 207] width 100 height 31
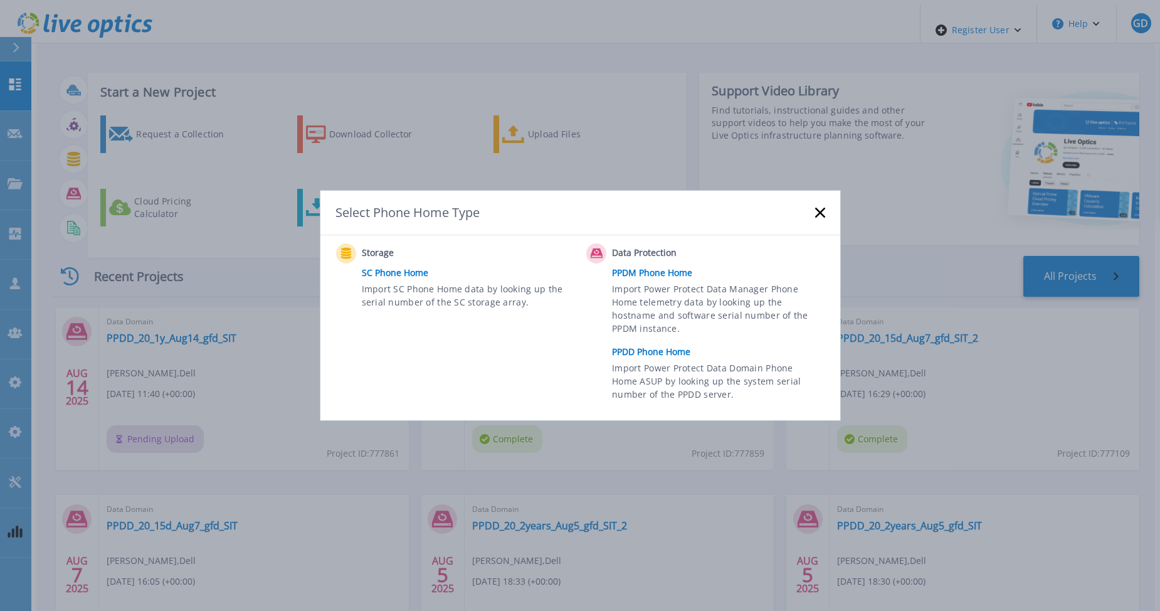
click at [640, 354] on link "PPDD Phone Home" at bounding box center [721, 351] width 219 height 19
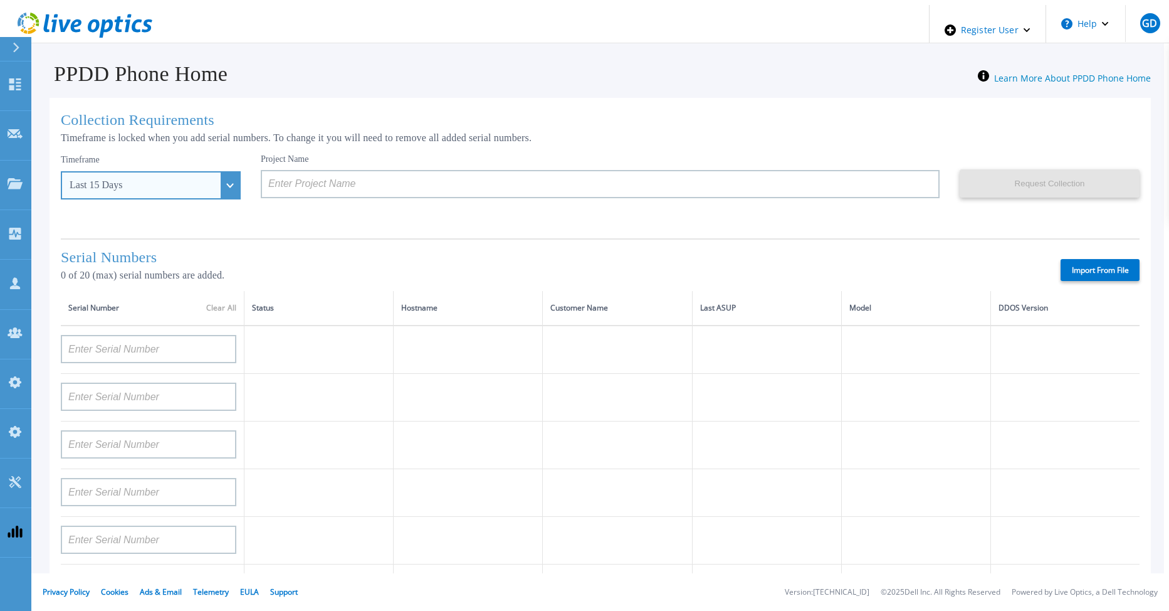
click at [203, 186] on div "Last 15 Days" at bounding box center [151, 185] width 180 height 28
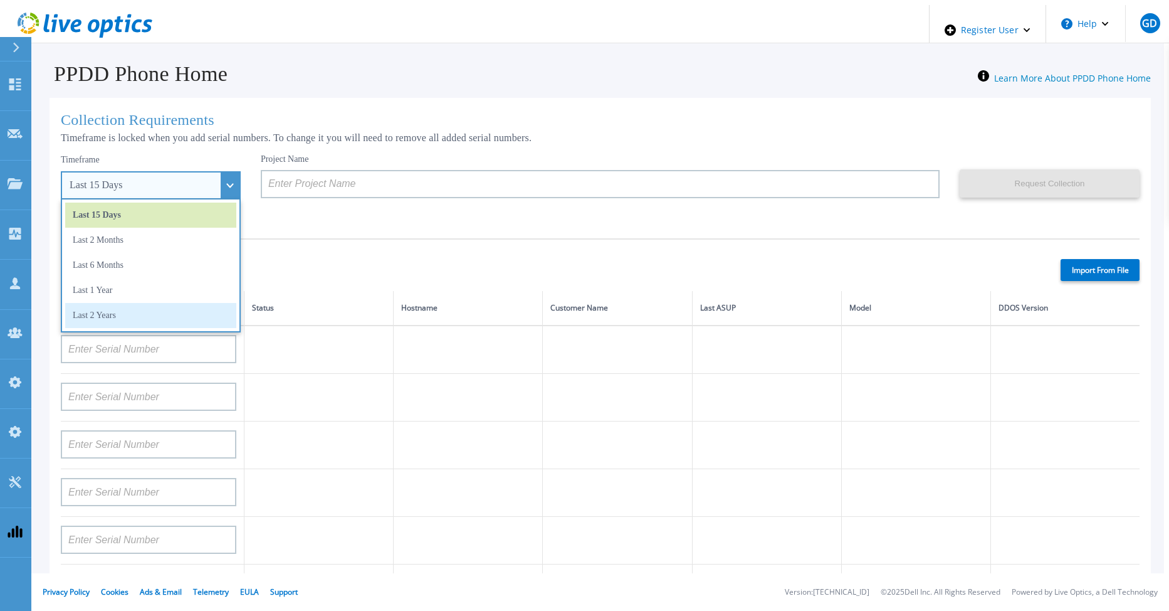
click at [139, 313] on li "Last 2 Years" at bounding box center [150, 315] width 171 height 25
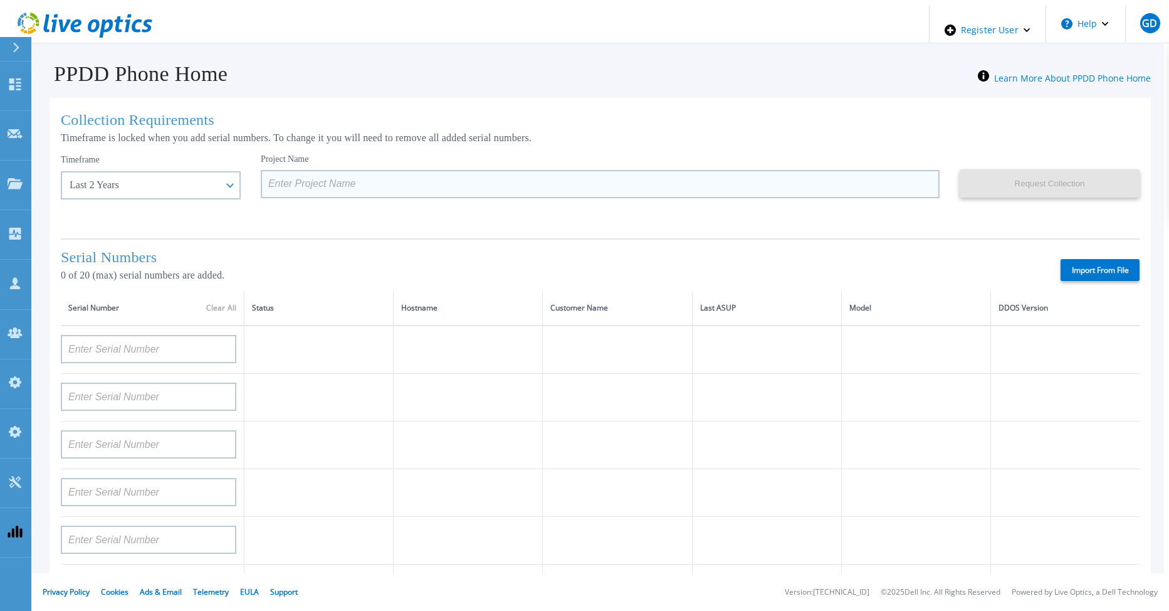
click at [266, 191] on input at bounding box center [600, 184] width 679 height 28
paste input "PPDD_20_1y_Aug14_gfd_SIT"
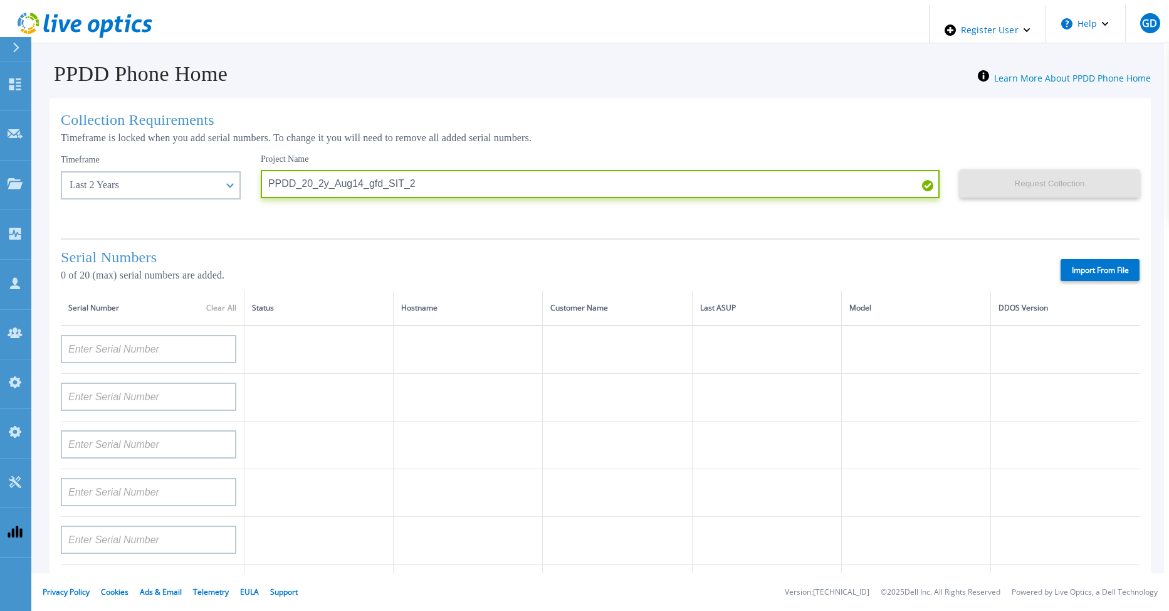
type input "PPDD_20_2y_Aug14_gfd_SIT_2"
click at [1092, 264] on label "Import From File" at bounding box center [1100, 270] width 79 height 22
click at [0, 0] on input "Import From File" at bounding box center [0, 0] width 0 height 0
type input "APM00212517749"
type input "APM00181610916"
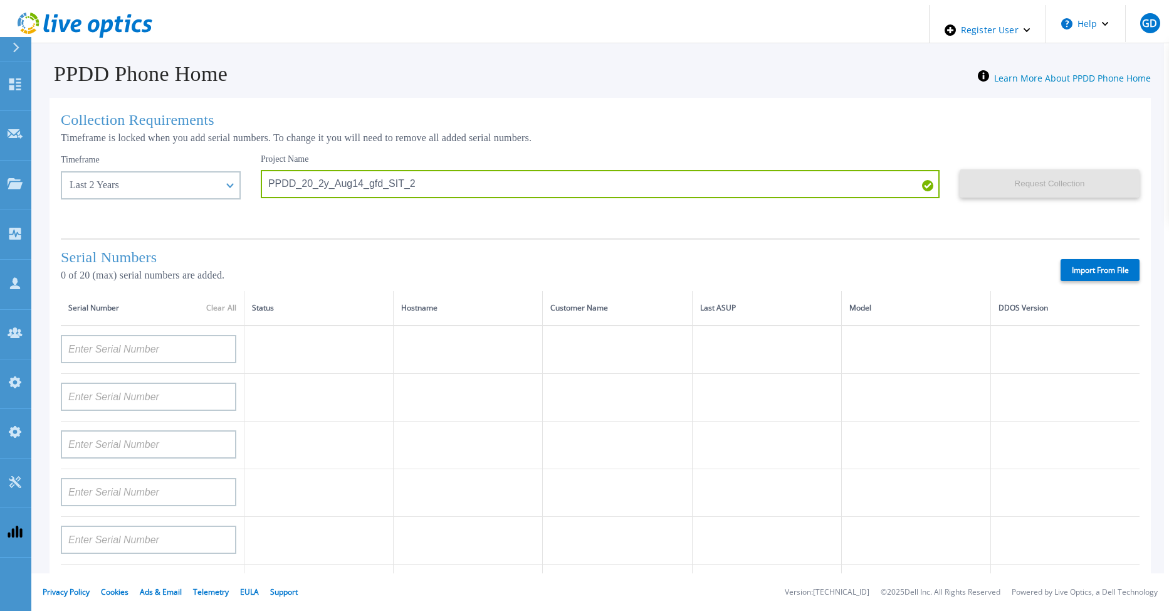
type input "APM00212610954"
type input "APM00192901991"
type input "DE600213145187"
type input "CKM01210406364"
type input "AUDVMK7W3NDDSP"
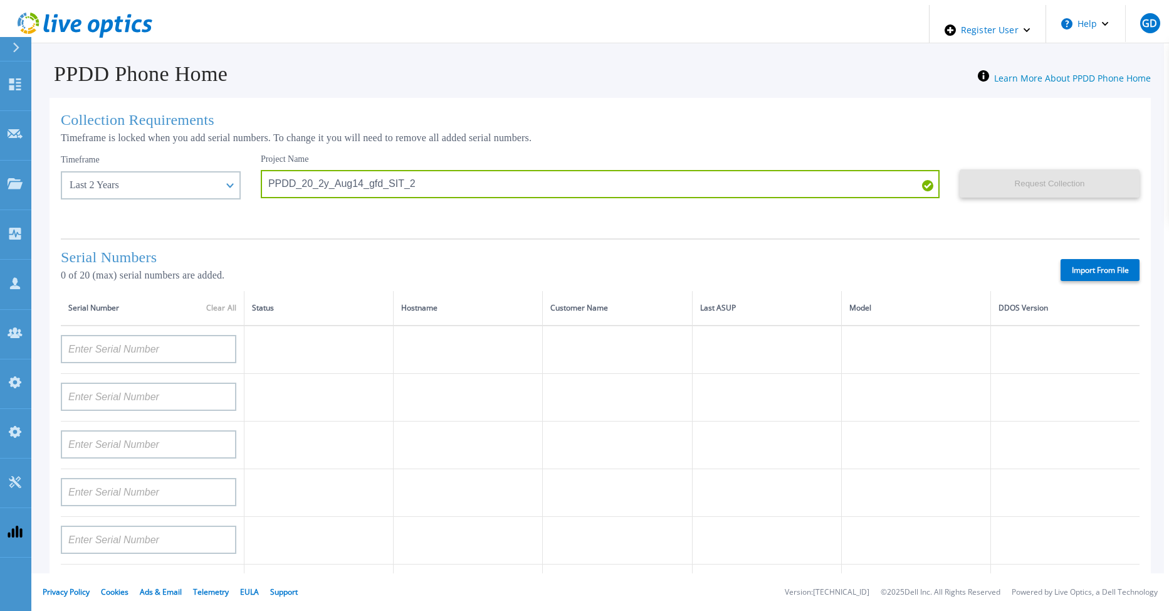
type input "APM00174422347"
type input "APM00171414746"
type input "APM00222128522"
type input "APM00200337213"
type input "APM00160405864"
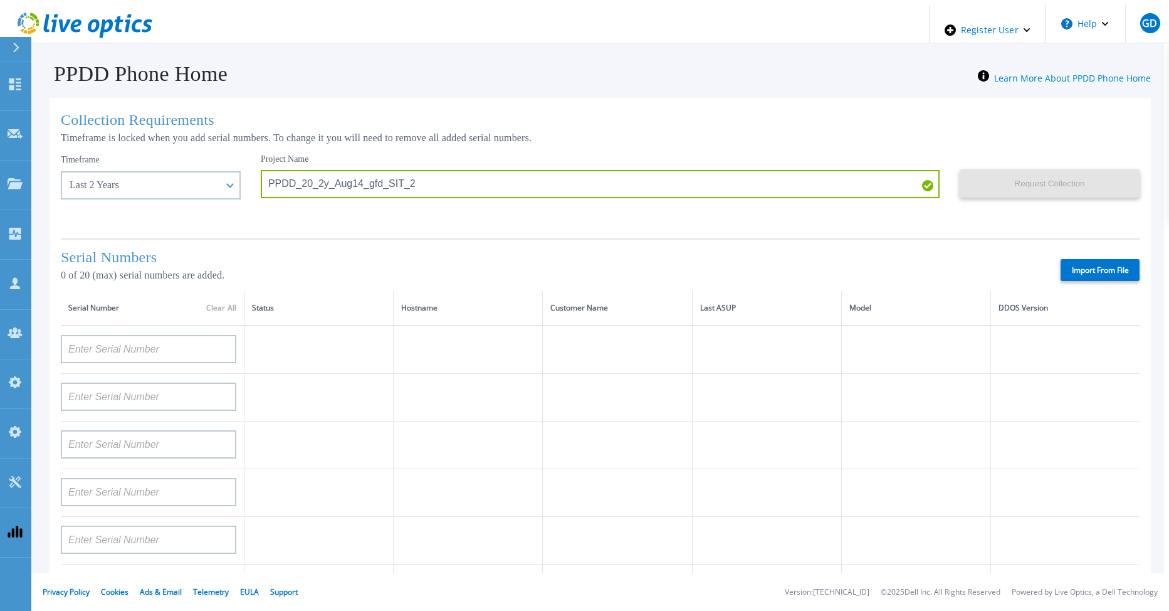
type input "APM00201200598"
type input "APM00172914280"
type input "APM00212721945"
type input "CKM01203620338"
type input "CKM01214706127"
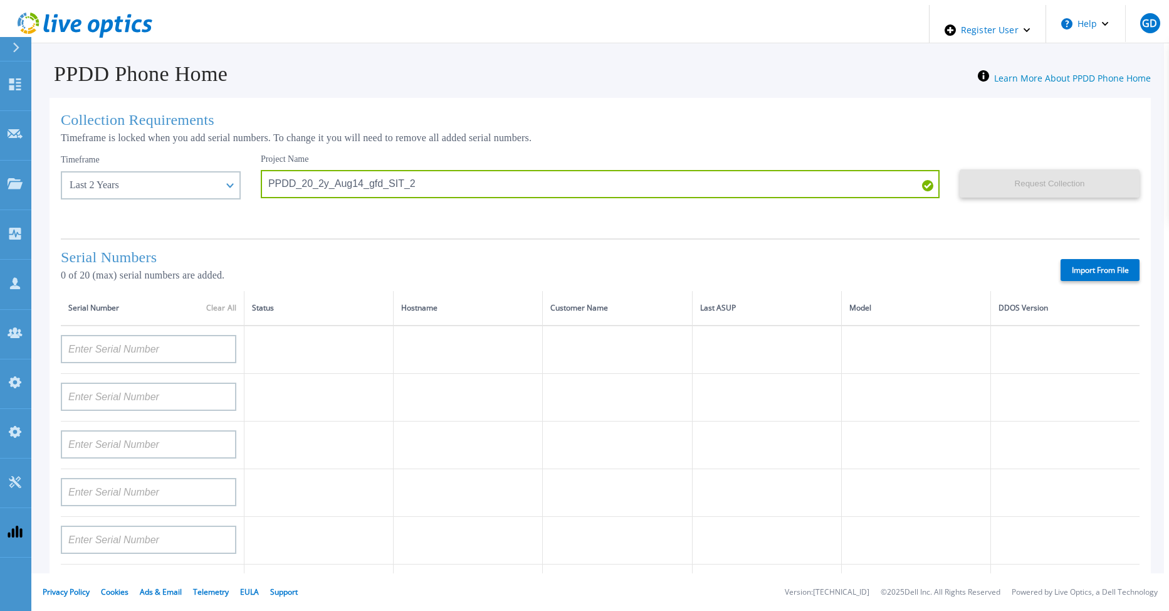
type input "FLA95144400037"
type input "AUDVNWBR6EDS91"
type input "APM00182109758"
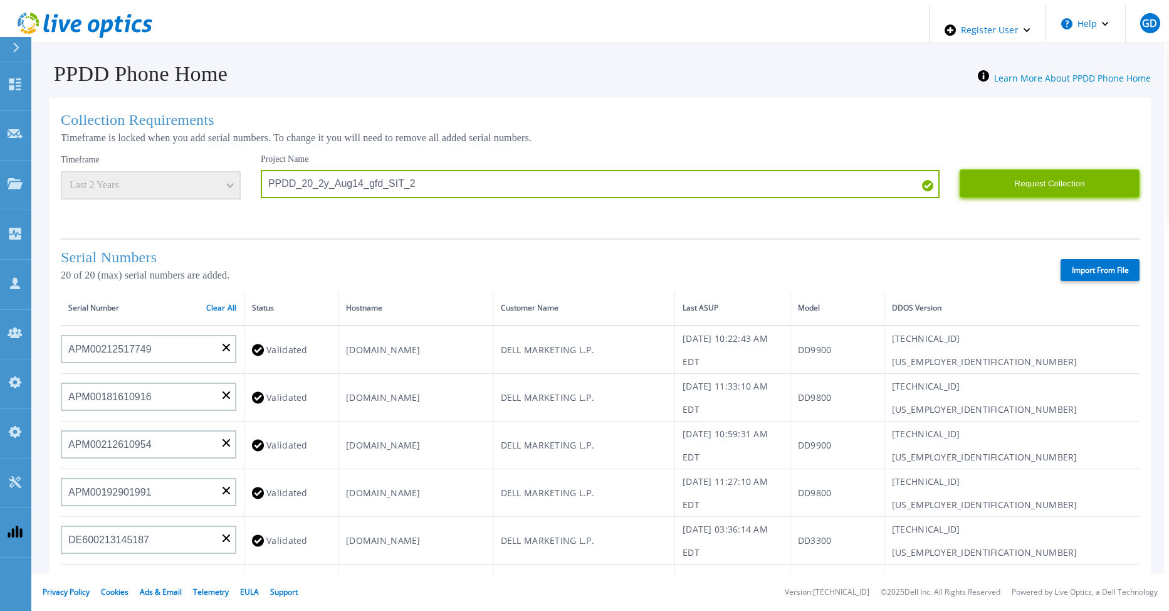
click at [1028, 182] on button "Request Collection" at bounding box center [1050, 183] width 180 height 28
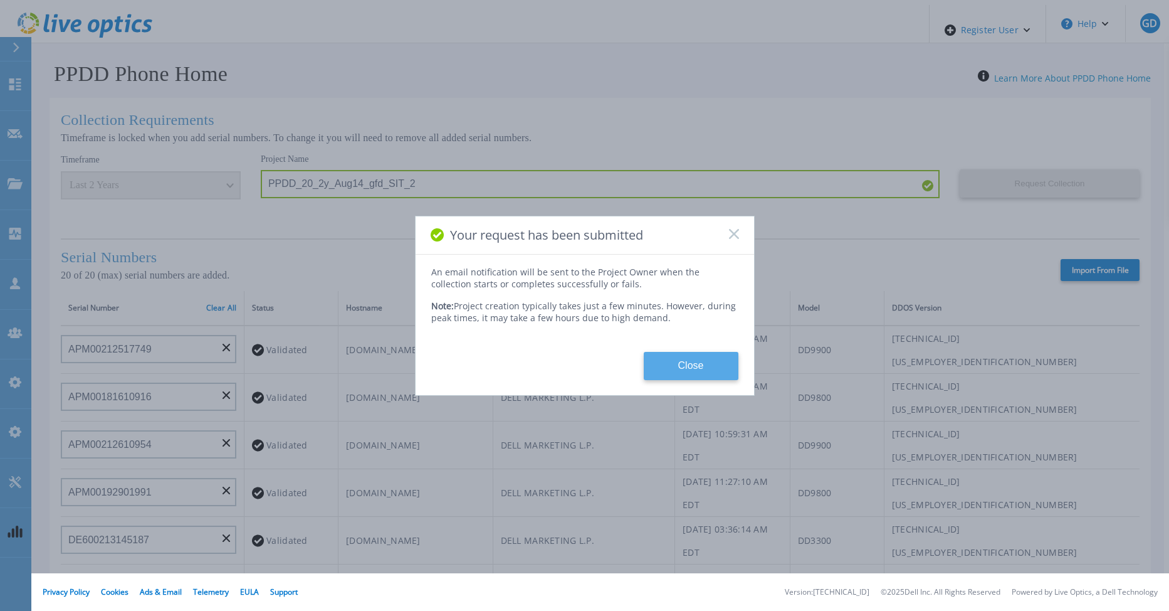
click at [679, 365] on button "Close" at bounding box center [691, 366] width 95 height 28
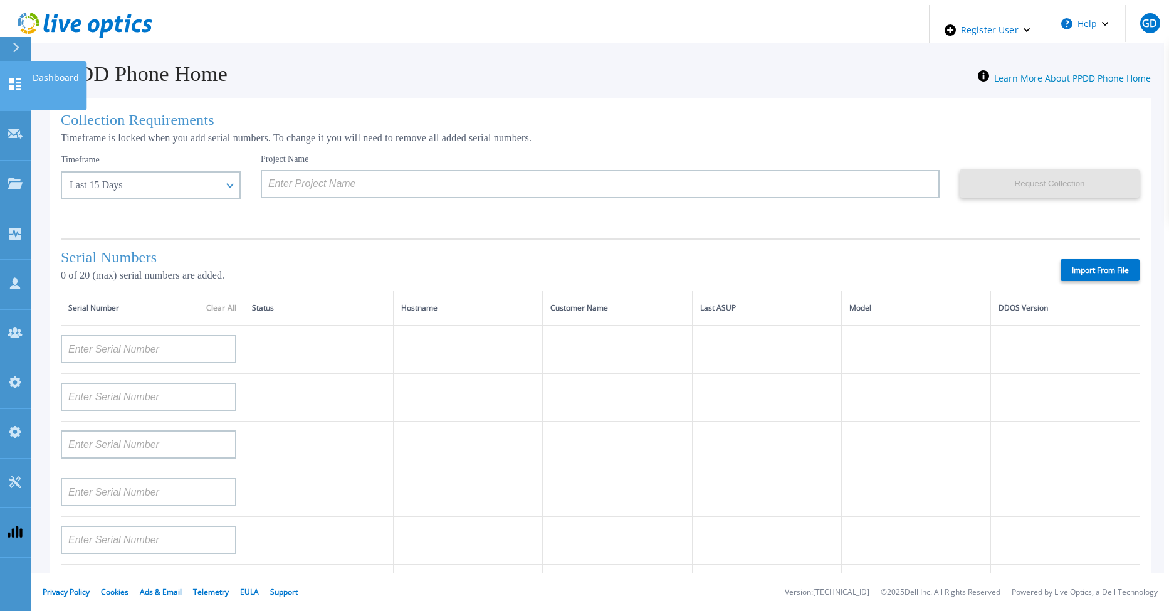
click at [11, 78] on icon at bounding box center [15, 84] width 15 height 12
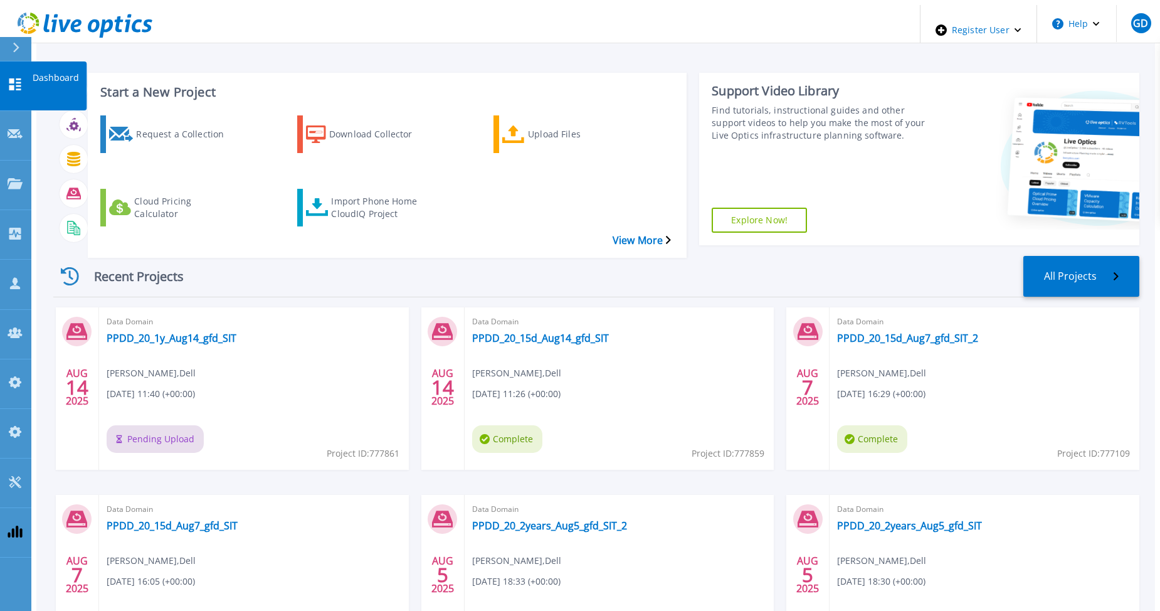
click at [11, 66] on link "Dashboard Dashboard" at bounding box center [15, 86] width 31 height 50
click at [18, 67] on link "Dashboard Dashboard" at bounding box center [15, 86] width 31 height 50
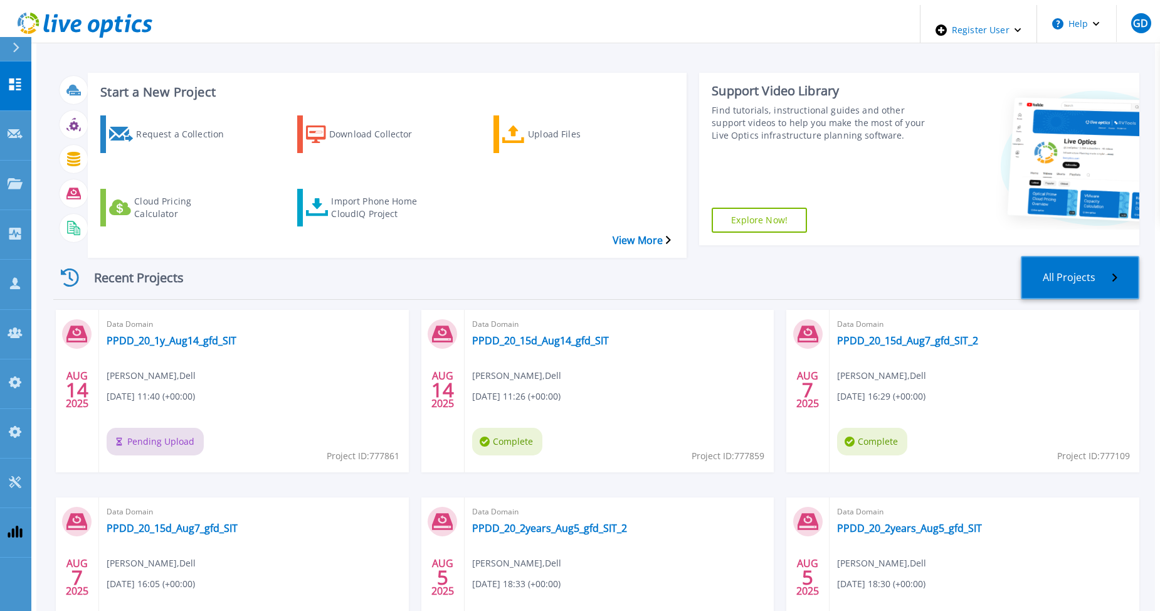
click at [1095, 256] on link "All Projects" at bounding box center [1080, 277] width 118 height 43
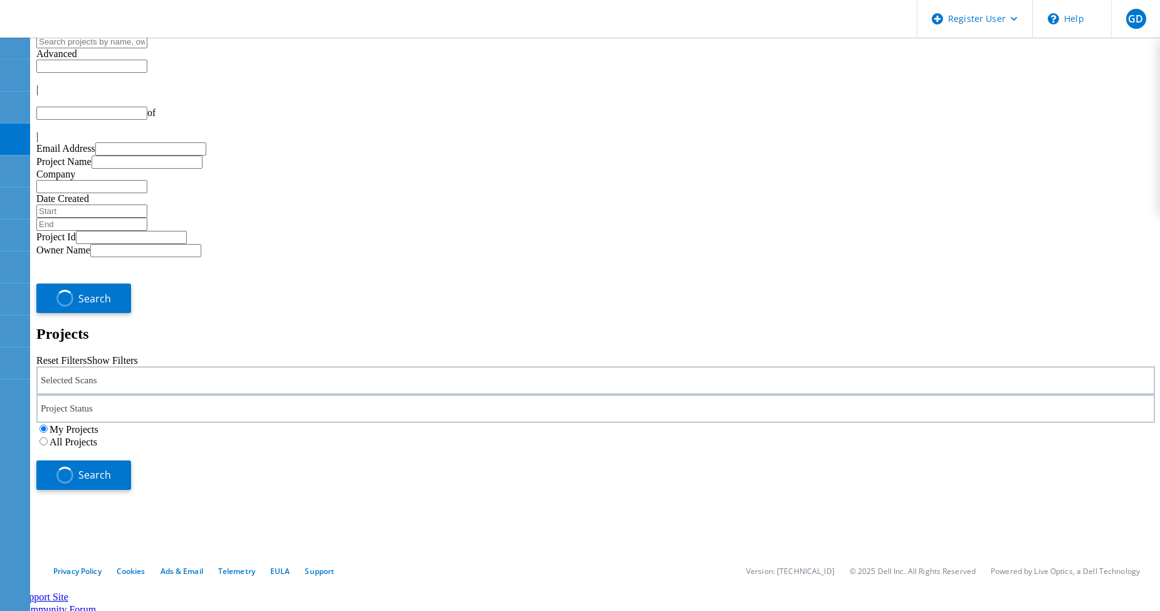
type input "1"
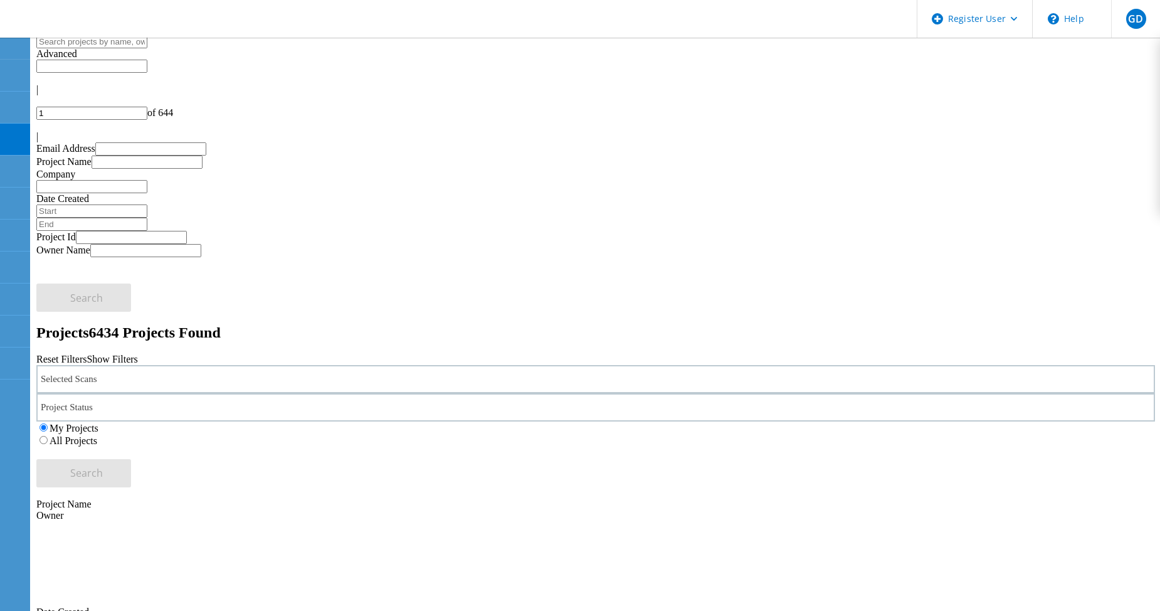
click at [97, 435] on label "All Projects" at bounding box center [74, 440] width 48 height 11
click at [48, 436] on input "All Projects" at bounding box center [43, 440] width 8 height 8
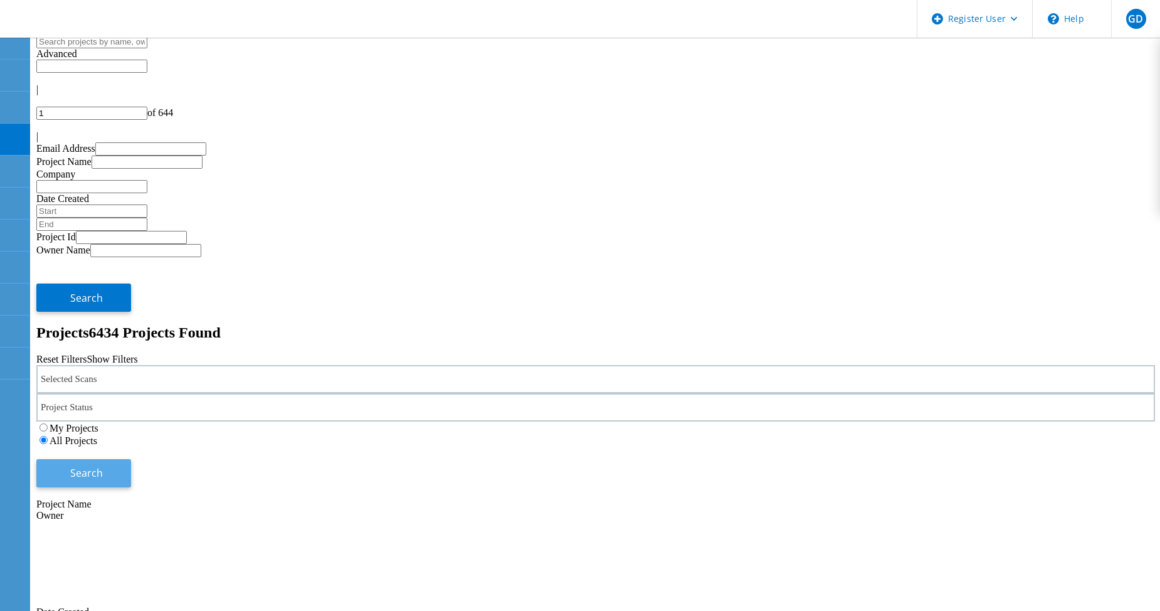
click at [103, 466] on span "Search" at bounding box center [86, 473] width 33 height 14
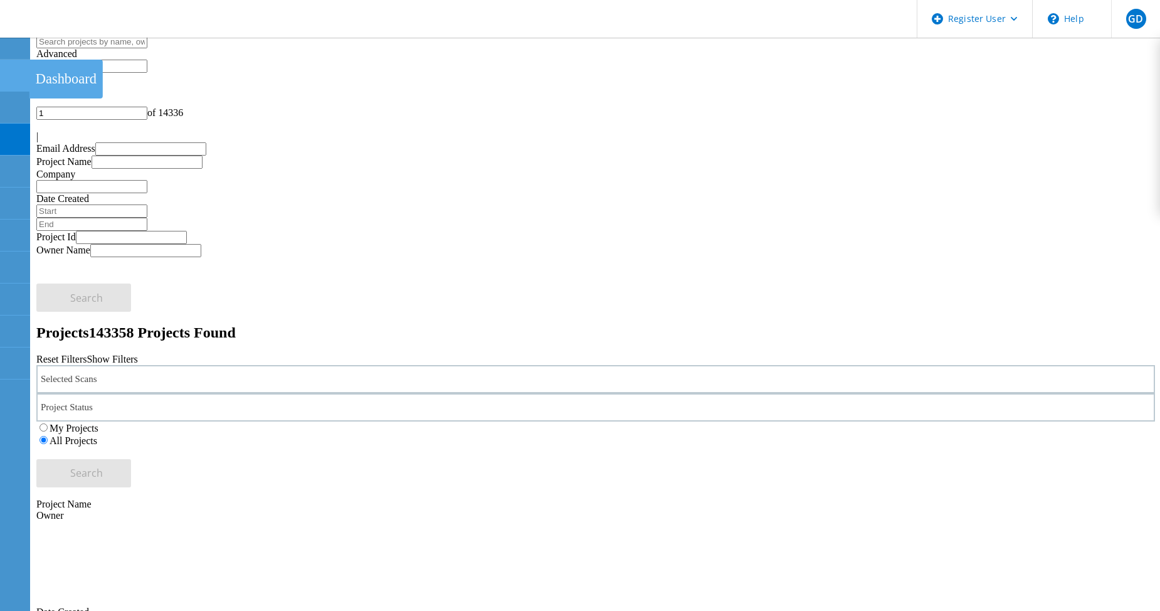
click at [16, 70] on icon at bounding box center [14, 76] width 15 height 12
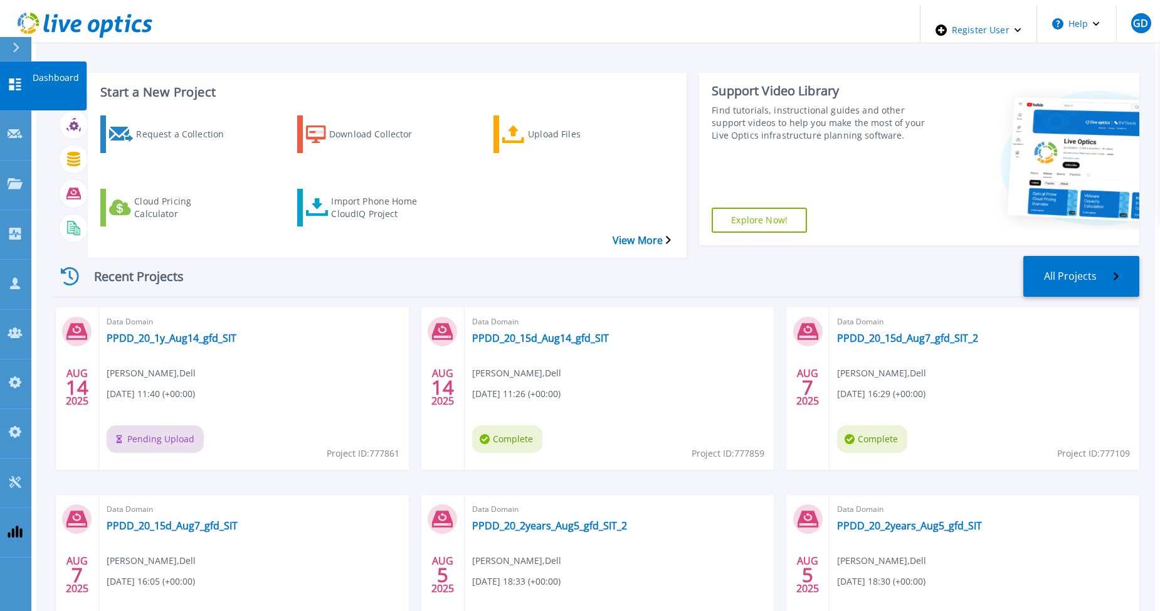
click at [19, 78] on icon at bounding box center [15, 84] width 15 height 12
click at [17, 81] on link "Dashboard Dashboard" at bounding box center [15, 86] width 31 height 50
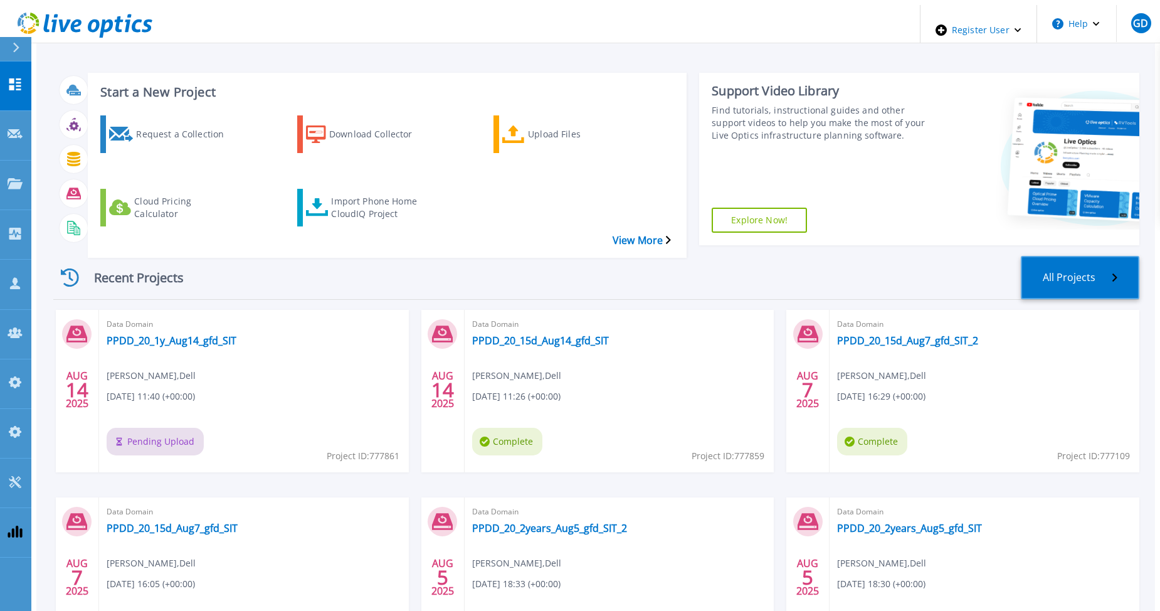
click at [1094, 256] on link "All Projects" at bounding box center [1080, 277] width 118 height 43
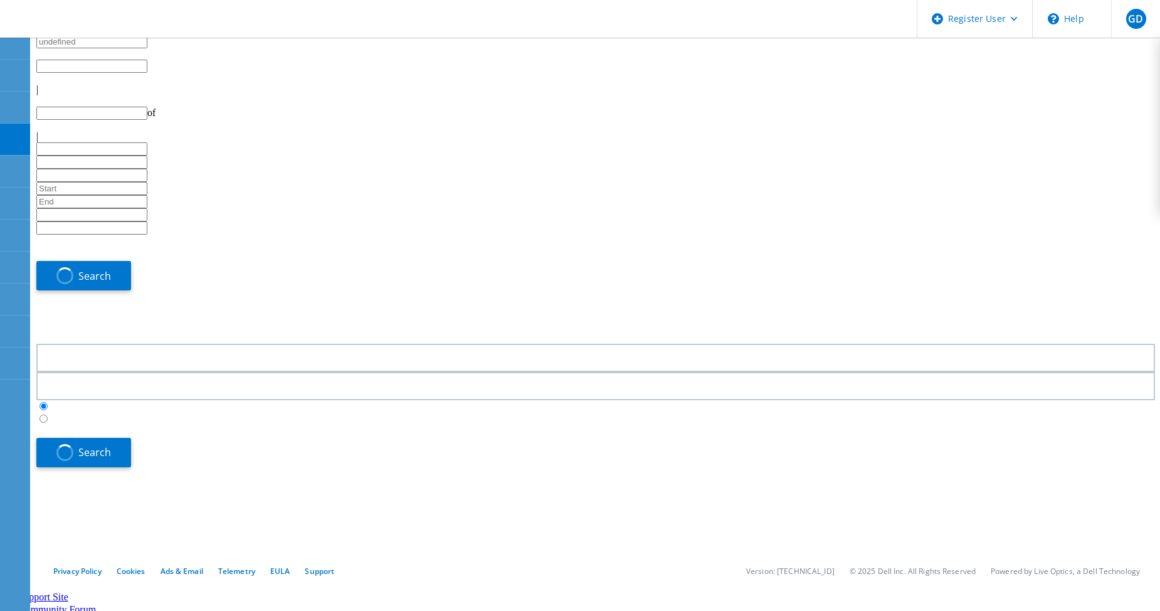
type input "1"
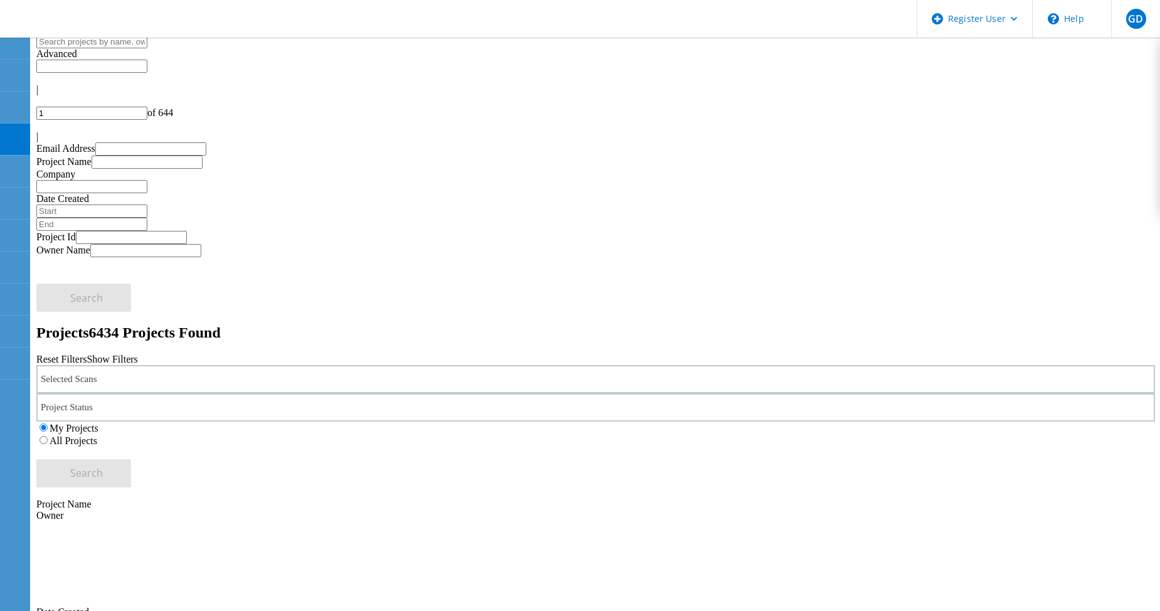
click at [105, 365] on div "Selected Scans" at bounding box center [595, 379] width 1118 height 28
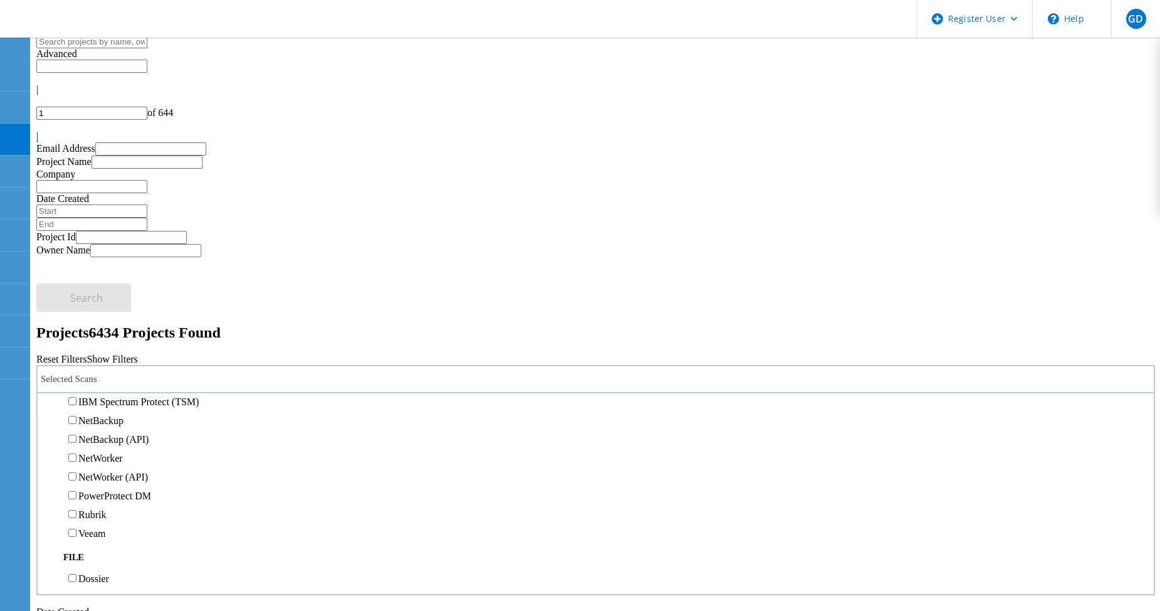
scroll to position [752, 0]
click at [98, 377] on label "Data Domain" at bounding box center [105, 382] width 54 height 11
click at [76, 378] on input "Data Domain" at bounding box center [72, 382] width 8 height 8
click at [103, 466] on span "Search" at bounding box center [86, 473] width 33 height 14
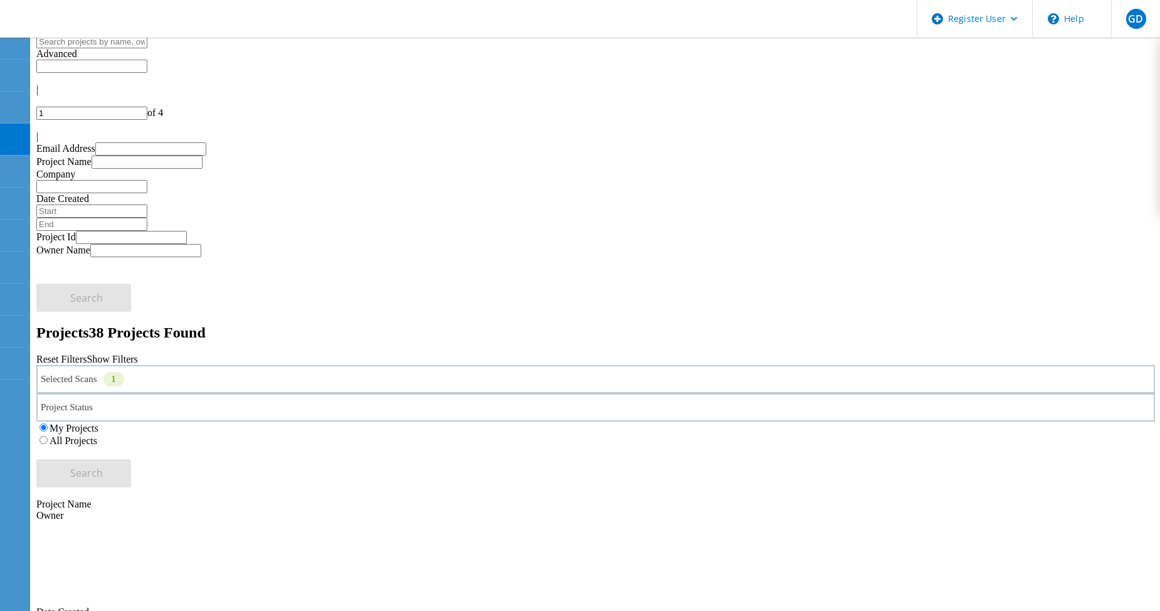
click at [97, 435] on label "All Projects" at bounding box center [74, 440] width 48 height 11
click at [48, 436] on input "All Projects" at bounding box center [43, 440] width 8 height 8
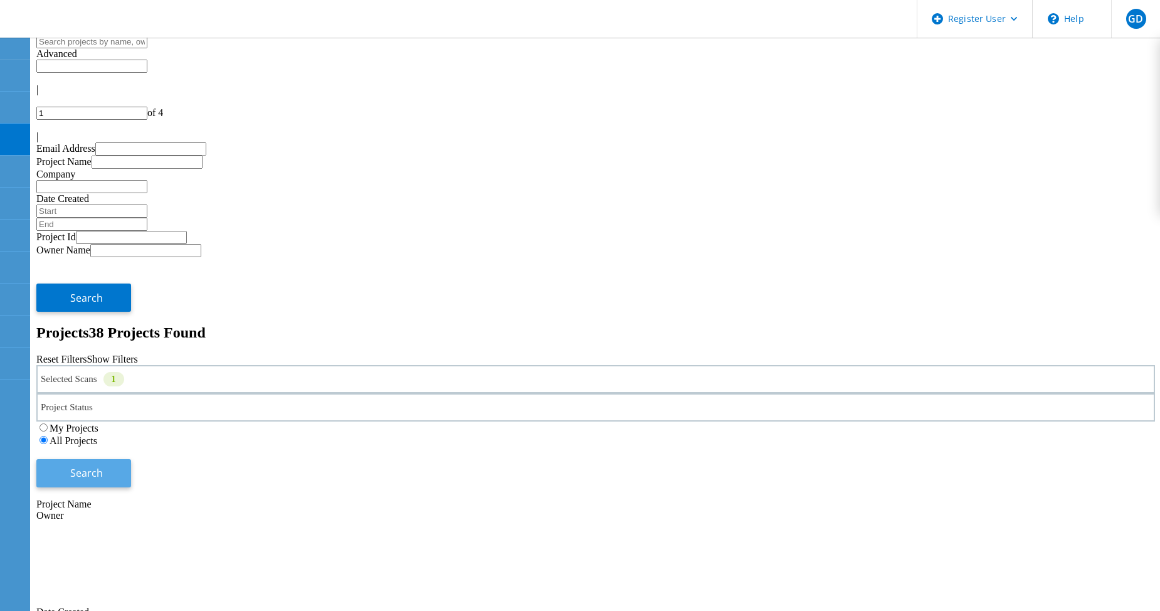
click at [103, 466] on span "Search" at bounding box center [86, 473] width 33 height 14
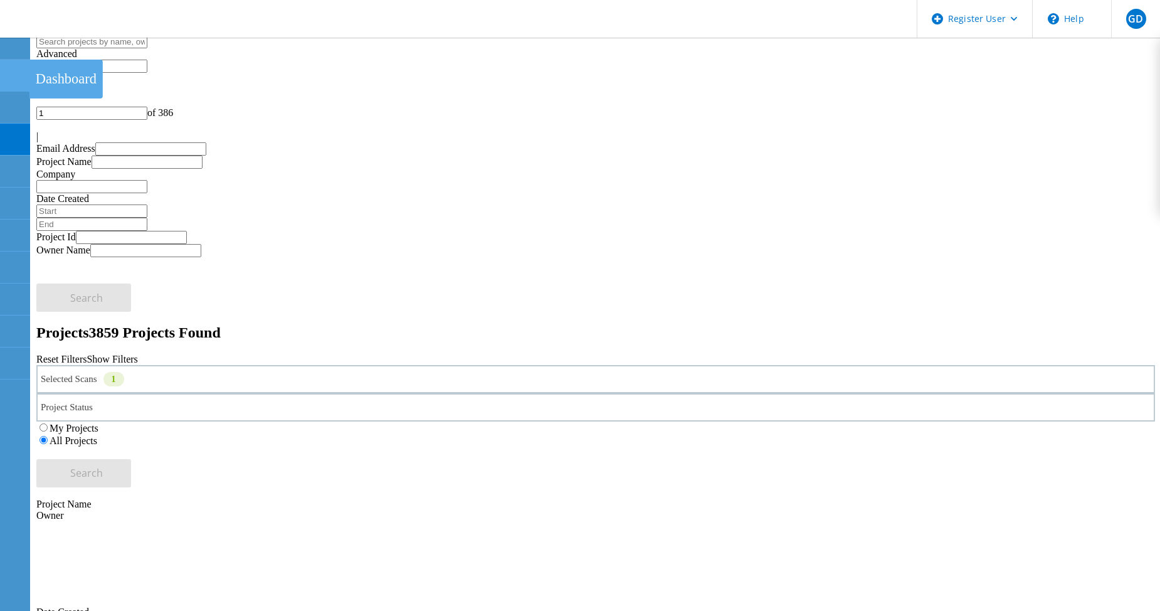
click at [18, 73] on icon at bounding box center [14, 76] width 15 height 12
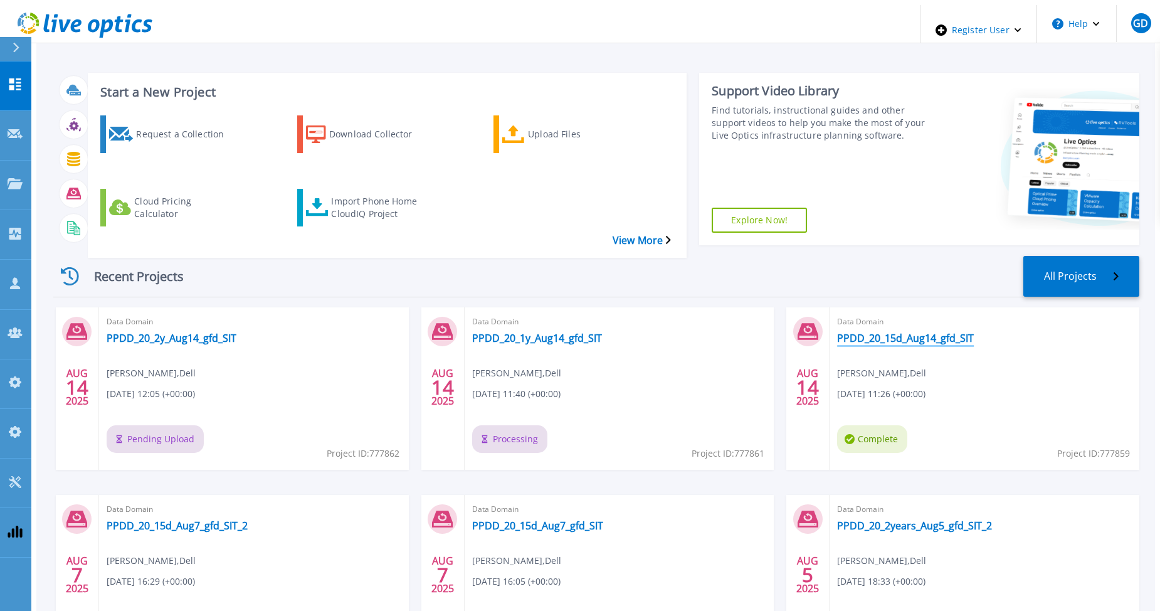
click at [868, 332] on link "PPDD_20_15d_Aug14_gfd_SIT" at bounding box center [905, 338] width 137 height 13
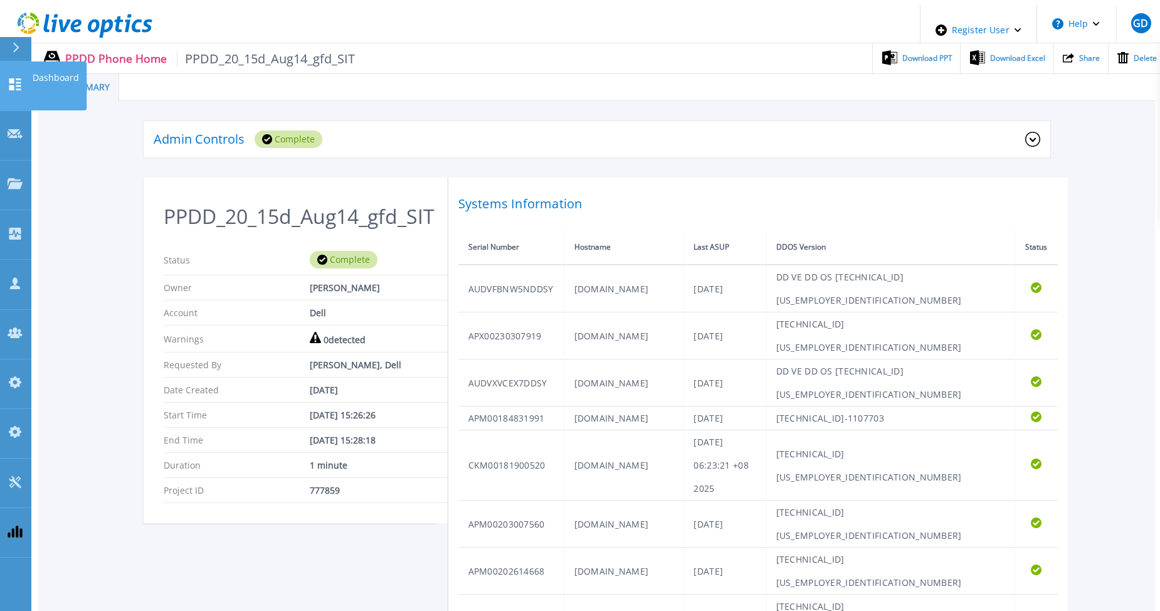
click at [20, 78] on icon at bounding box center [15, 84] width 12 height 12
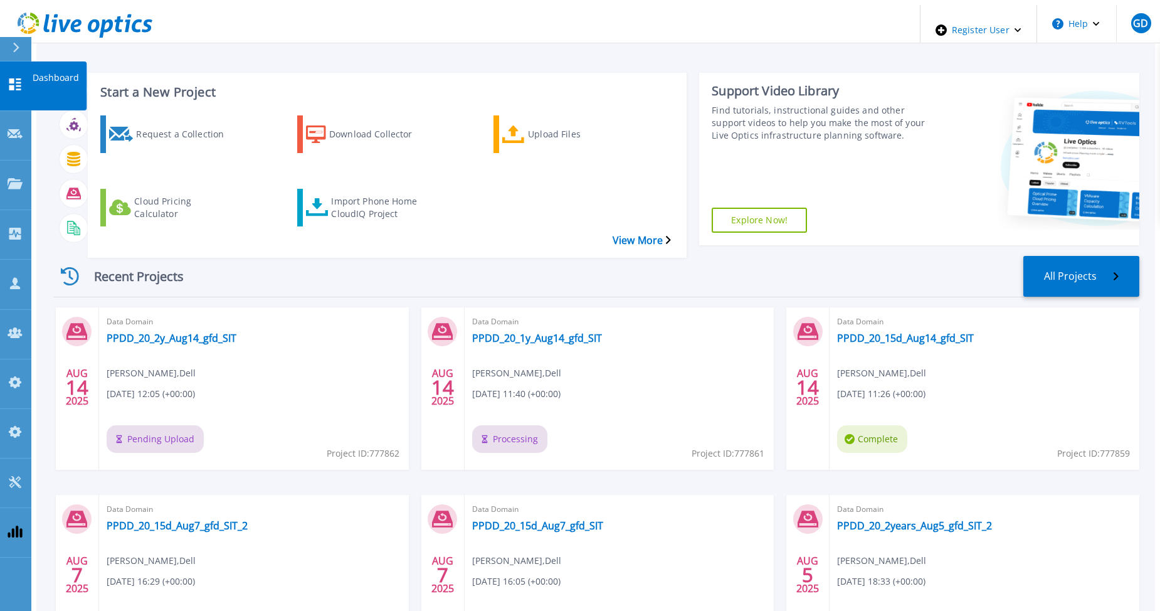
click at [17, 78] on icon at bounding box center [15, 84] width 12 height 12
click at [437, 246] on div "Recent Projects All Projects AUG 14 2025 Data Domain PPDD_20_2y_Aug14_gfd_SIT G…" at bounding box center [596, 469] width 1086 height 446
drag, startPoint x: 237, startPoint y: 226, endPoint x: 166, endPoint y: 210, distance: 73.2
click at [237, 246] on div "Recent Projects All Projects AUG 14 2025 Data Domain PPDD_20_2y_Aug14_gfd_SIT G…" at bounding box center [596, 469] width 1086 height 446
click at [22, 67] on link "Dashboard Dashboard" at bounding box center [15, 86] width 31 height 50
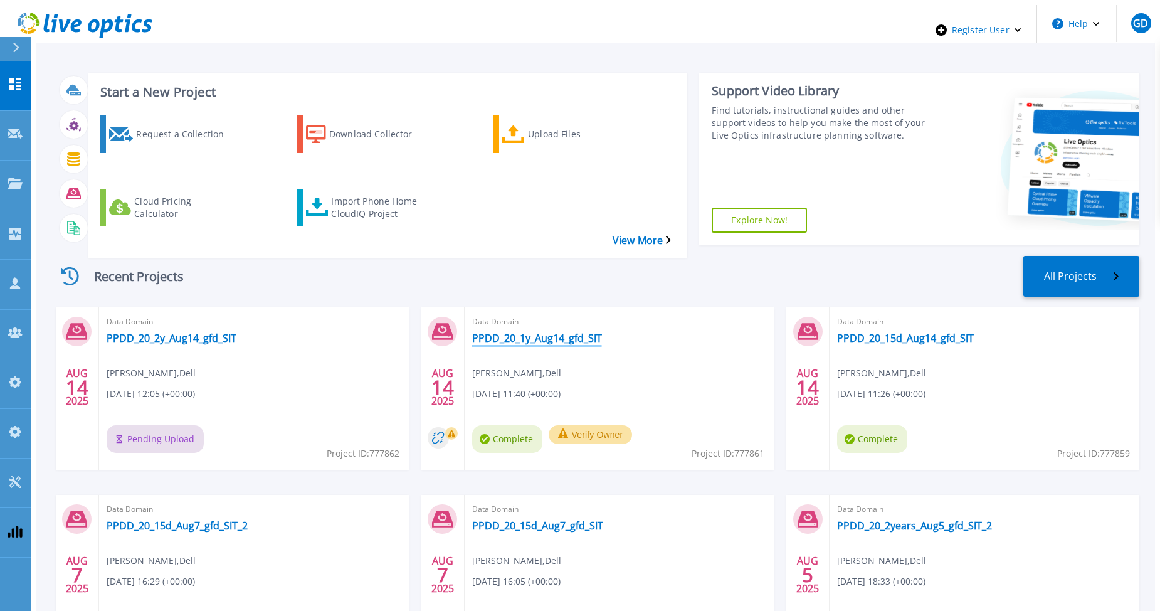
click at [490, 332] on link "PPDD_20_1y_Aug14_gfd_SIT" at bounding box center [537, 338] width 130 height 13
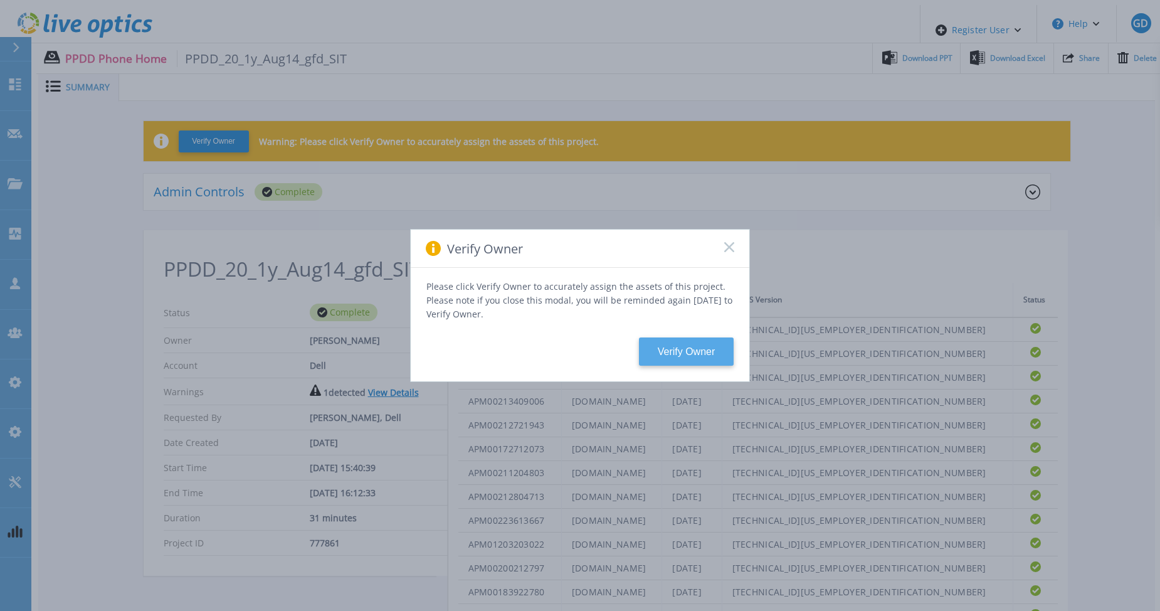
click at [659, 349] on button "Verify Owner" at bounding box center [686, 351] width 95 height 28
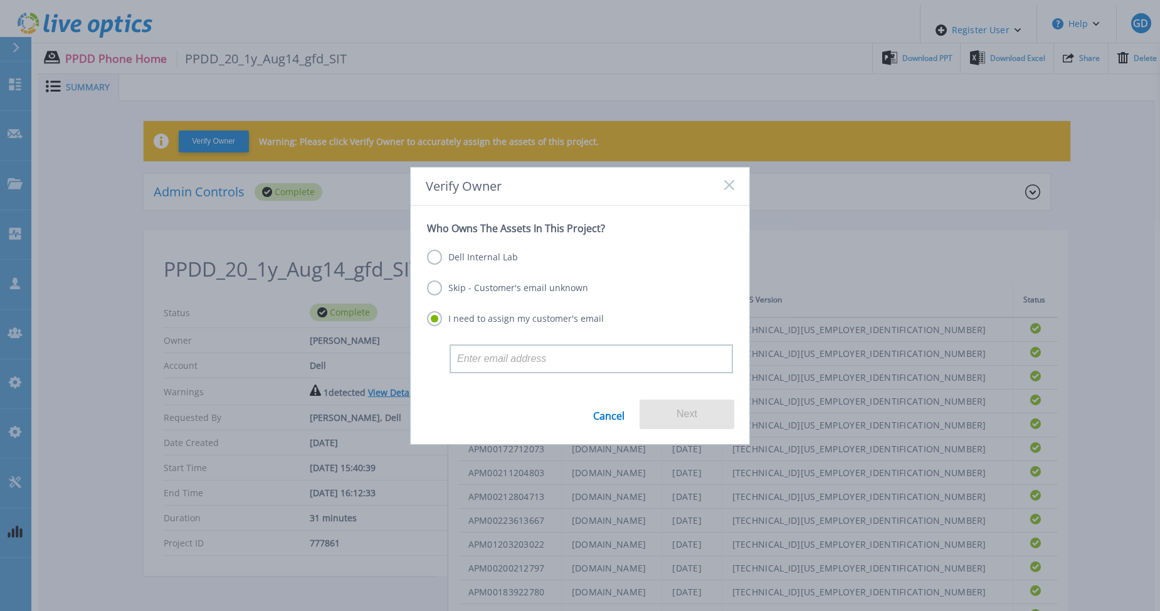
click at [460, 258] on label "Dell Internal Lab" at bounding box center [472, 257] width 91 height 15
click at [0, 0] on input "Dell Internal Lab" at bounding box center [0, 0] width 0 height 0
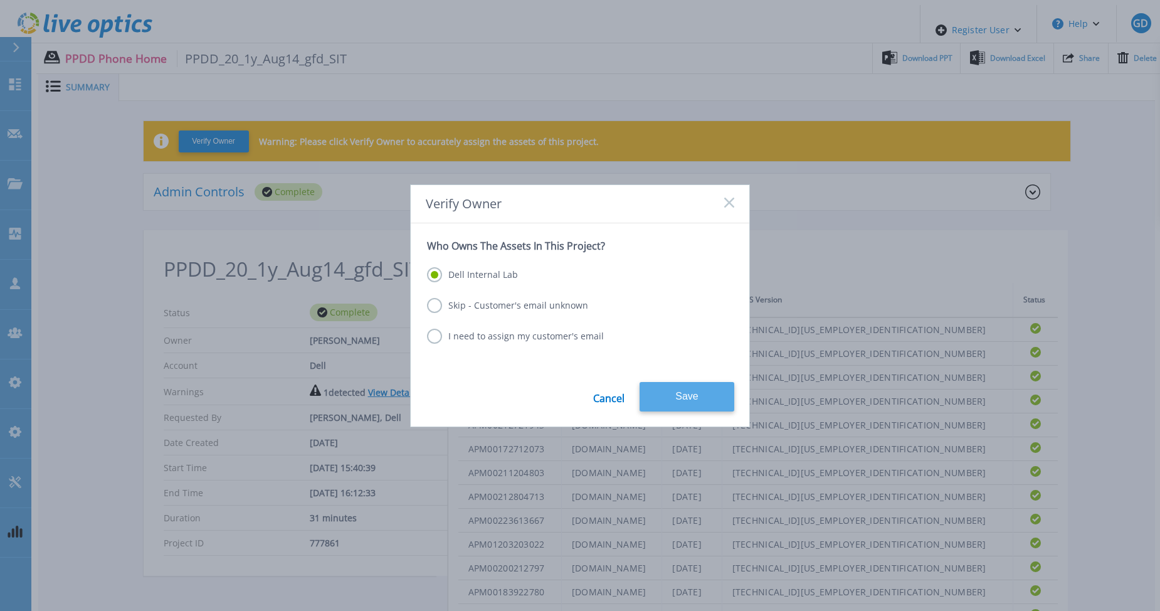
click at [681, 393] on button "Save" at bounding box center [686, 396] width 95 height 29
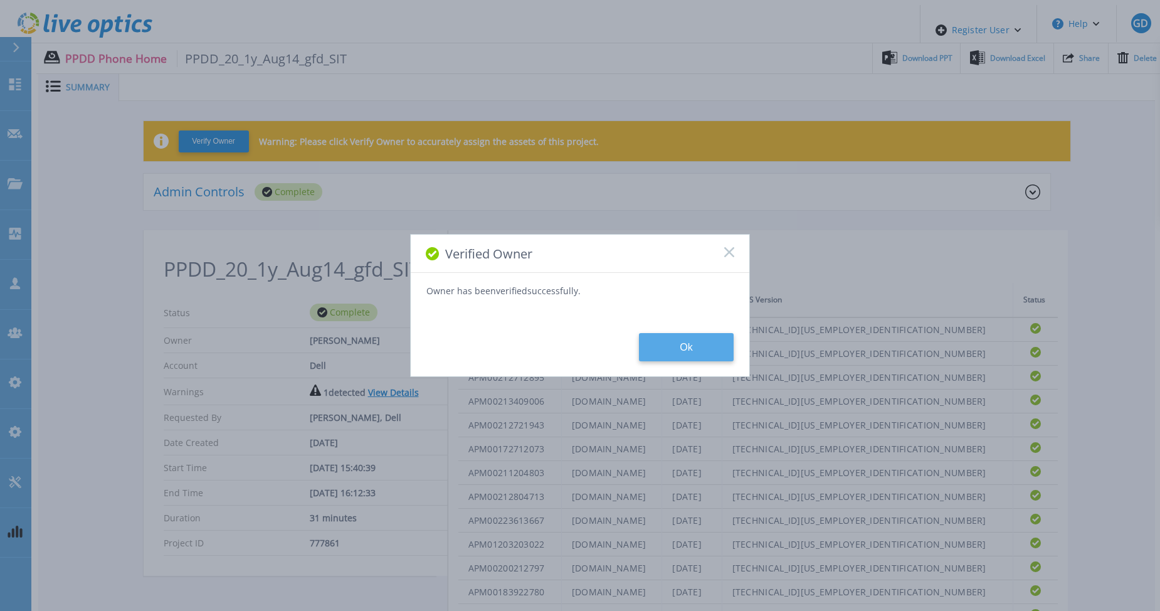
click at [686, 355] on button "Ok" at bounding box center [686, 347] width 95 height 28
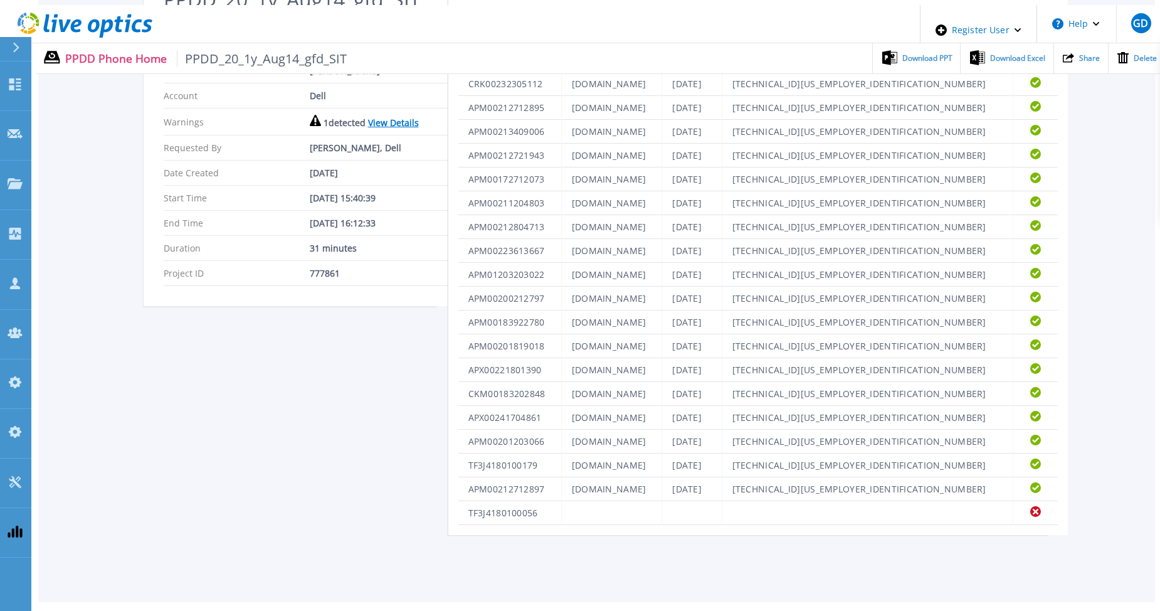
scroll to position [241, 0]
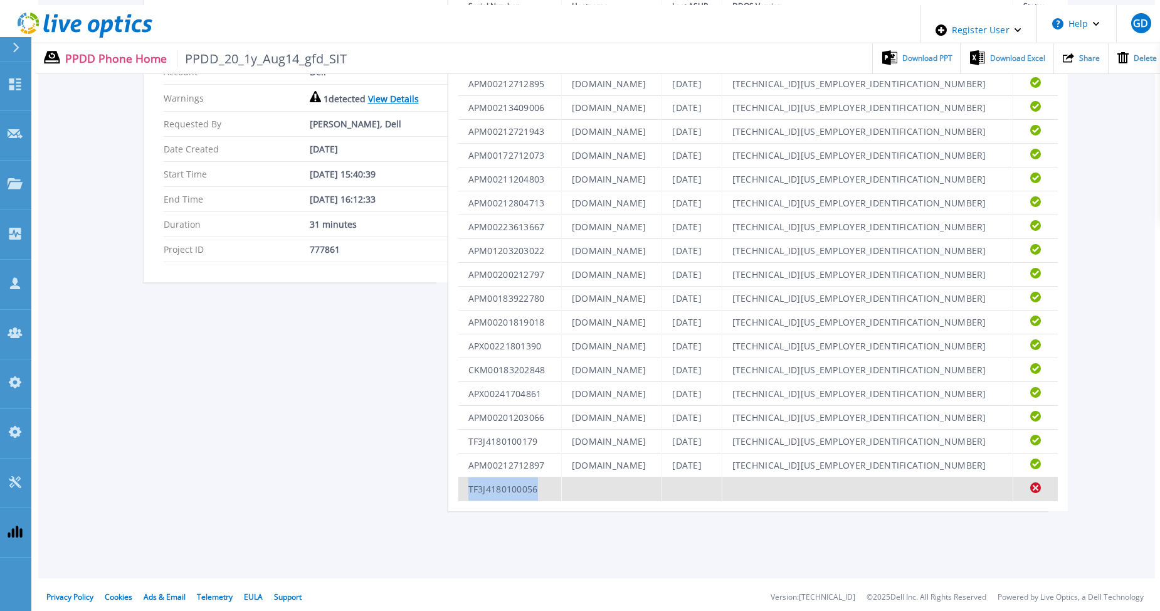
drag, startPoint x: 468, startPoint y: 485, endPoint x: 535, endPoint y: 485, distance: 67.1
click at [535, 485] on td "TF3J4180100056" at bounding box center [509, 489] width 103 height 24
copy td "TF3J4180100056"
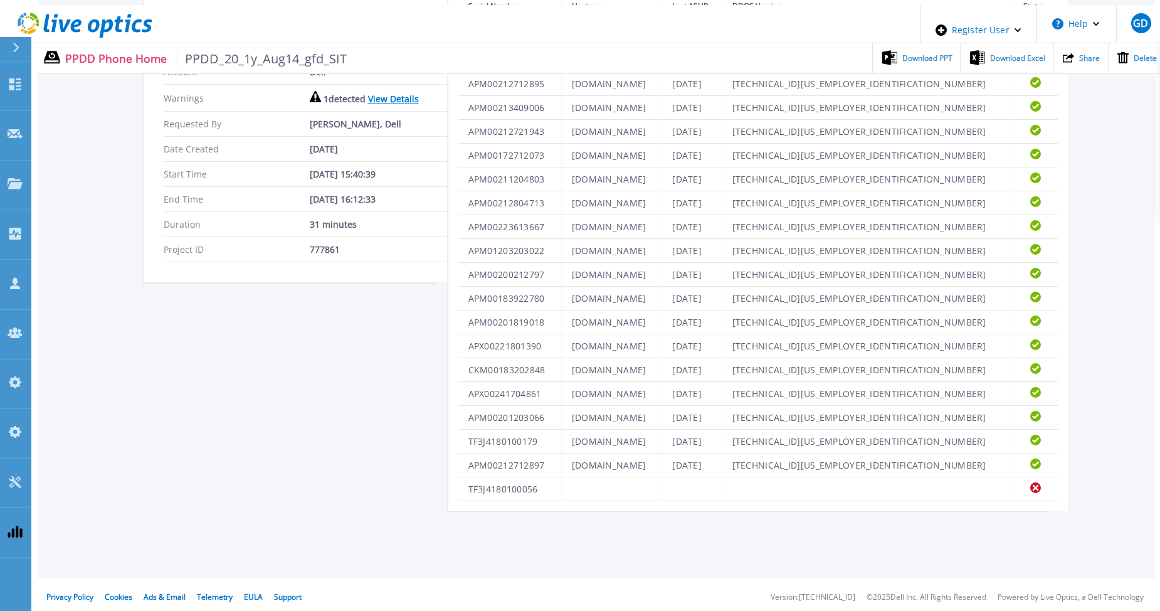
drag, startPoint x: 1060, startPoint y: 482, endPoint x: 1047, endPoint y: 484, distance: 13.3
click at [1060, 482] on div "Admin Controls Complete Download Raw Files Retry Delete PPDD_20_1y_Aug14_gfd_SI…" at bounding box center [596, 195] width 1117 height 670
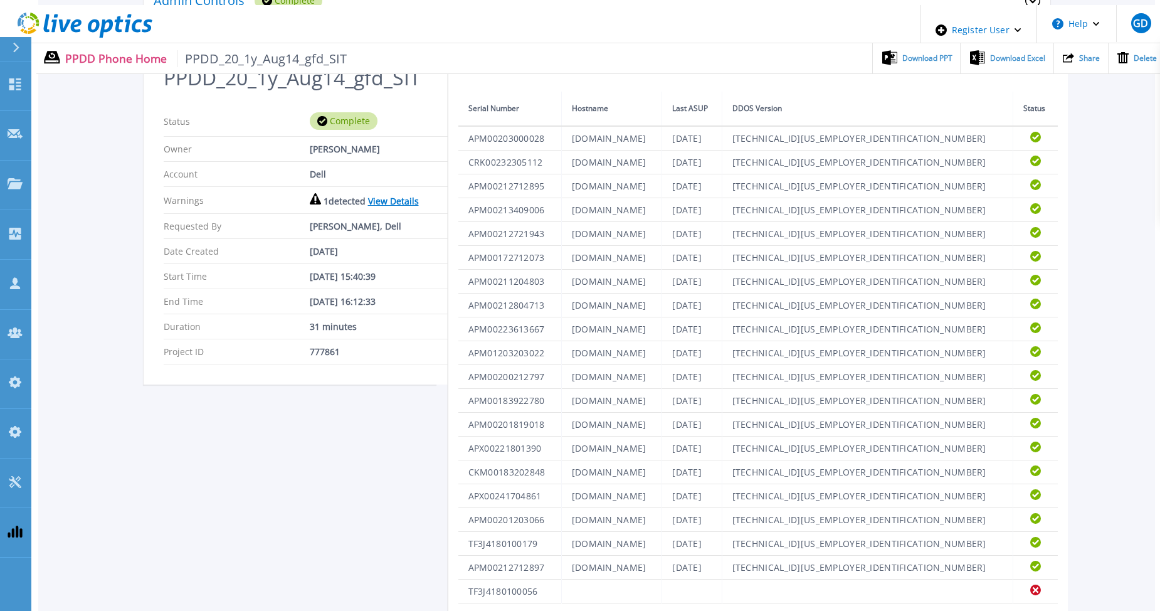
scroll to position [0, 0]
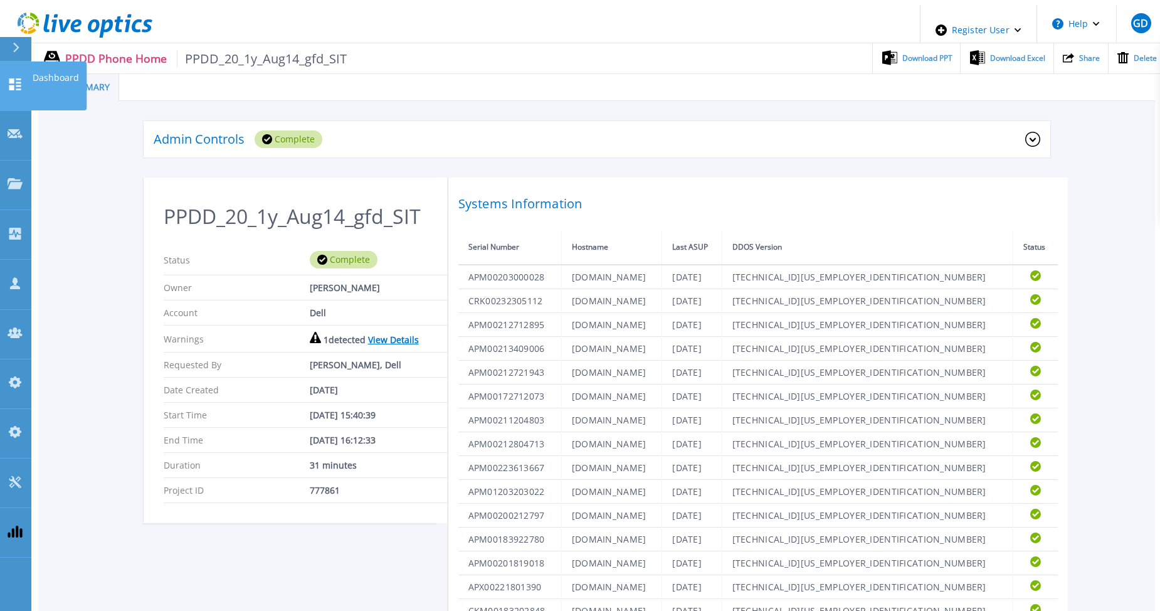
click at [11, 79] on icon at bounding box center [15, 84] width 12 height 12
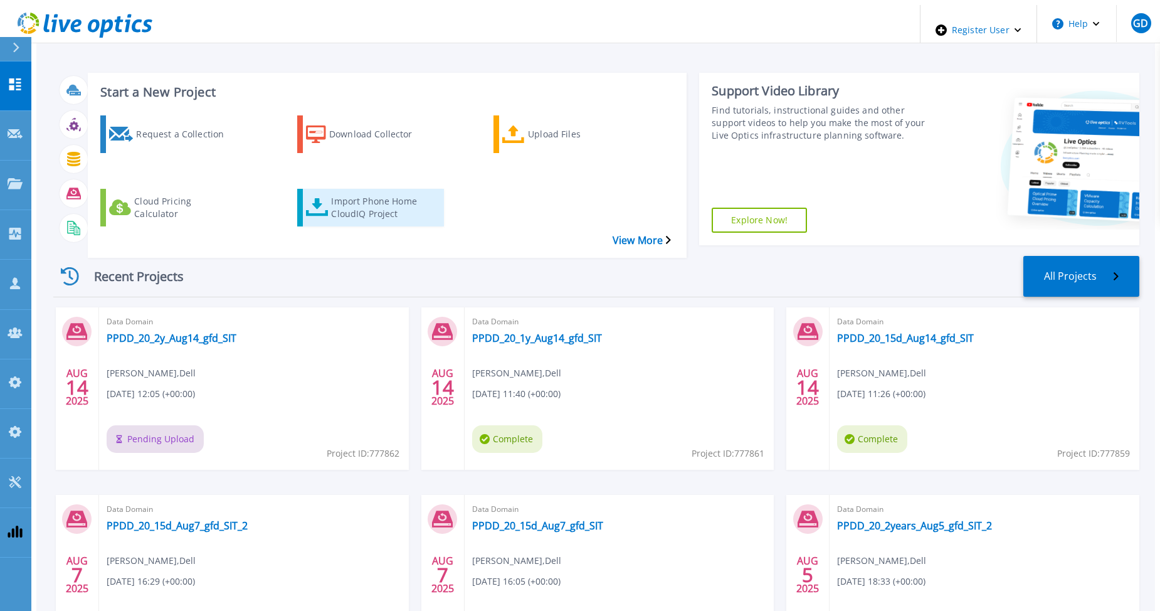
click at [352, 192] on div "Import Phone Home CloudIQ Project" at bounding box center [381, 207] width 100 height 31
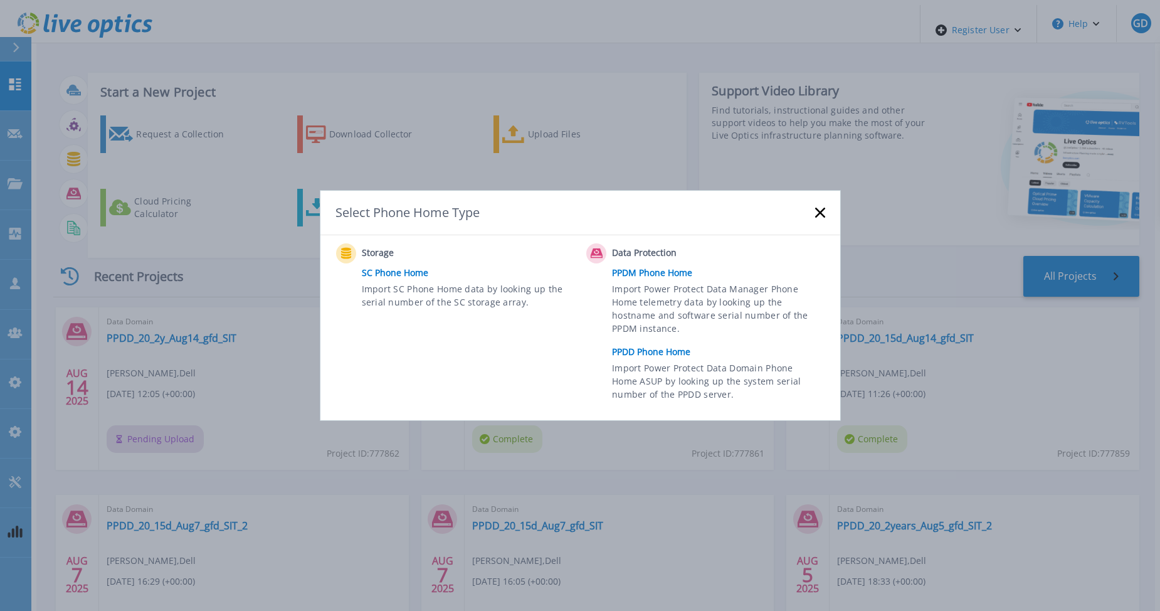
click at [622, 350] on link "PPDD Phone Home" at bounding box center [721, 351] width 219 height 19
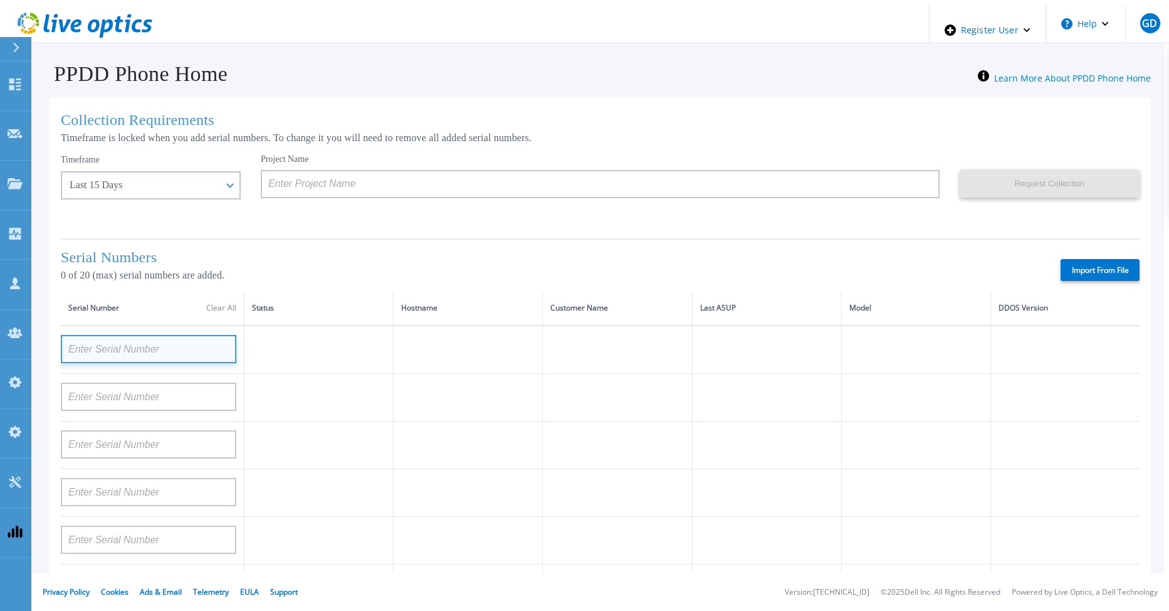
click at [150, 349] on input at bounding box center [149, 349] width 176 height 28
paste input "TF3J4180100056"
type input "TF3J4180100056"
click at [297, 350] on td at bounding box center [319, 349] width 149 height 48
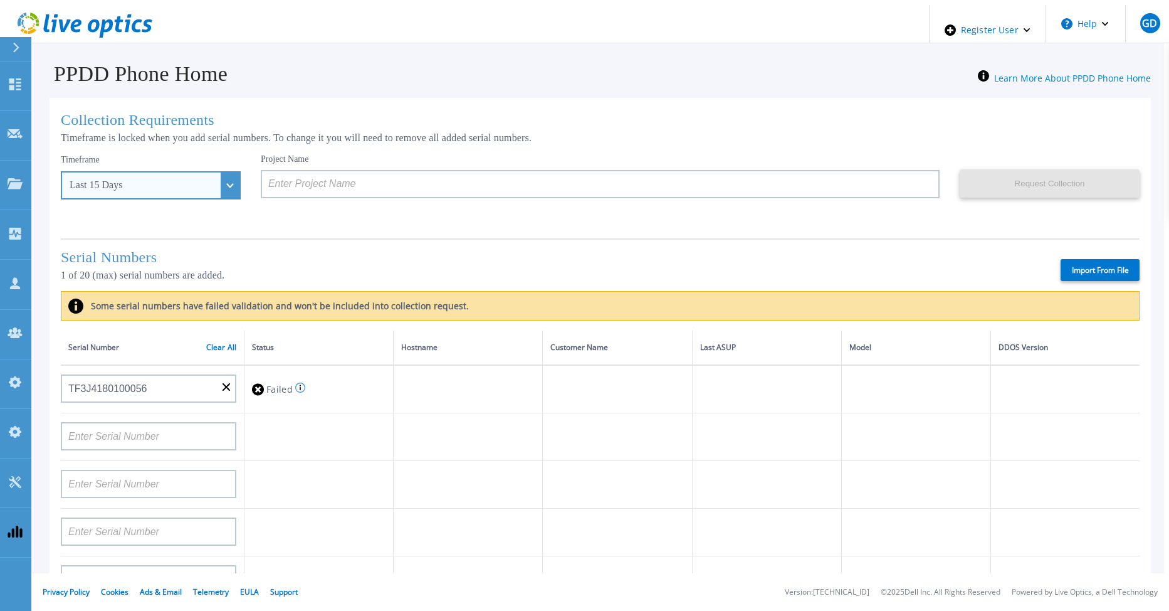
click at [206, 181] on div "Last 15 Days" at bounding box center [151, 185] width 180 height 28
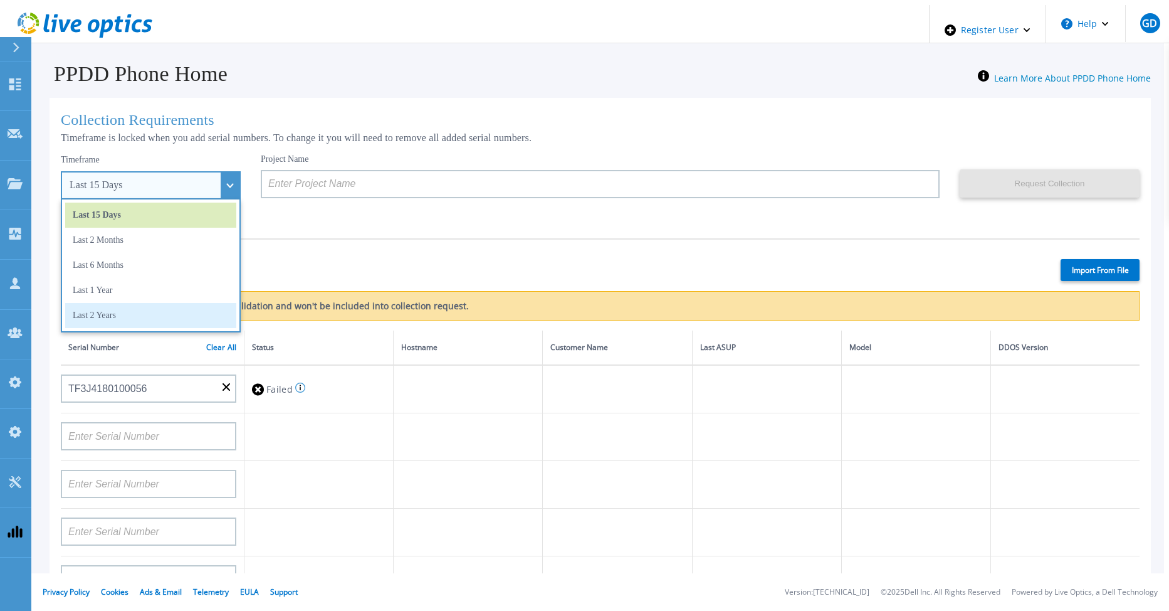
click at [156, 310] on li "Last 2 Years" at bounding box center [150, 315] width 171 height 25
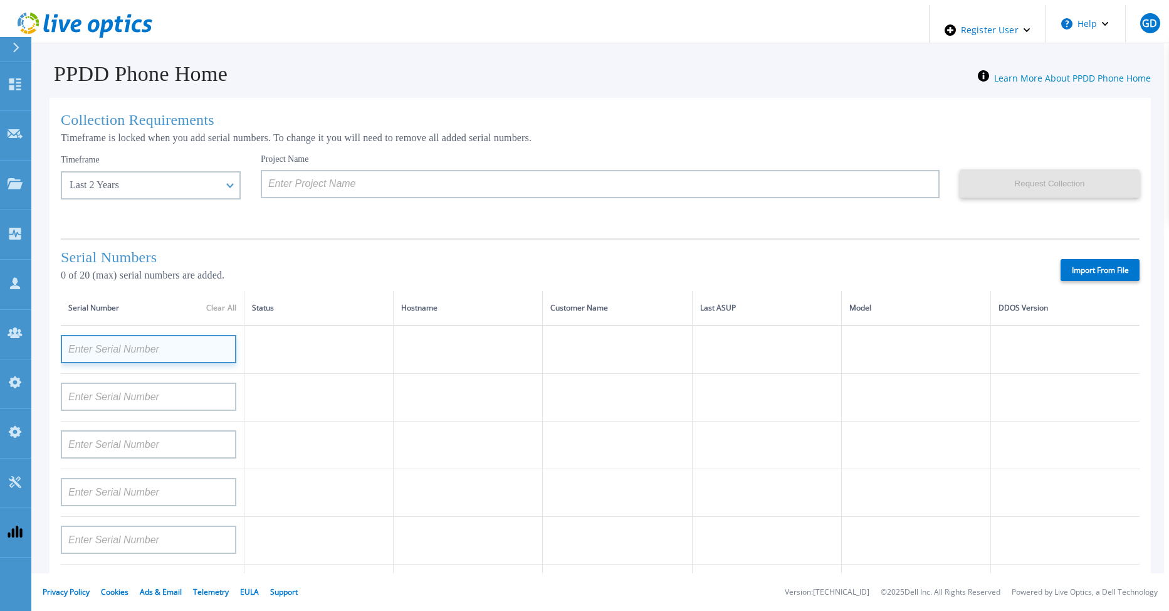
paste input "TF3J4180100056"
type input "TF3J4180100056"
click at [465, 355] on td at bounding box center [468, 349] width 149 height 48
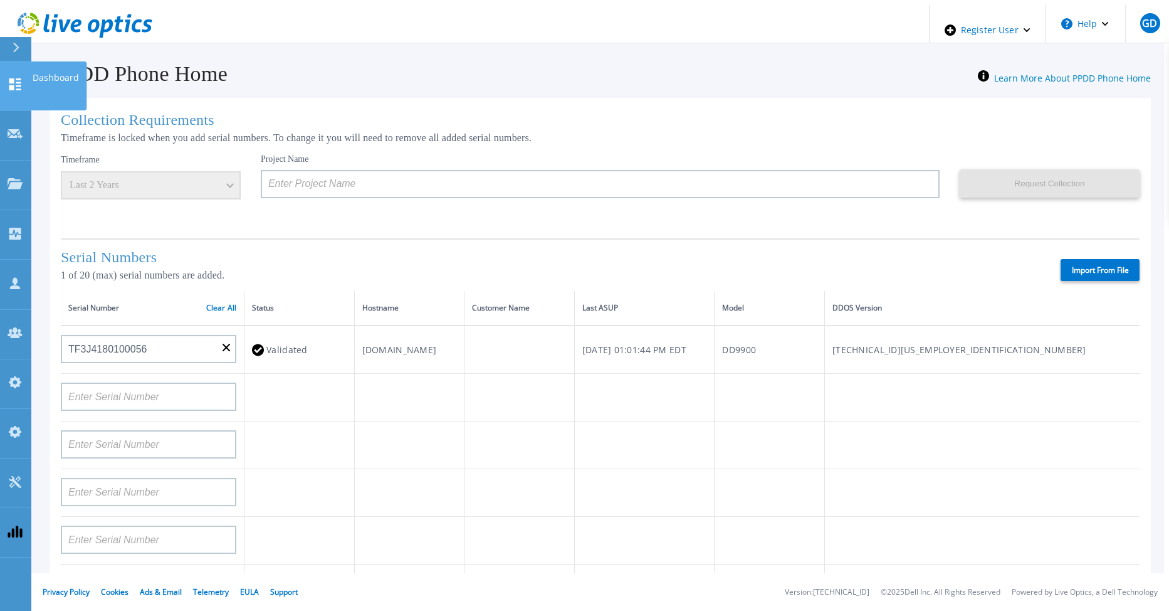
click at [13, 78] on icon at bounding box center [15, 84] width 12 height 12
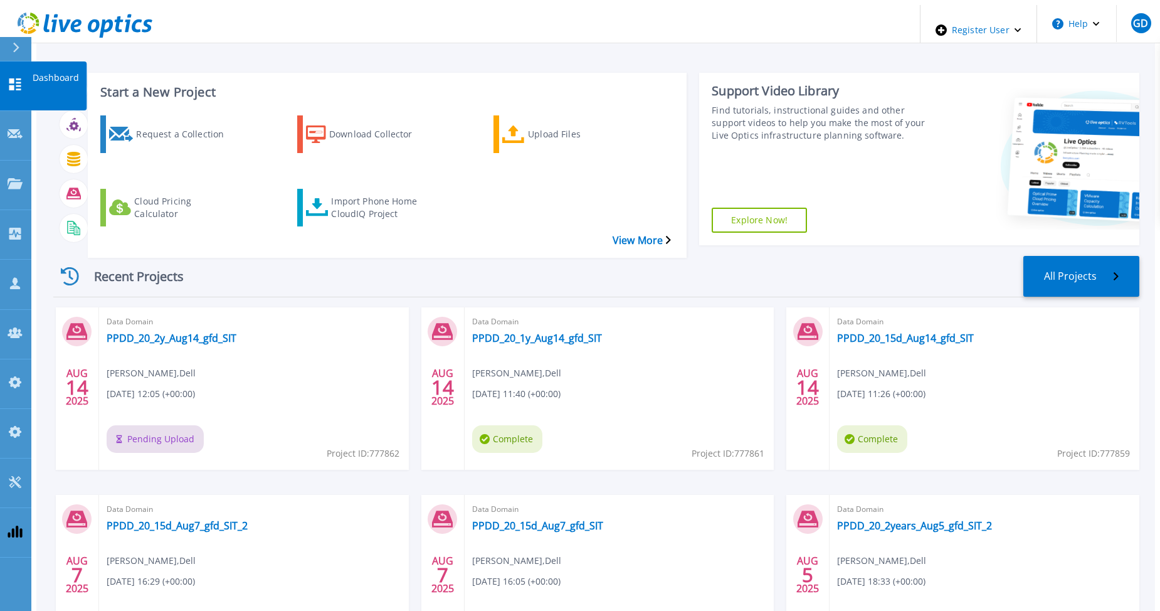
click at [16, 78] on icon at bounding box center [15, 84] width 12 height 12
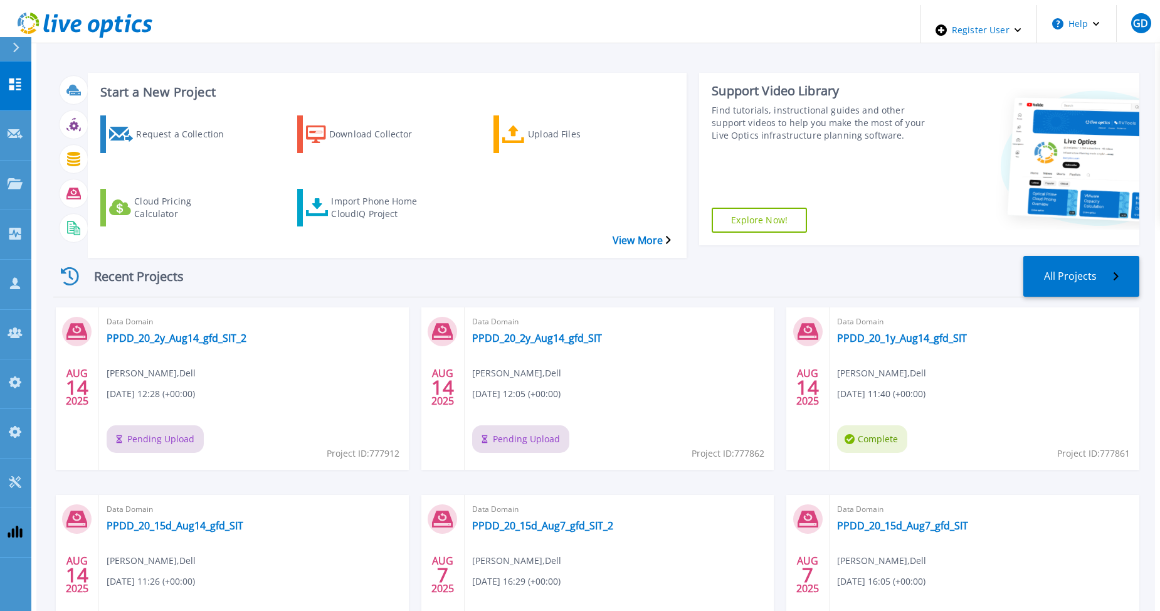
click at [283, 256] on div "Recent Projects All Projects" at bounding box center [596, 276] width 1086 height 41
click at [19, 78] on icon at bounding box center [15, 84] width 12 height 12
click at [310, 246] on div "Recent Projects All Projects [DATE] Data Domain PPDD_20_2y_Aug14_gfd_SIT_2 [PER…" at bounding box center [596, 469] width 1086 height 446
click at [12, 82] on link "Dashboard Dashboard" at bounding box center [15, 86] width 31 height 50
click at [284, 256] on div "Recent Projects All Projects" at bounding box center [596, 276] width 1086 height 41
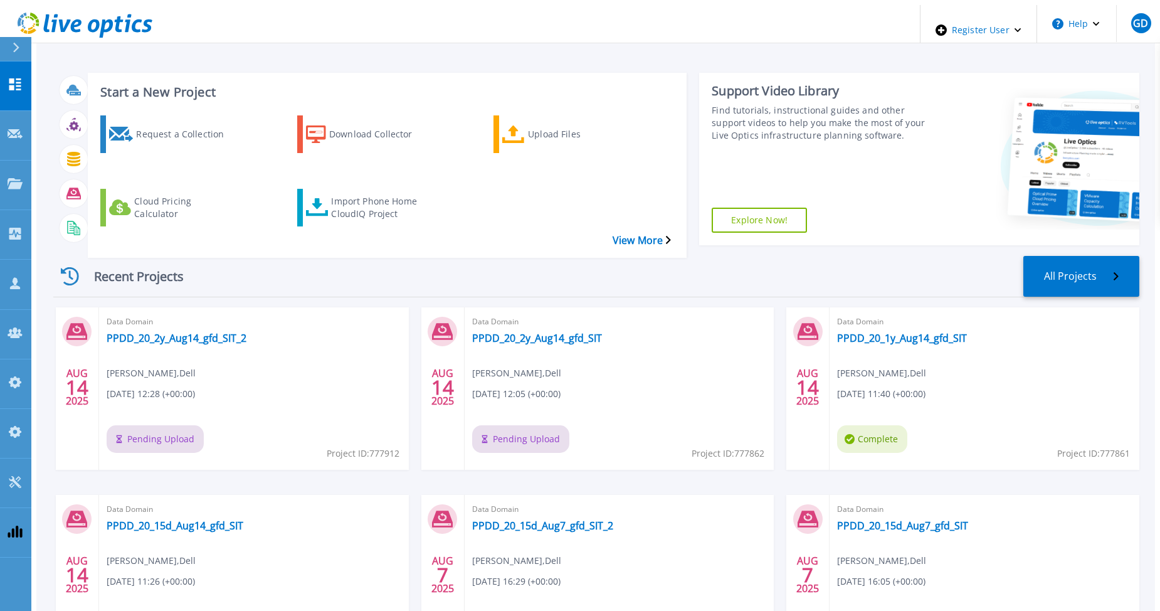
click at [137, 50] on div "Start a New Project Request a Collection Download Collector Upload Files Cloud …" at bounding box center [595, 348] width 1118 height 687
click at [18, 78] on icon at bounding box center [15, 84] width 12 height 12
click at [247, 256] on div "Recent Projects All Projects" at bounding box center [596, 276] width 1086 height 41
click at [234, 256] on div "Recent Projects All Projects" at bounding box center [596, 276] width 1086 height 41
click at [21, 78] on icon at bounding box center [15, 84] width 15 height 12
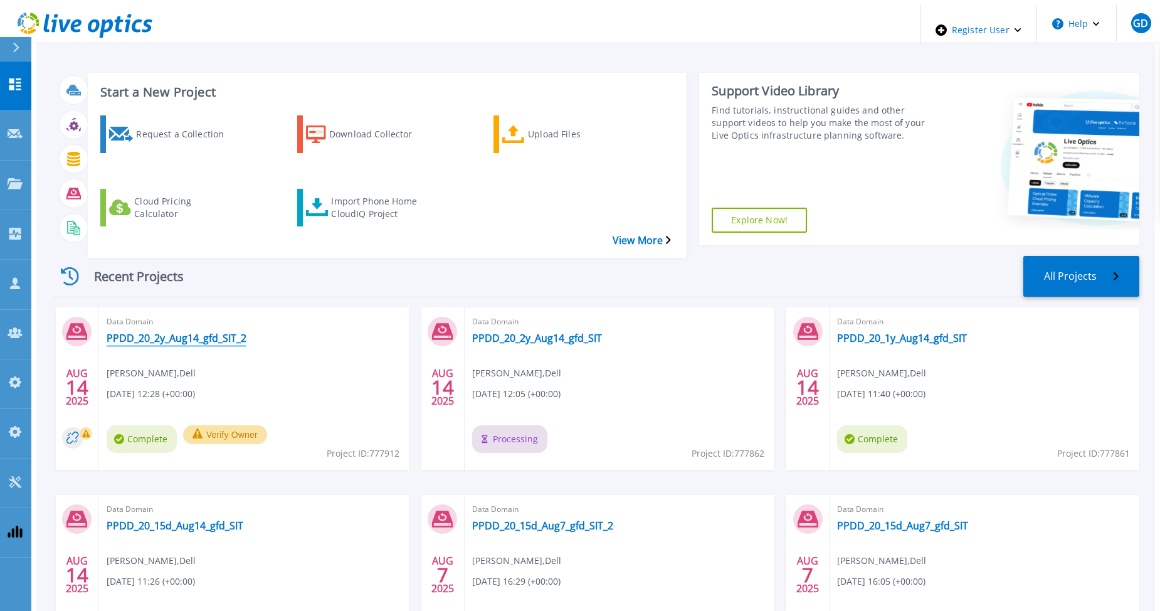
click at [137, 332] on link "PPDD_20_2y_Aug14_gfd_SIT_2" at bounding box center [177, 338] width 140 height 13
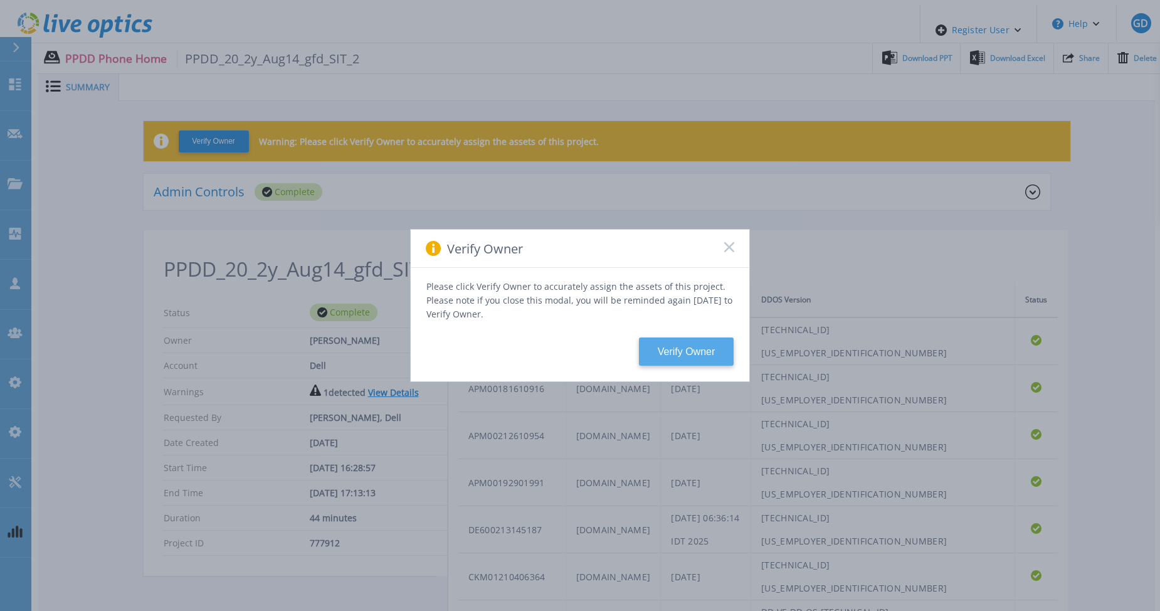
click at [683, 349] on button "Verify Owner" at bounding box center [686, 351] width 95 height 28
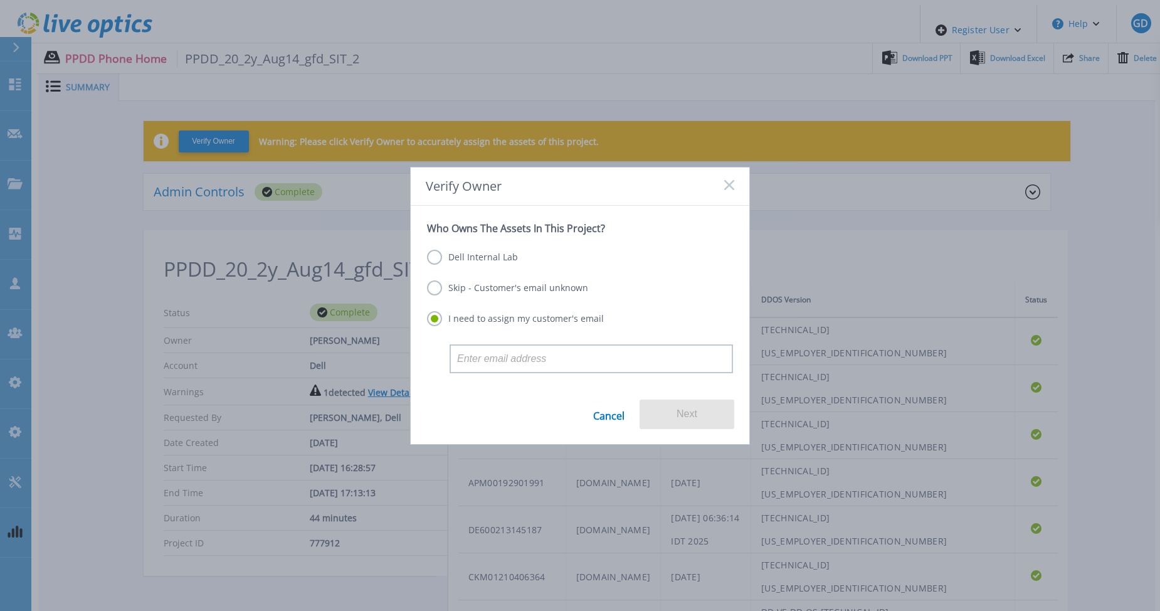
click at [490, 259] on label "Dell Internal Lab" at bounding box center [472, 257] width 91 height 15
click at [0, 0] on input "Dell Internal Lab" at bounding box center [0, 0] width 0 height 0
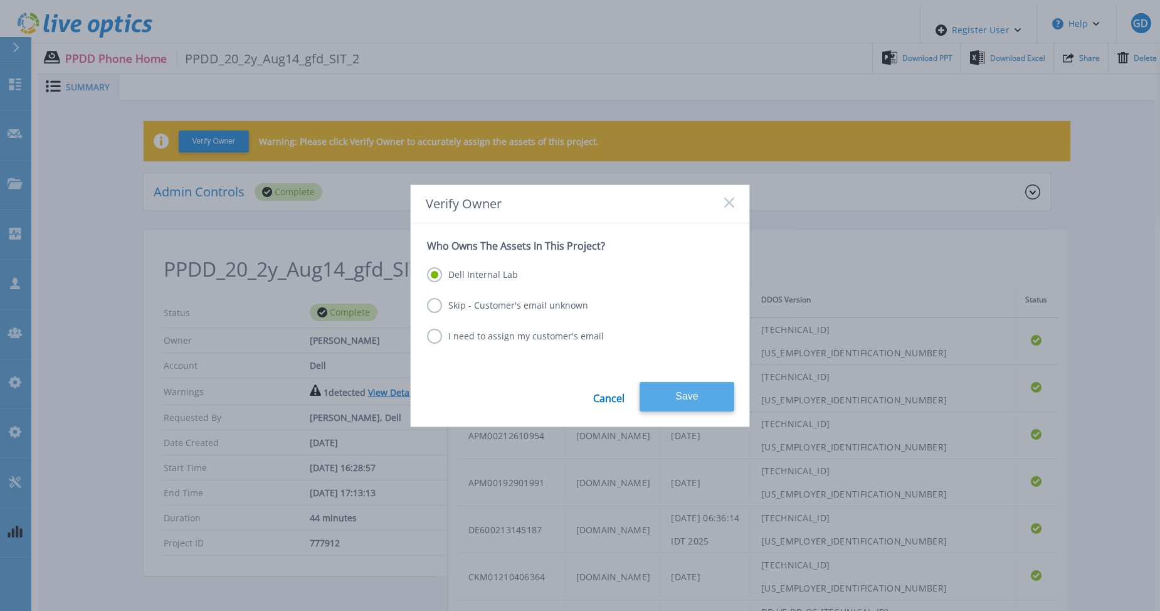
click at [678, 398] on button "Save" at bounding box center [686, 396] width 95 height 29
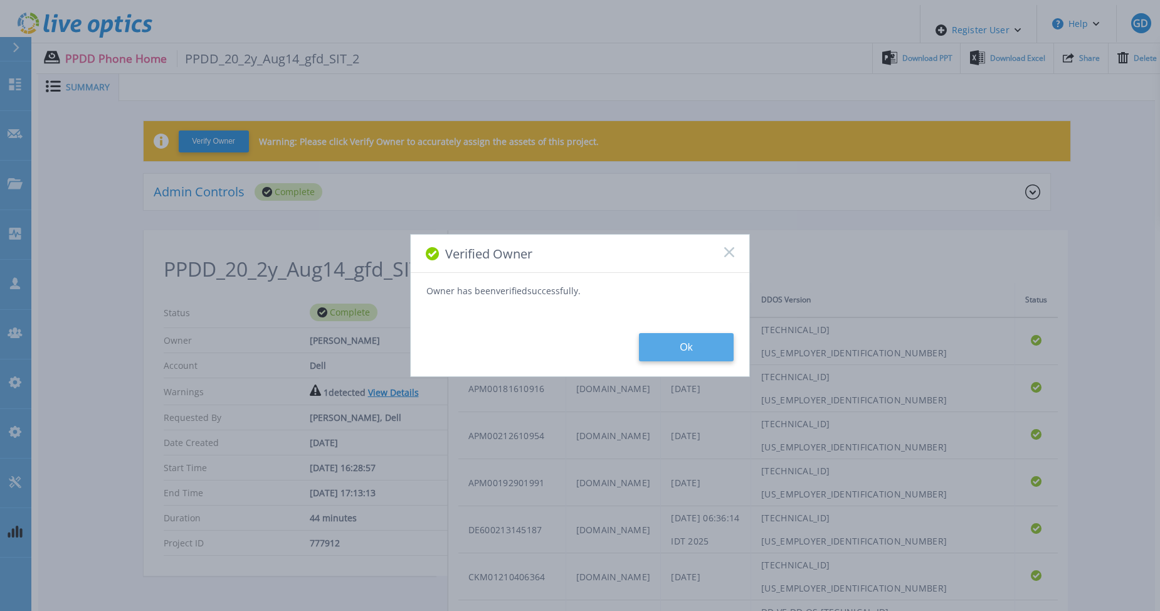
click at [689, 345] on button "Ok" at bounding box center [686, 347] width 95 height 28
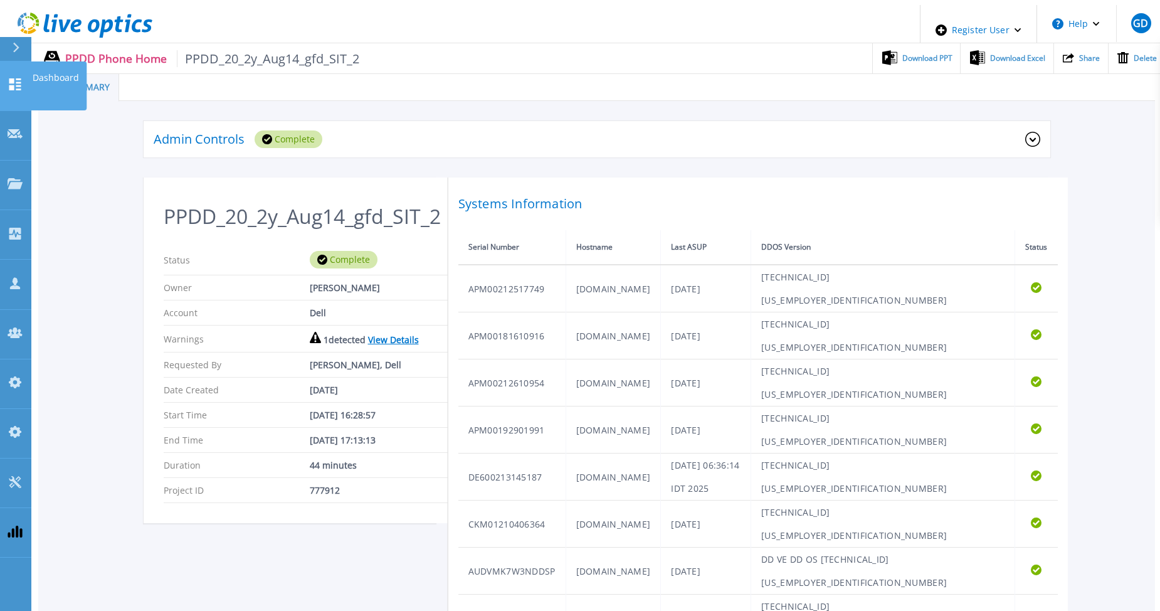
click at [17, 78] on icon at bounding box center [15, 84] width 12 height 12
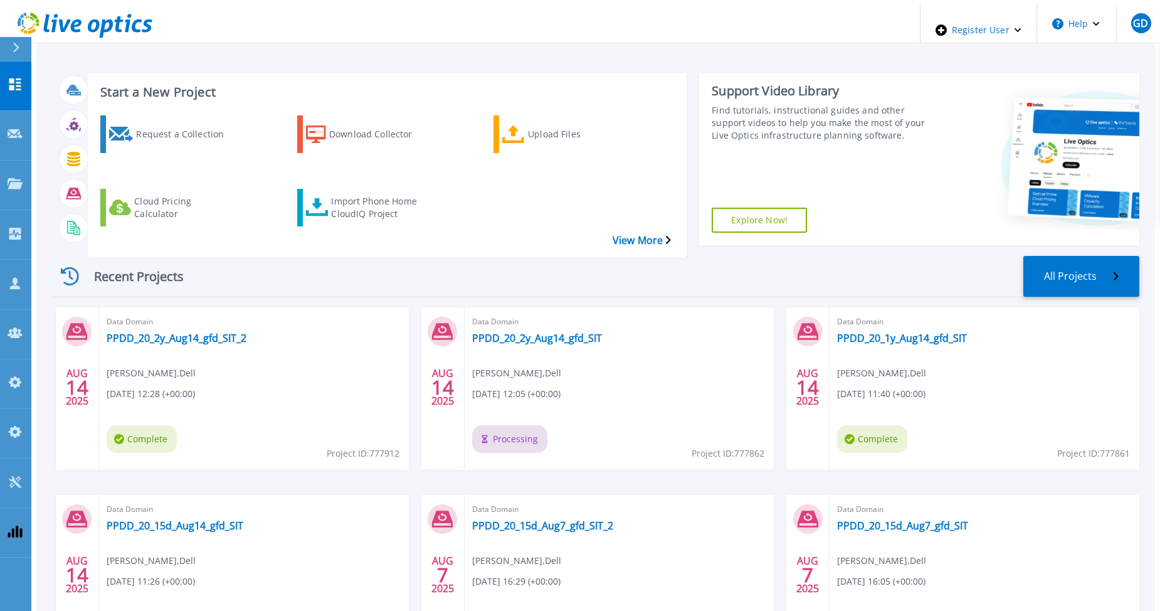
click at [344, 256] on div "Recent Projects All Projects" at bounding box center [596, 276] width 1086 height 41
